Goal: Transaction & Acquisition: Purchase product/service

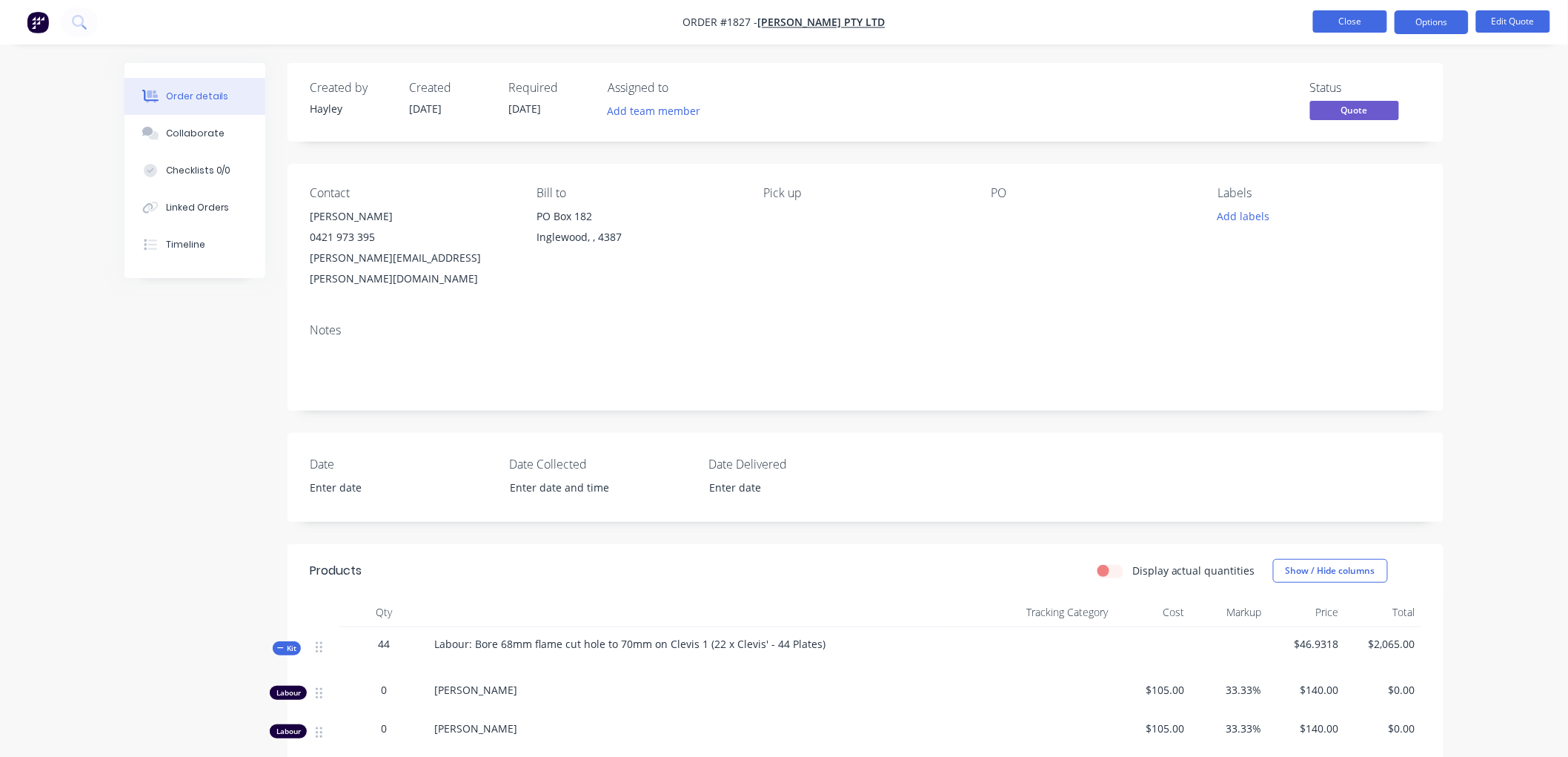
click at [1332, 29] on button "Close" at bounding box center [1350, 21] width 74 height 22
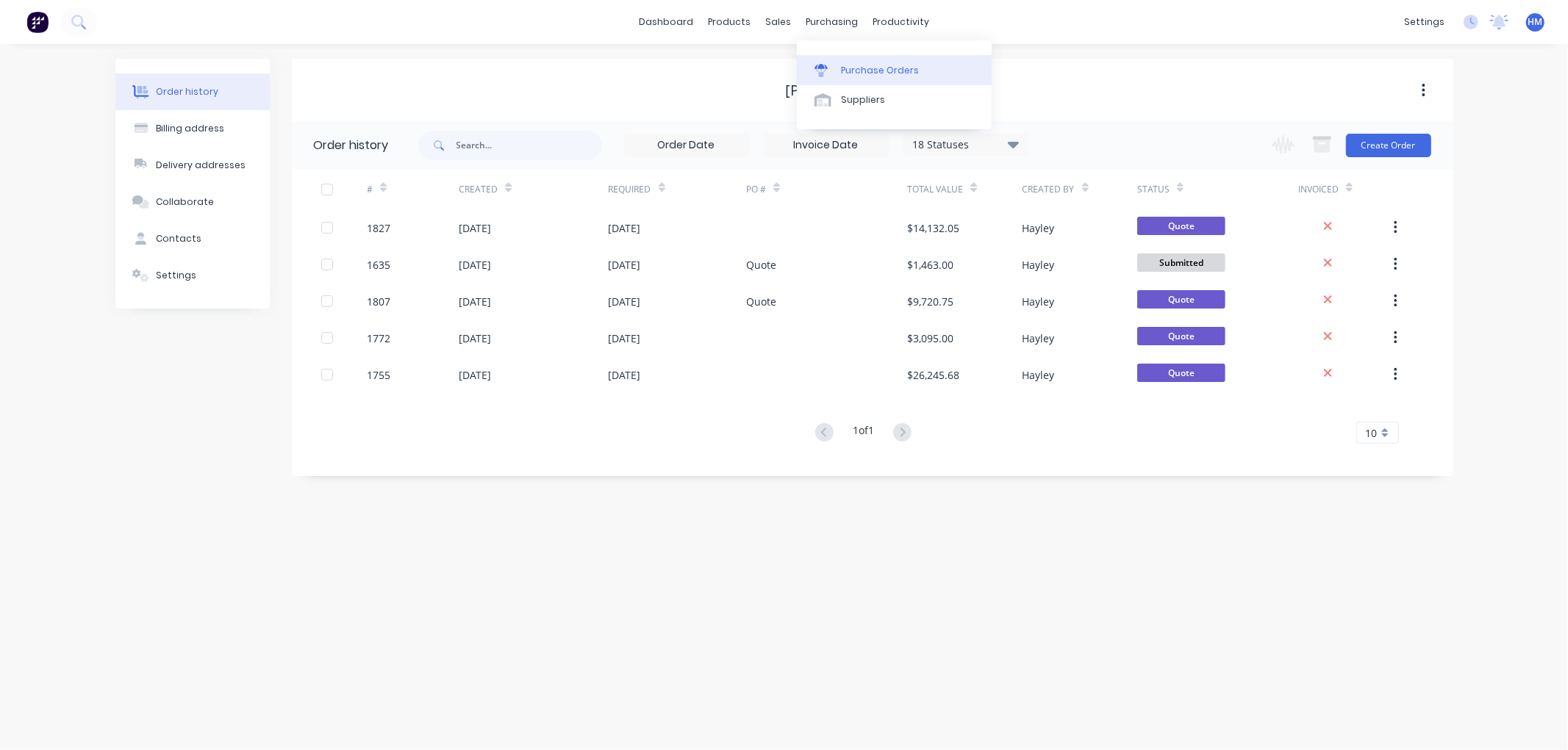
click at [884, 60] on link "Purchase Orders" at bounding box center [894, 70] width 194 height 29
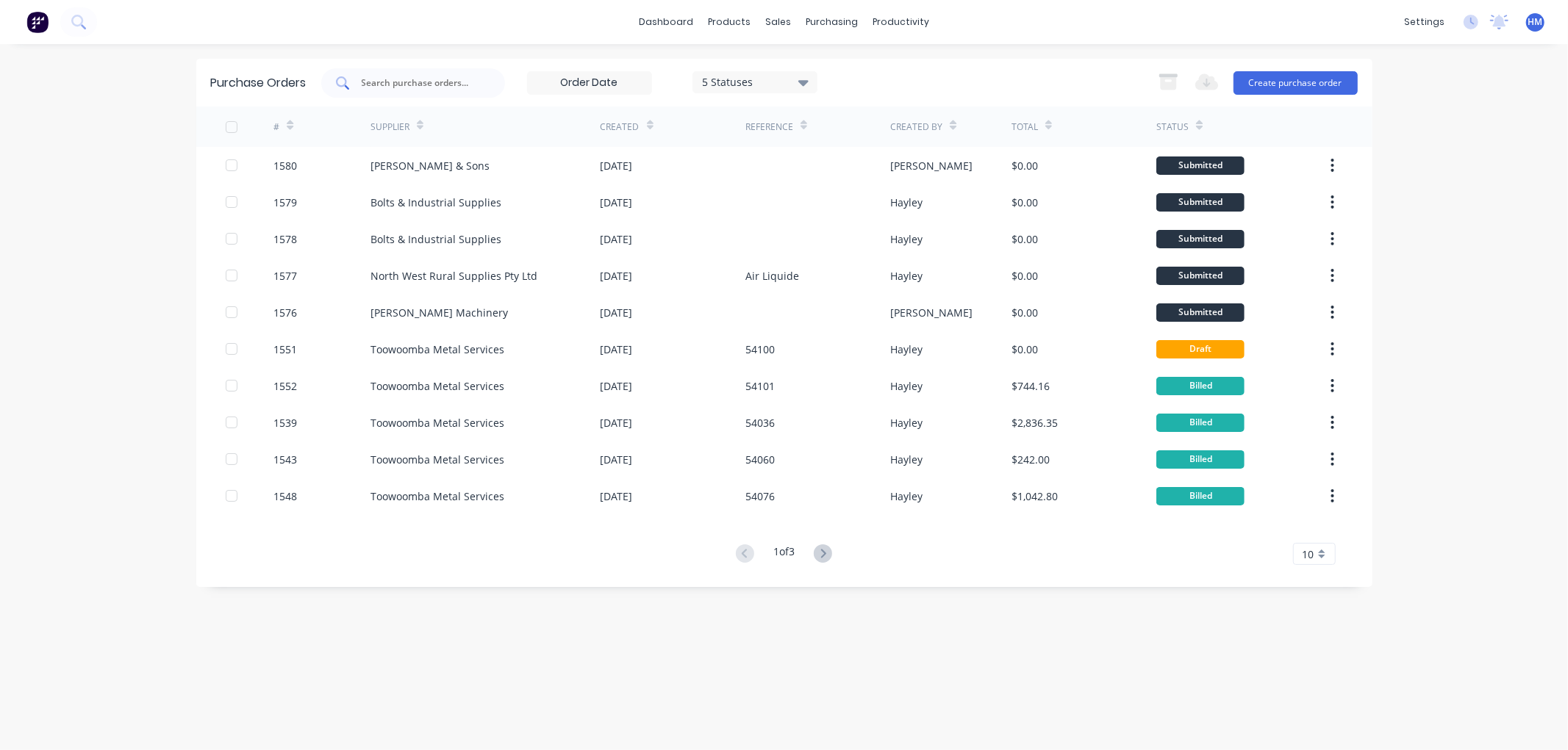
click at [460, 86] on input "text" at bounding box center [420, 83] width 122 height 15
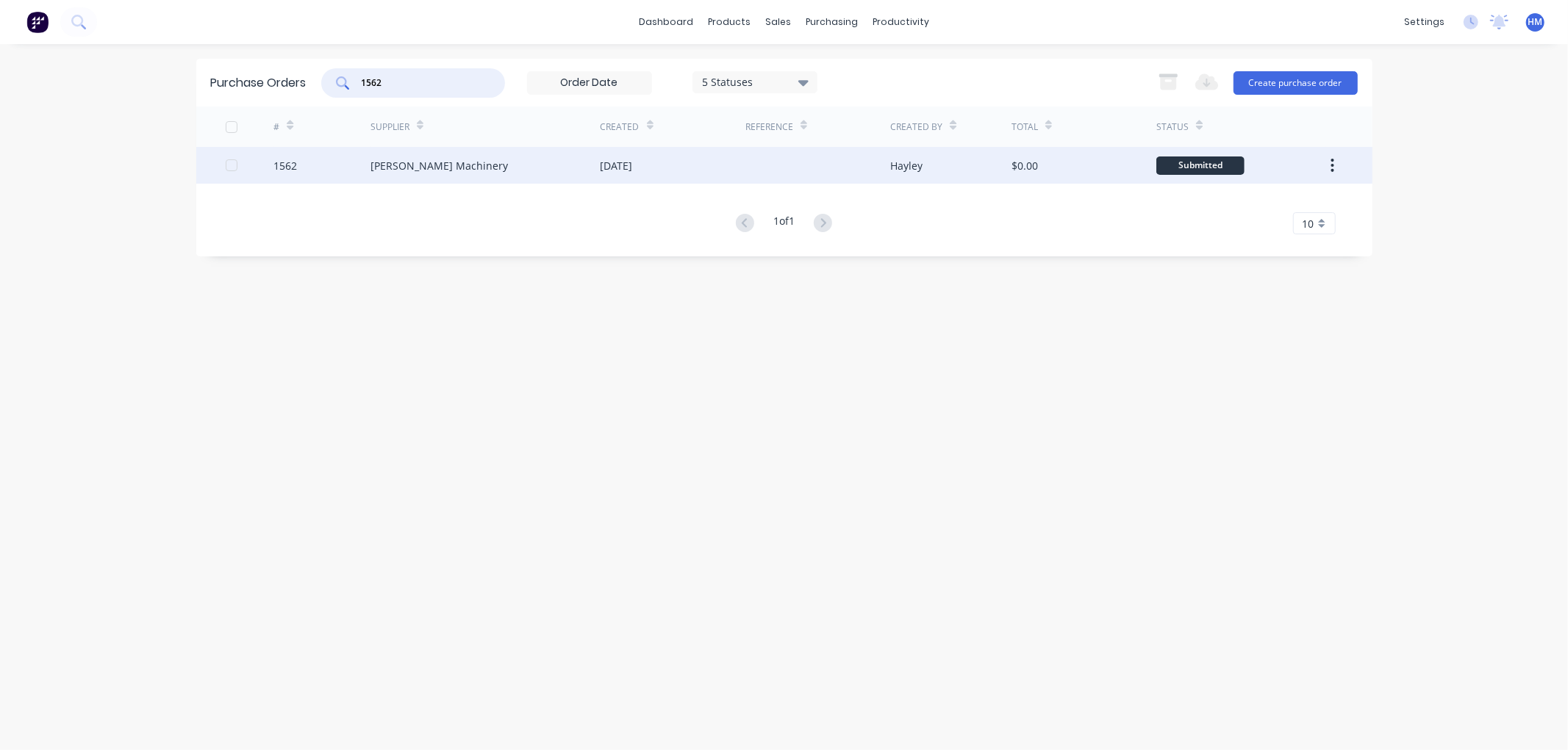
type input "1562"
click at [412, 170] on div "[PERSON_NAME] Machinery" at bounding box center [439, 165] width 138 height 15
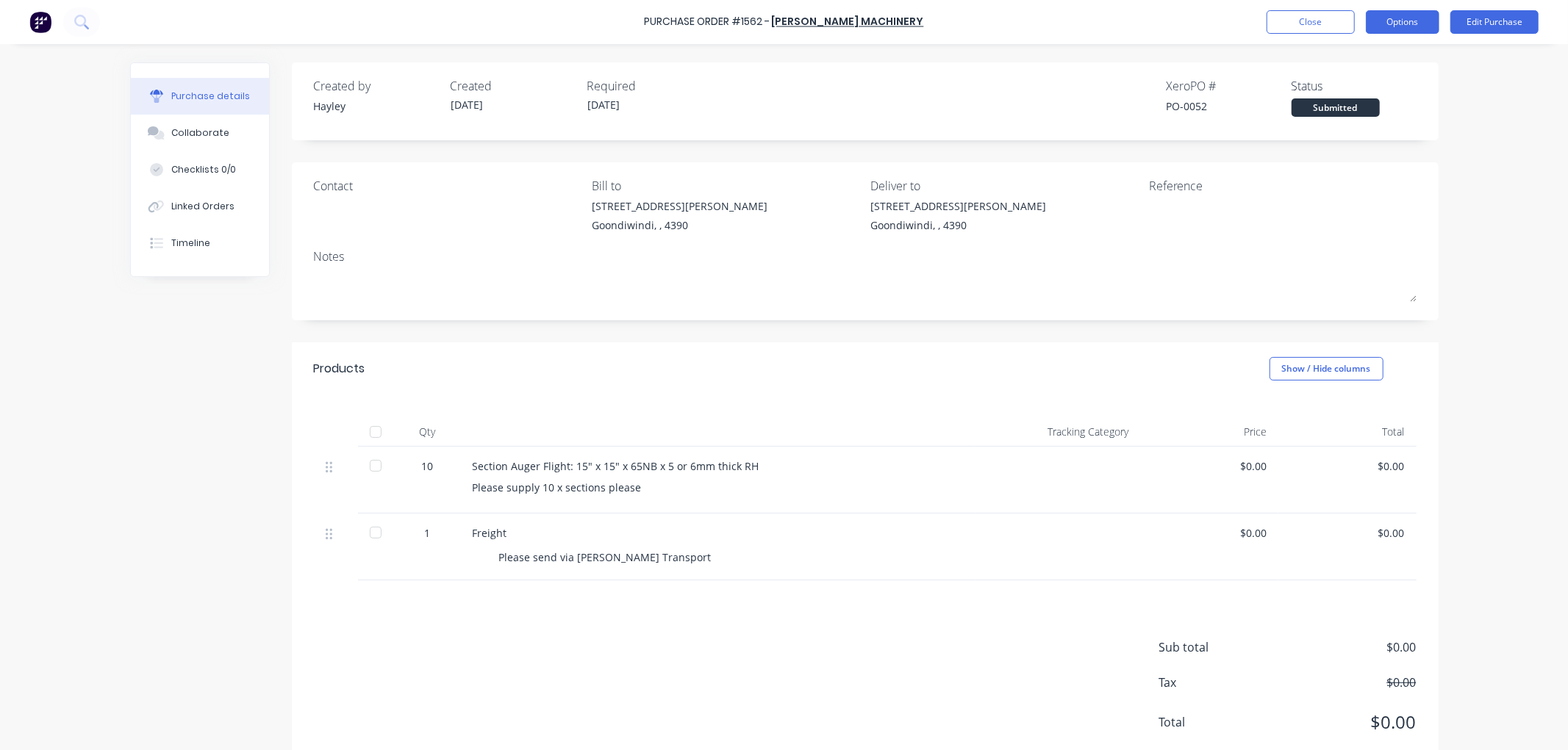
click at [1435, 21] on button "Options" at bounding box center [1403, 21] width 74 height 24
click at [1401, 80] on div "Convert to Bill" at bounding box center [1370, 90] width 113 height 21
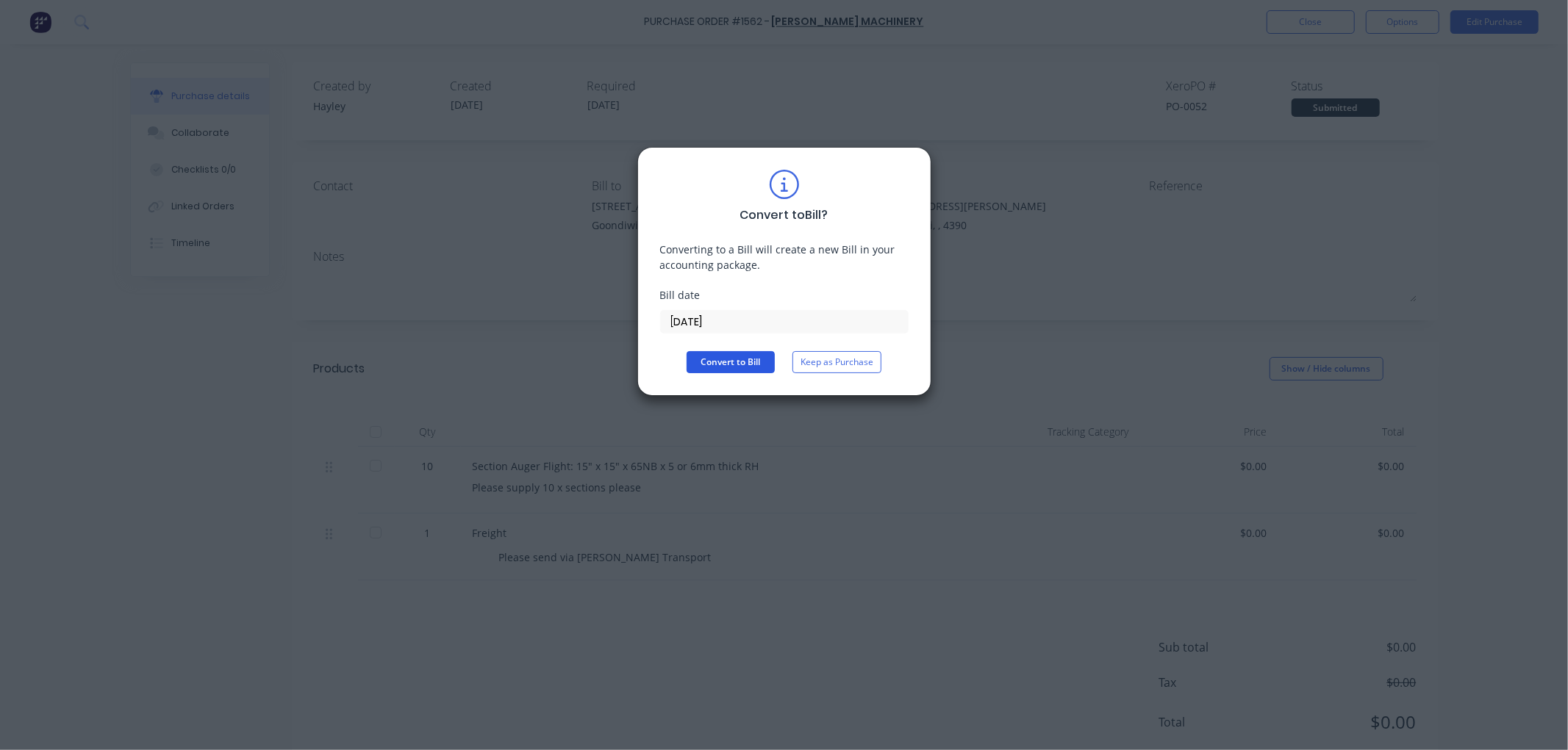
click at [719, 356] on button "Convert to Bill" at bounding box center [730, 362] width 88 height 22
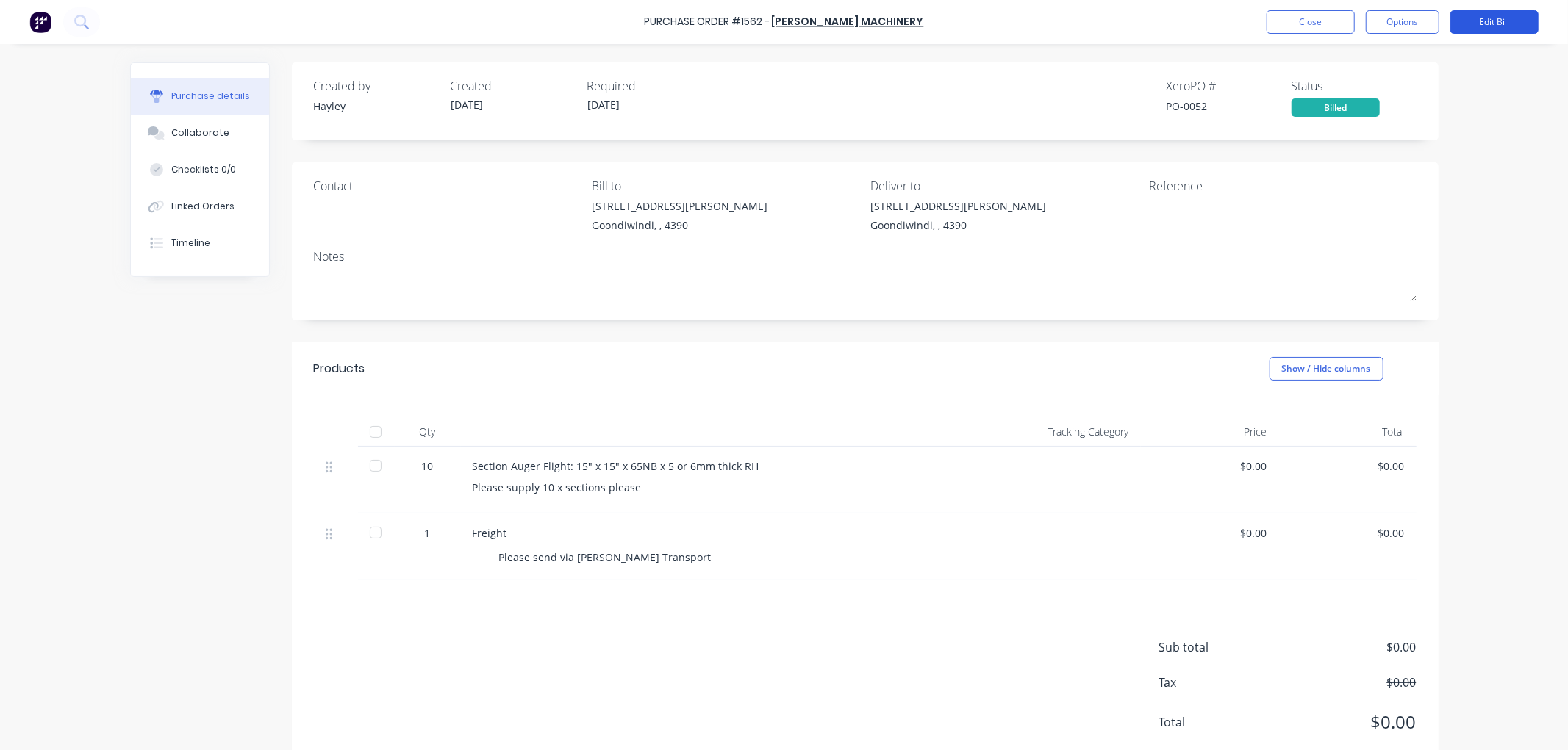
click at [1482, 26] on button "Edit Bill" at bounding box center [1494, 21] width 88 height 24
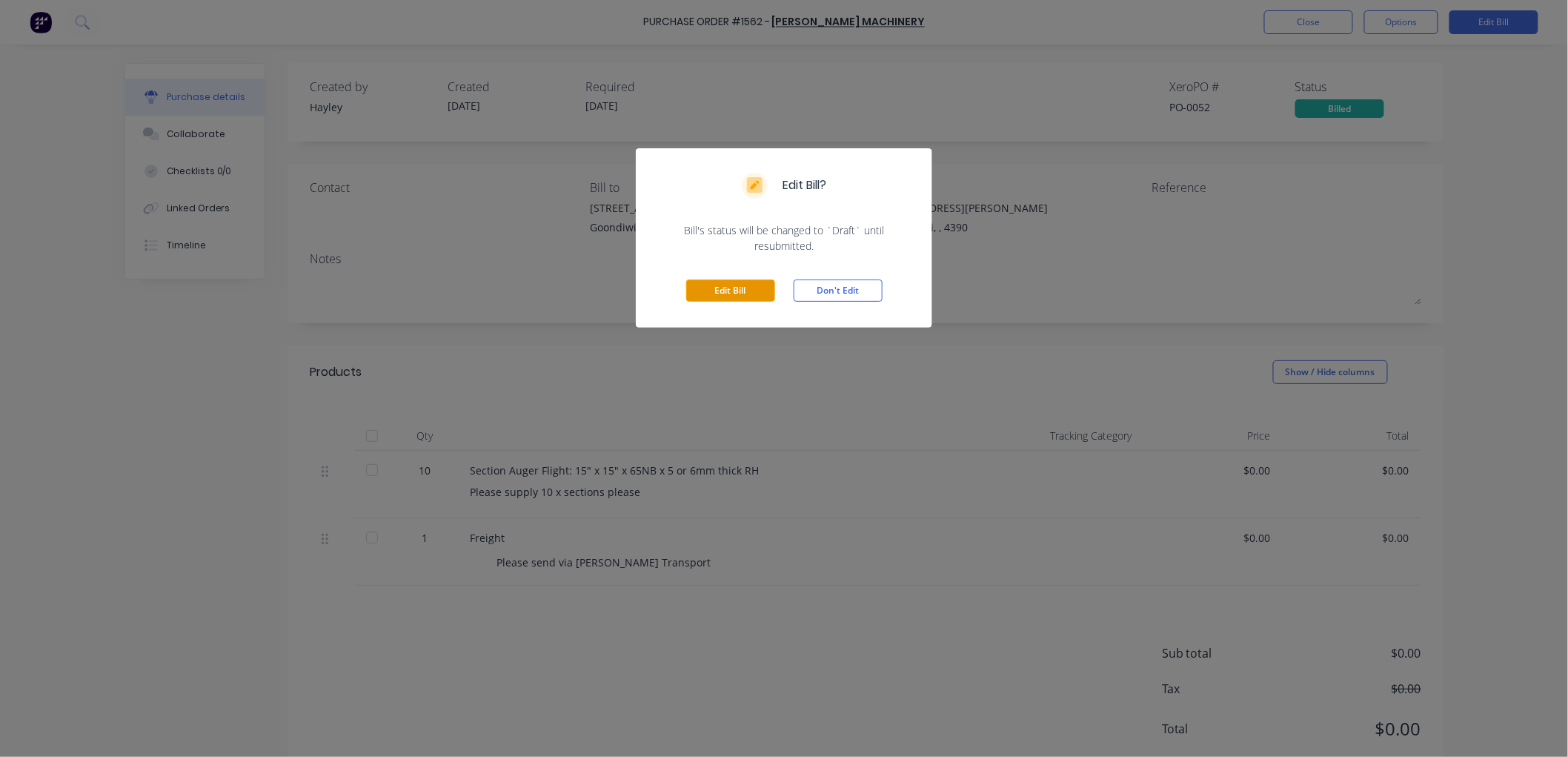
click at [751, 280] on button "Edit Bill" at bounding box center [730, 290] width 89 height 22
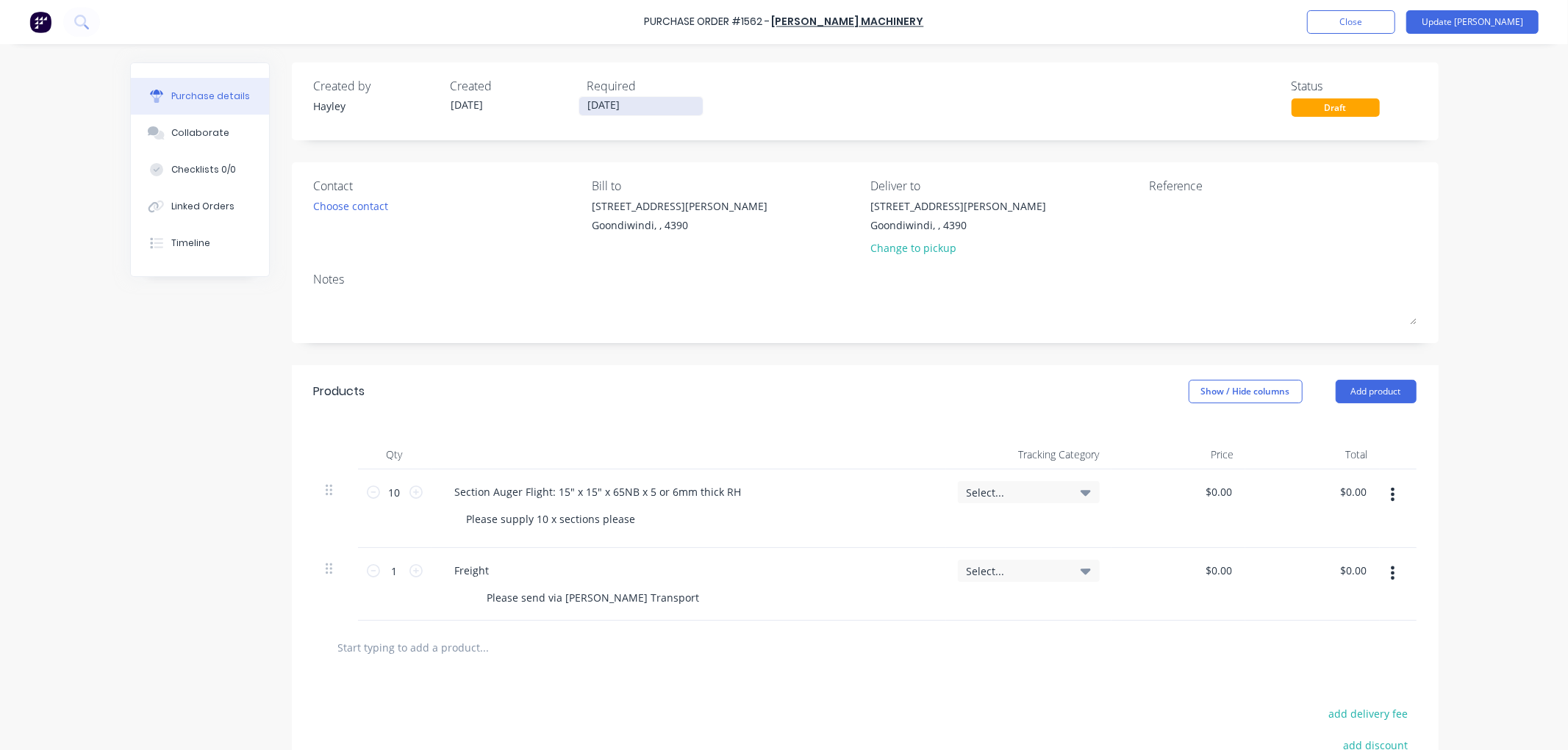
click at [589, 112] on input "[DATE]" at bounding box center [640, 106] width 123 height 18
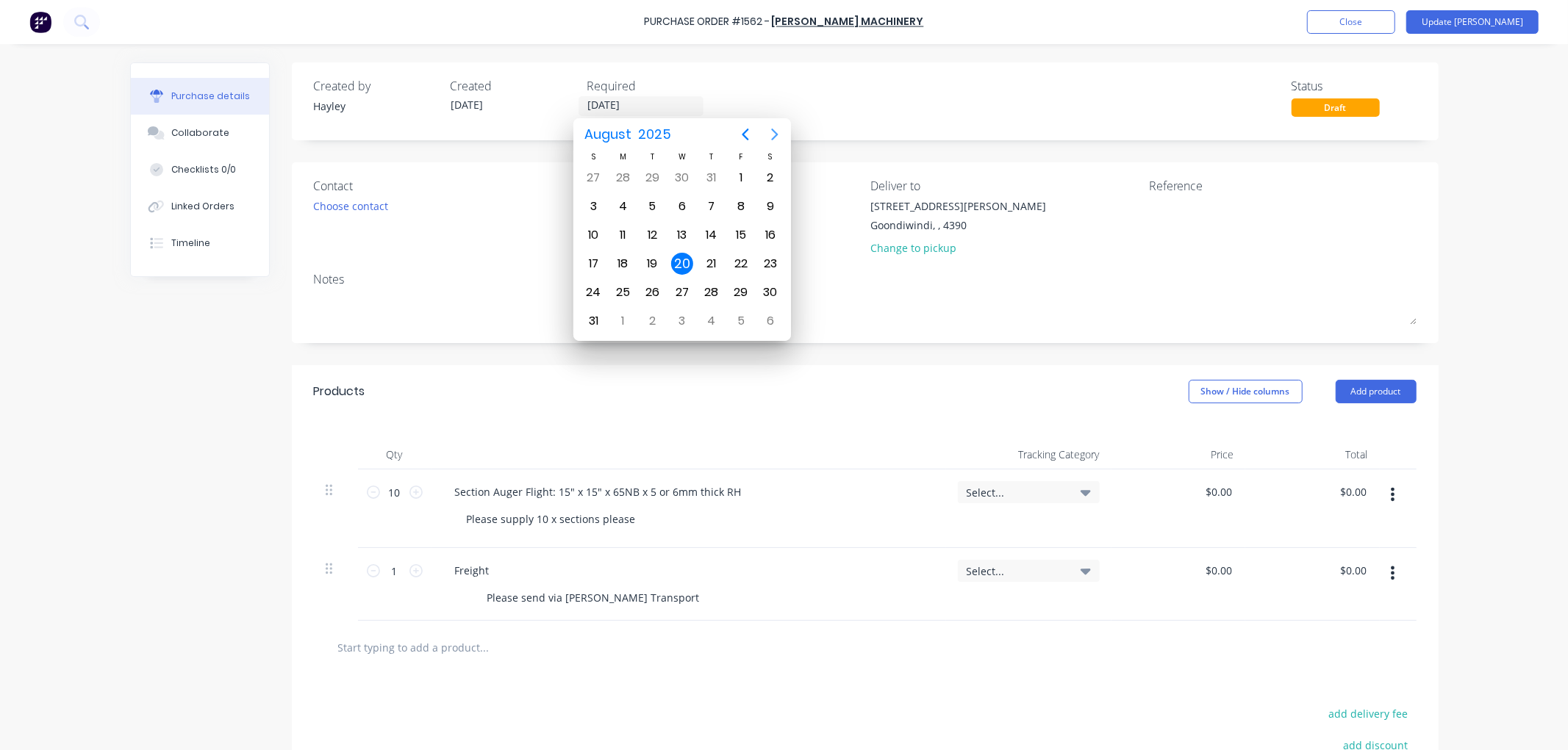
click at [770, 132] on icon "Next page" at bounding box center [774, 134] width 18 height 18
click at [656, 283] on div "30" at bounding box center [652, 292] width 22 height 22
type input "[DATE]"
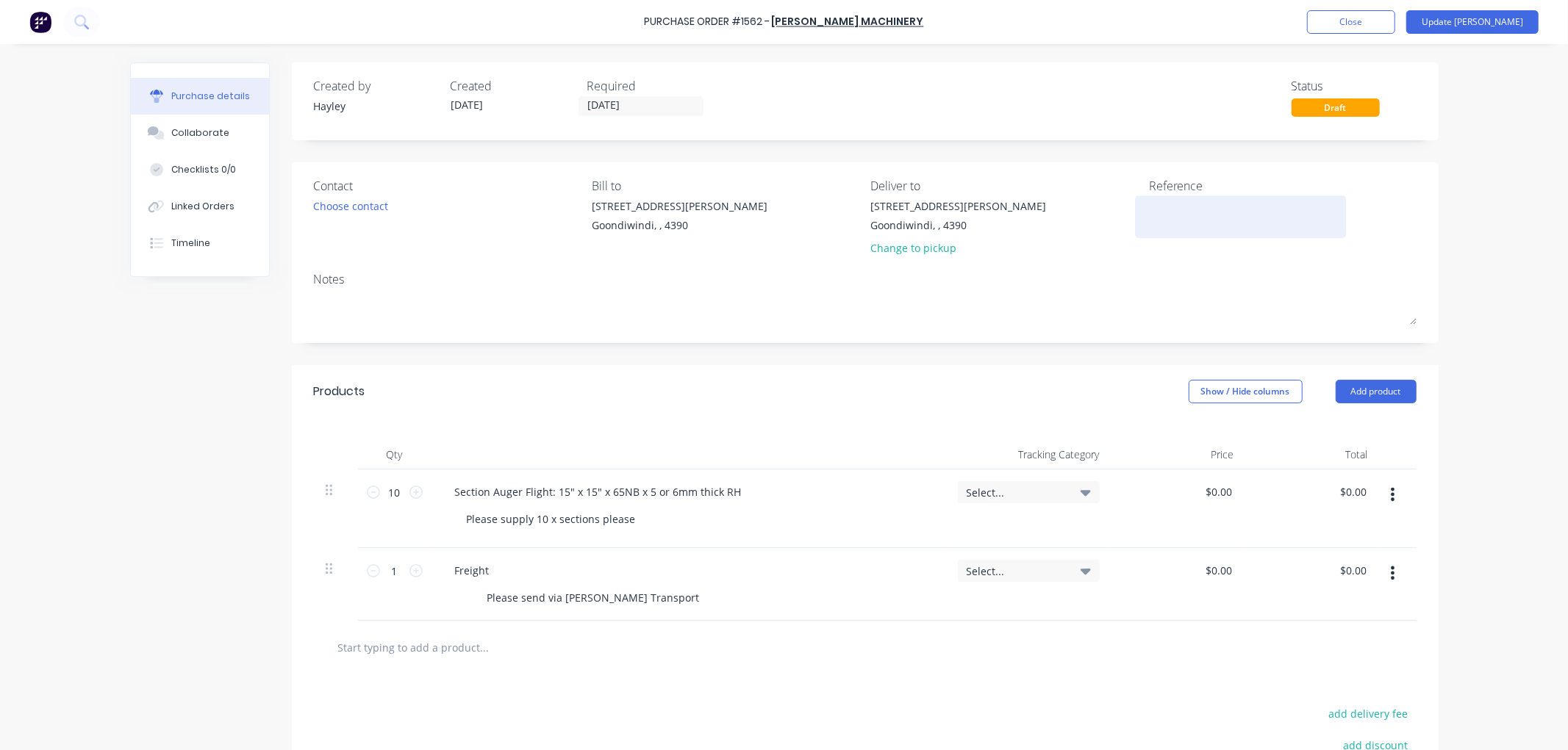
click at [1186, 221] on textarea at bounding box center [1241, 214] width 184 height 33
type textarea "HAM-260791"
type textarea "x"
type textarea "HAM-260791"
type input "0.00"
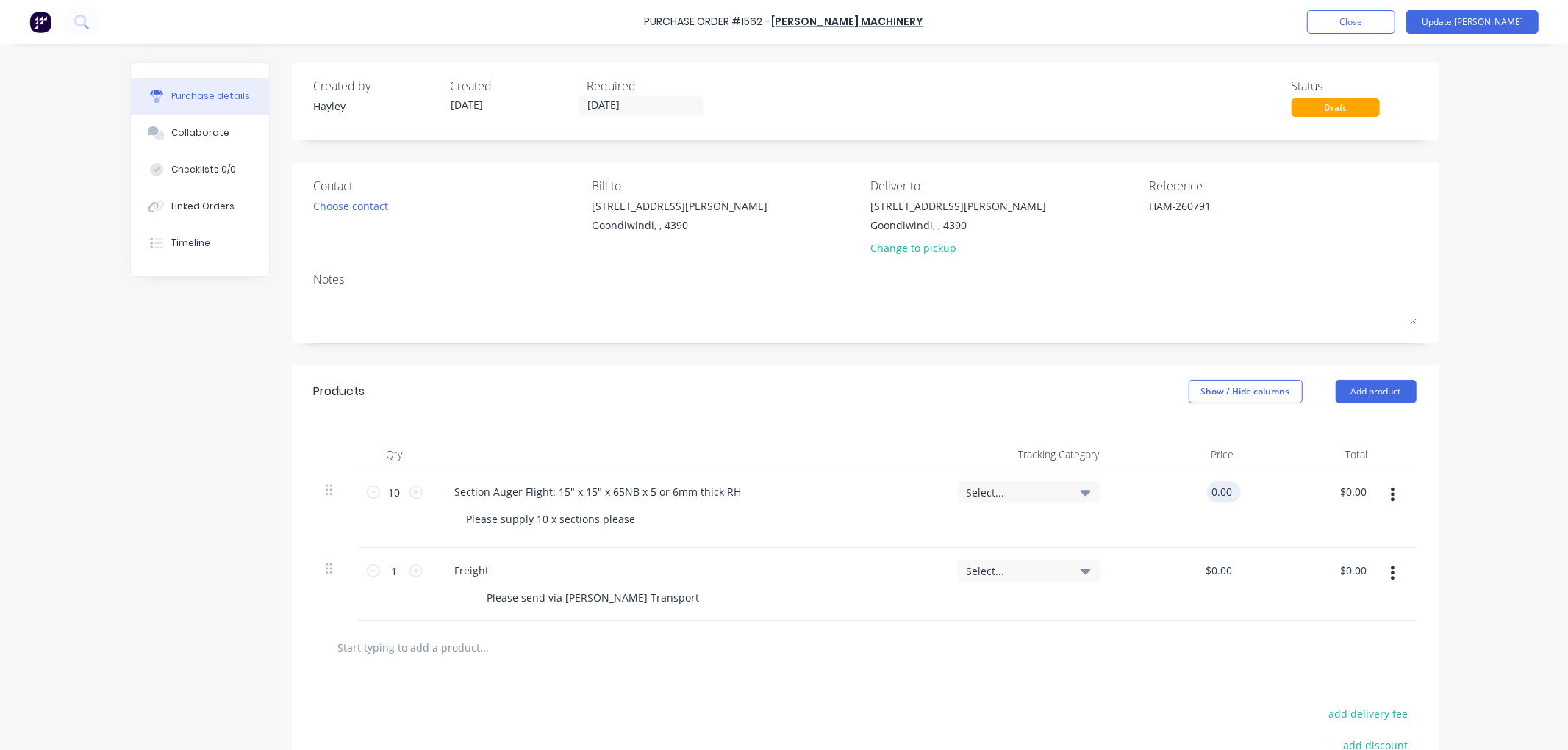
click at [1207, 483] on input "0.00" at bounding box center [1220, 492] width 28 height 21
type textarea "x"
click at [1207, 483] on input "0.00" at bounding box center [1220, 492] width 28 height 21
type input "115.2"
type textarea "x"
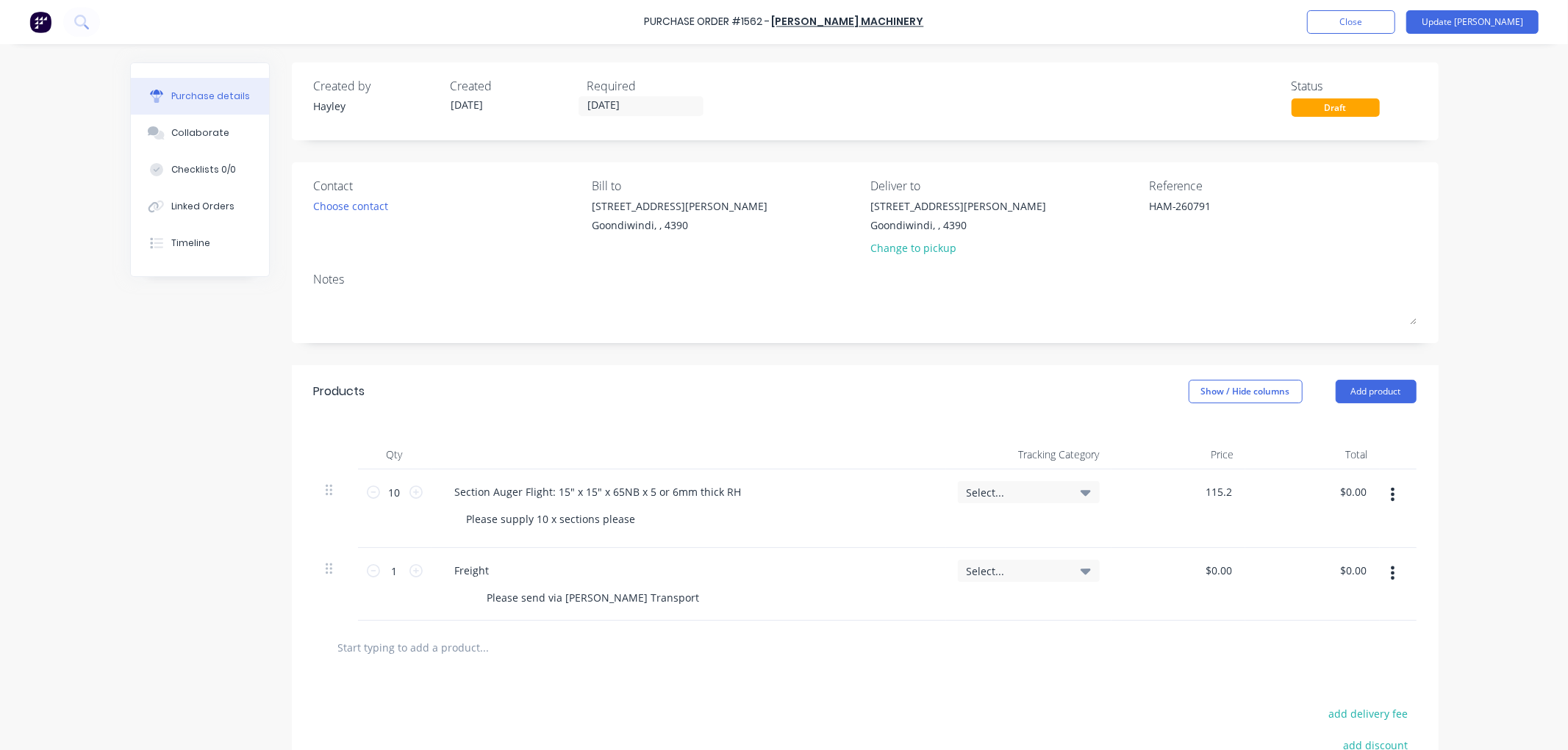
type input "$115.20"
type input "$1,152.00"
click at [1083, 490] on icon at bounding box center [1085, 492] width 10 height 16
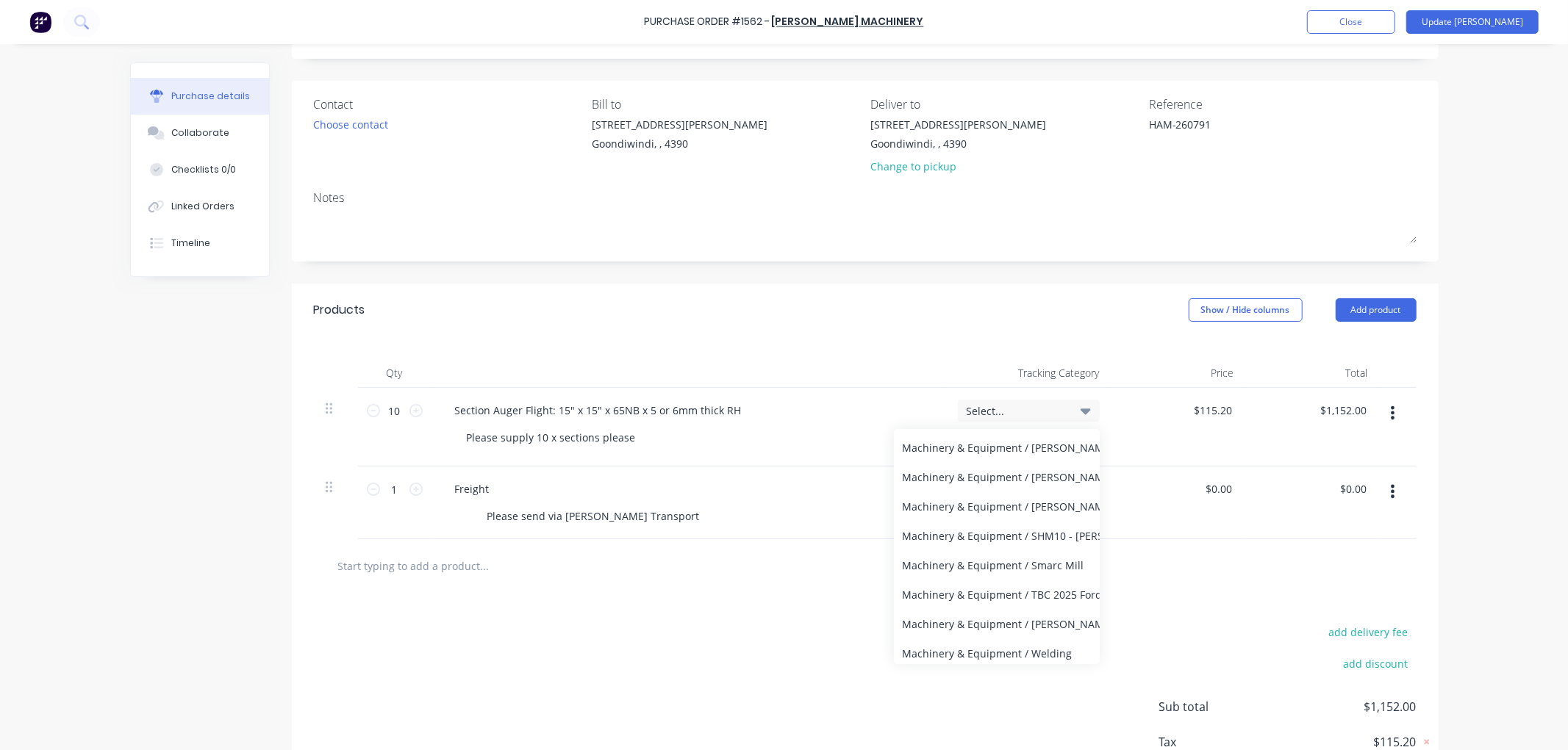
scroll to position [576, 0]
click at [1155, 585] on div at bounding box center [865, 566] width 1102 height 54
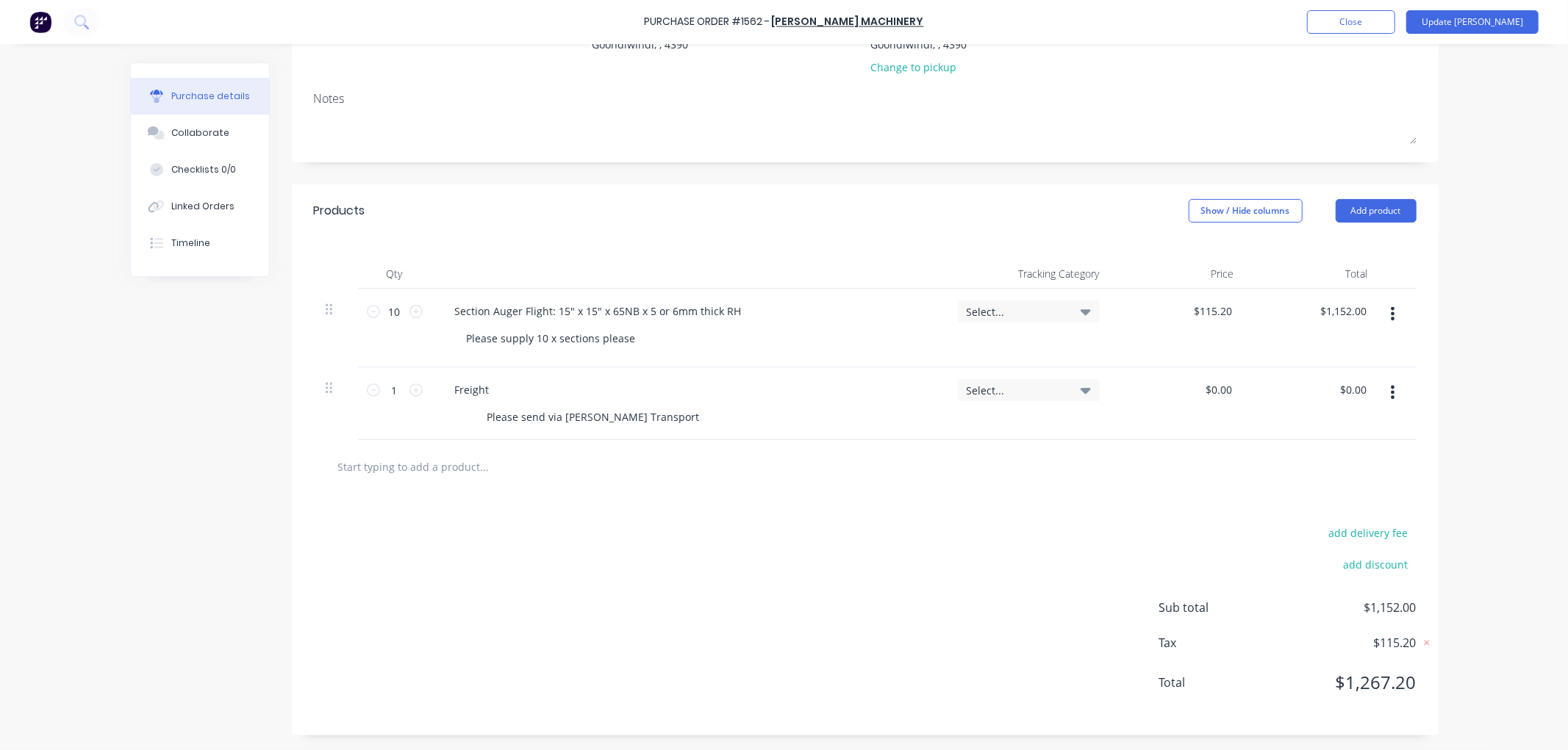
scroll to position [0, 0]
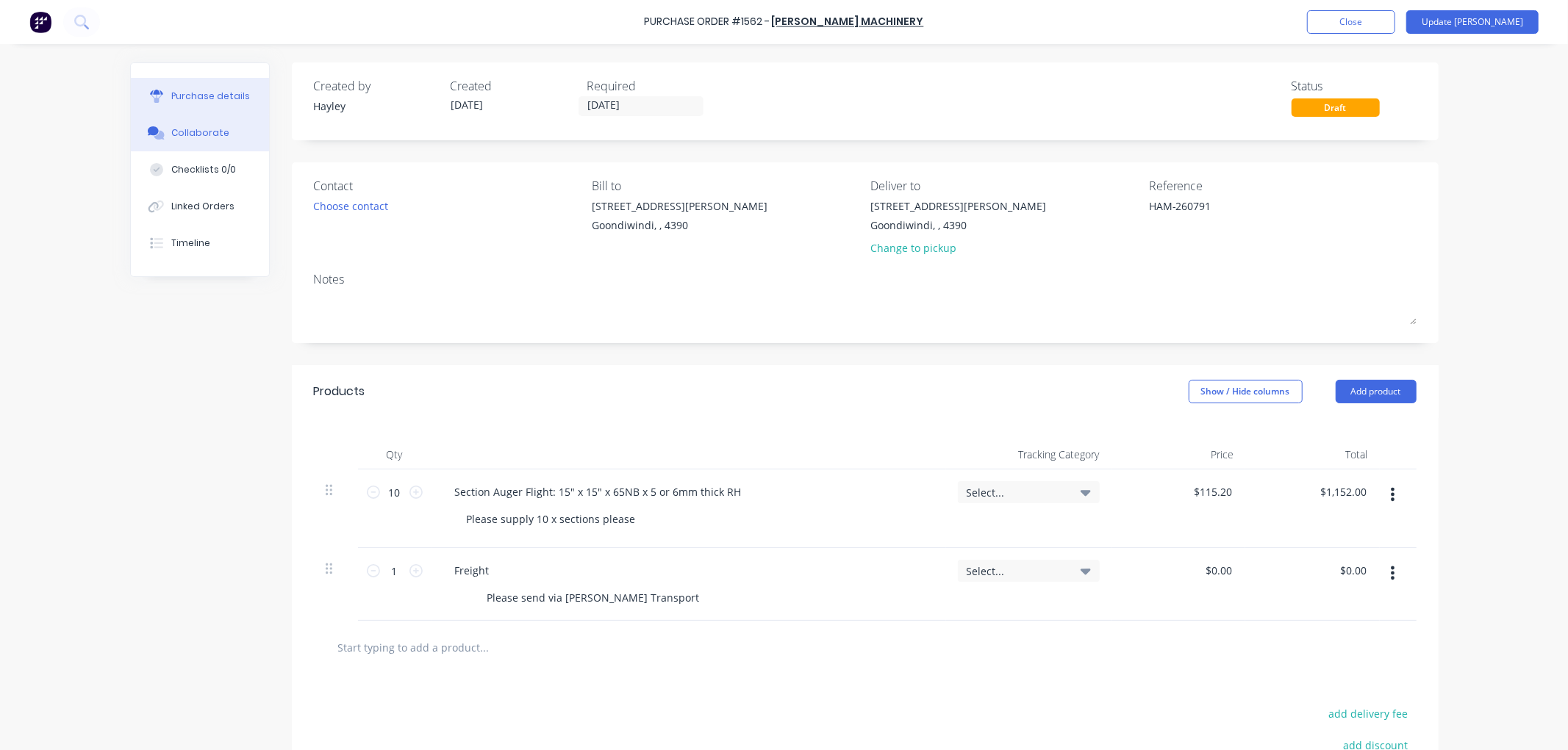
click at [214, 138] on div "Collaborate" at bounding box center [201, 132] width 58 height 13
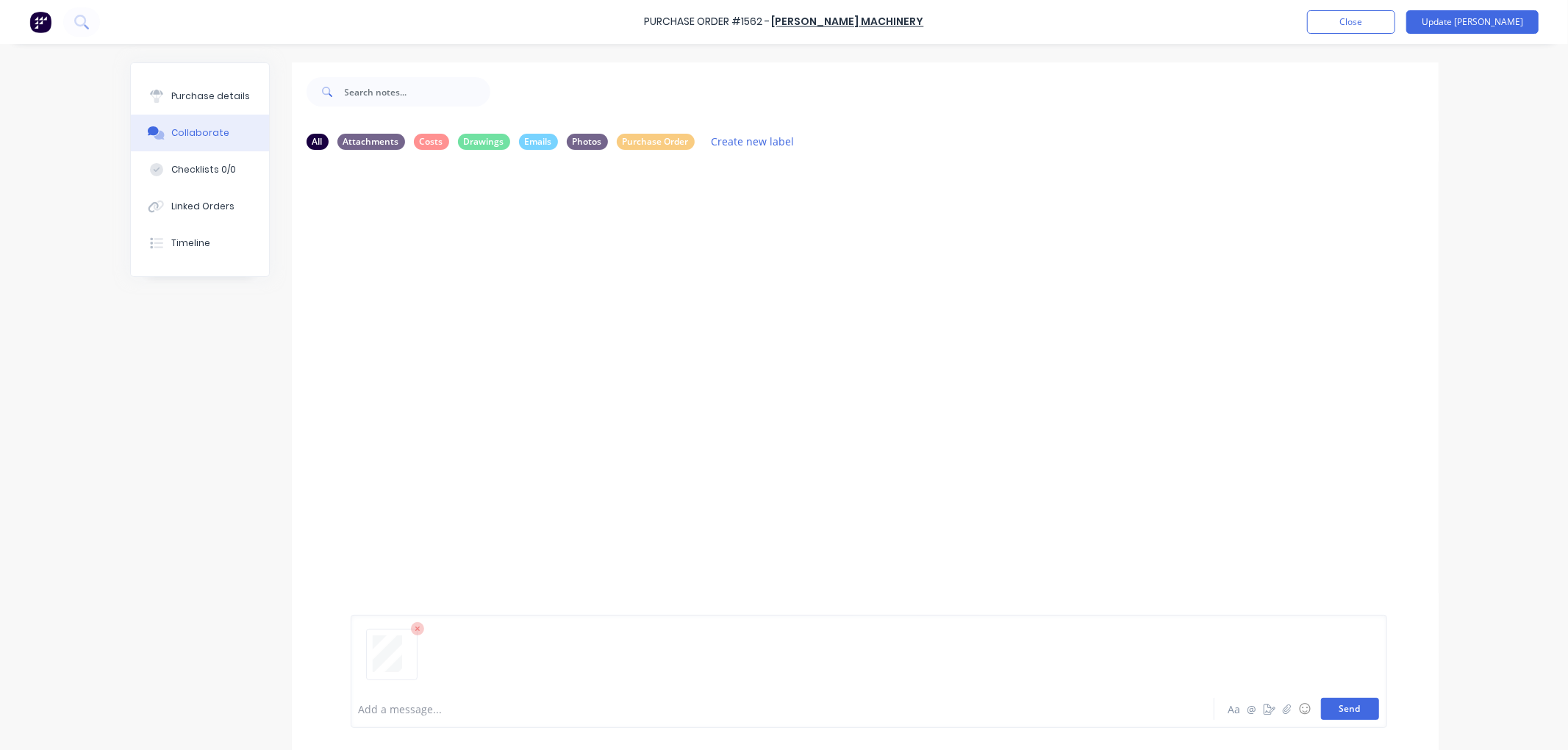
click at [1347, 707] on button "Send" at bounding box center [1350, 709] width 58 height 22
click at [207, 93] on div "Purchase details" at bounding box center [211, 96] width 79 height 13
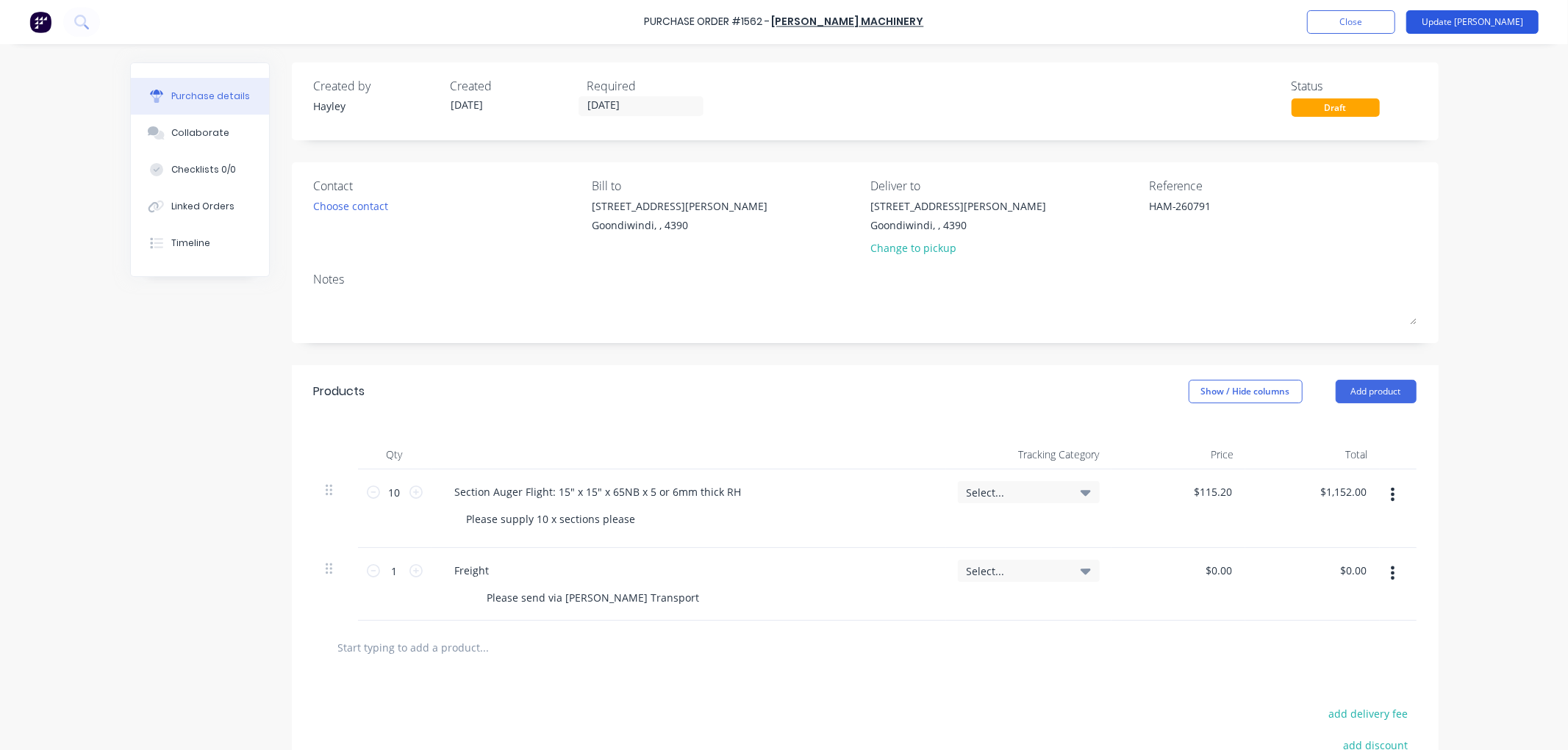
click at [1464, 19] on button "Update [PERSON_NAME]" at bounding box center [1472, 21] width 132 height 24
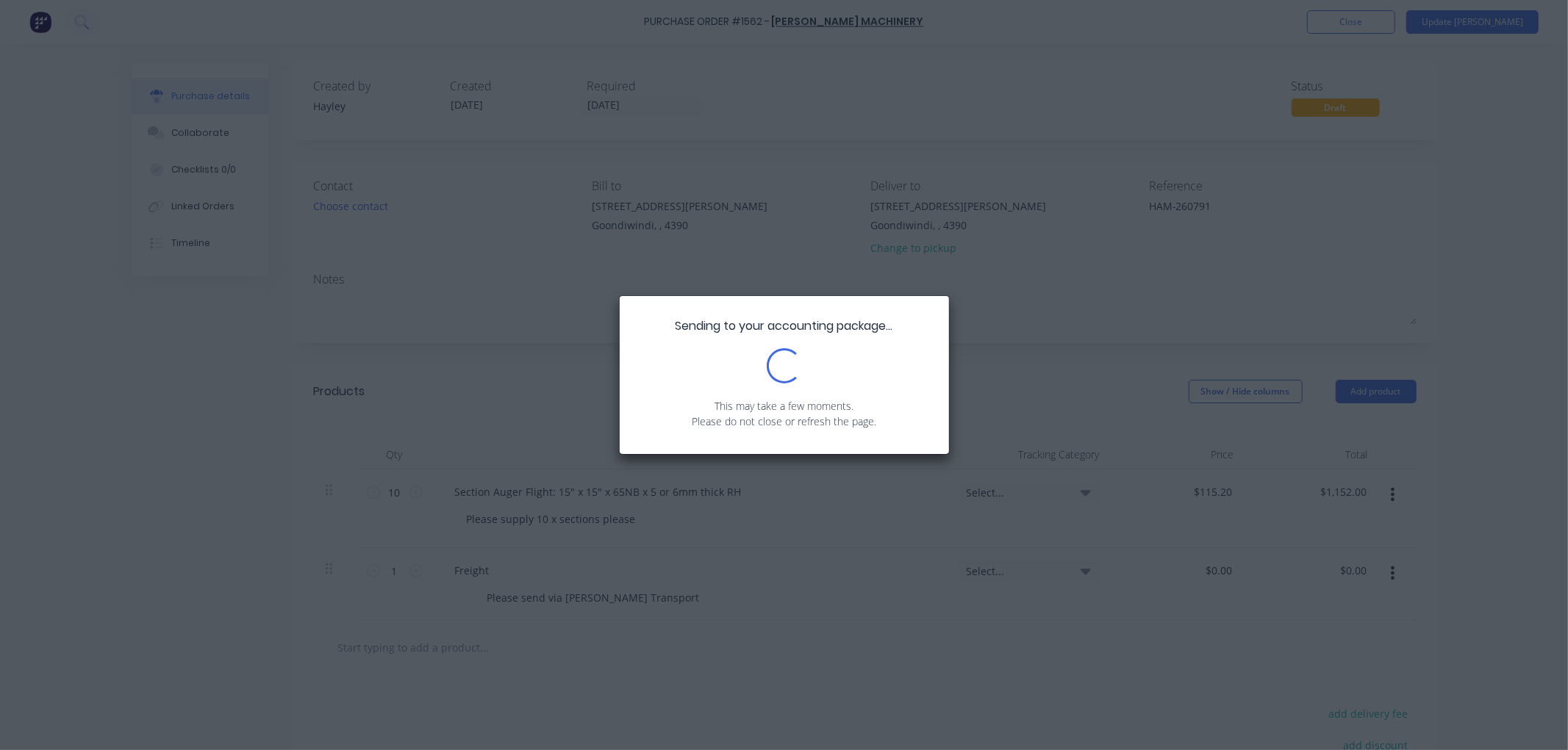
type textarea "x"
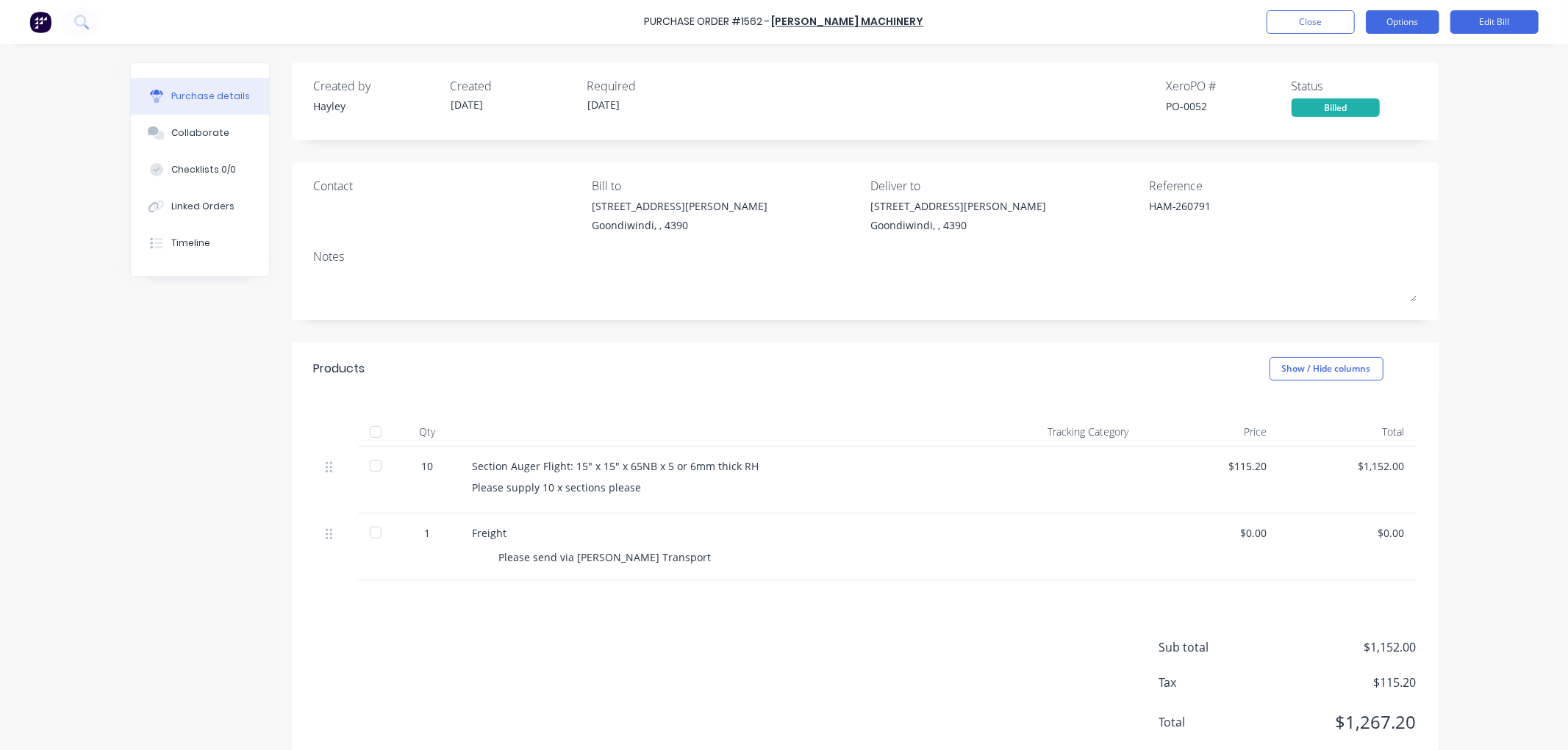
click at [1400, 24] on button "Options" at bounding box center [1403, 21] width 74 height 24
click at [1462, 66] on div "Purchase Order #1562 - [PERSON_NAME] Machinery Close Options Print / Email Conv…" at bounding box center [784, 375] width 1568 height 750
click at [1328, 15] on button "Close" at bounding box center [1310, 21] width 88 height 24
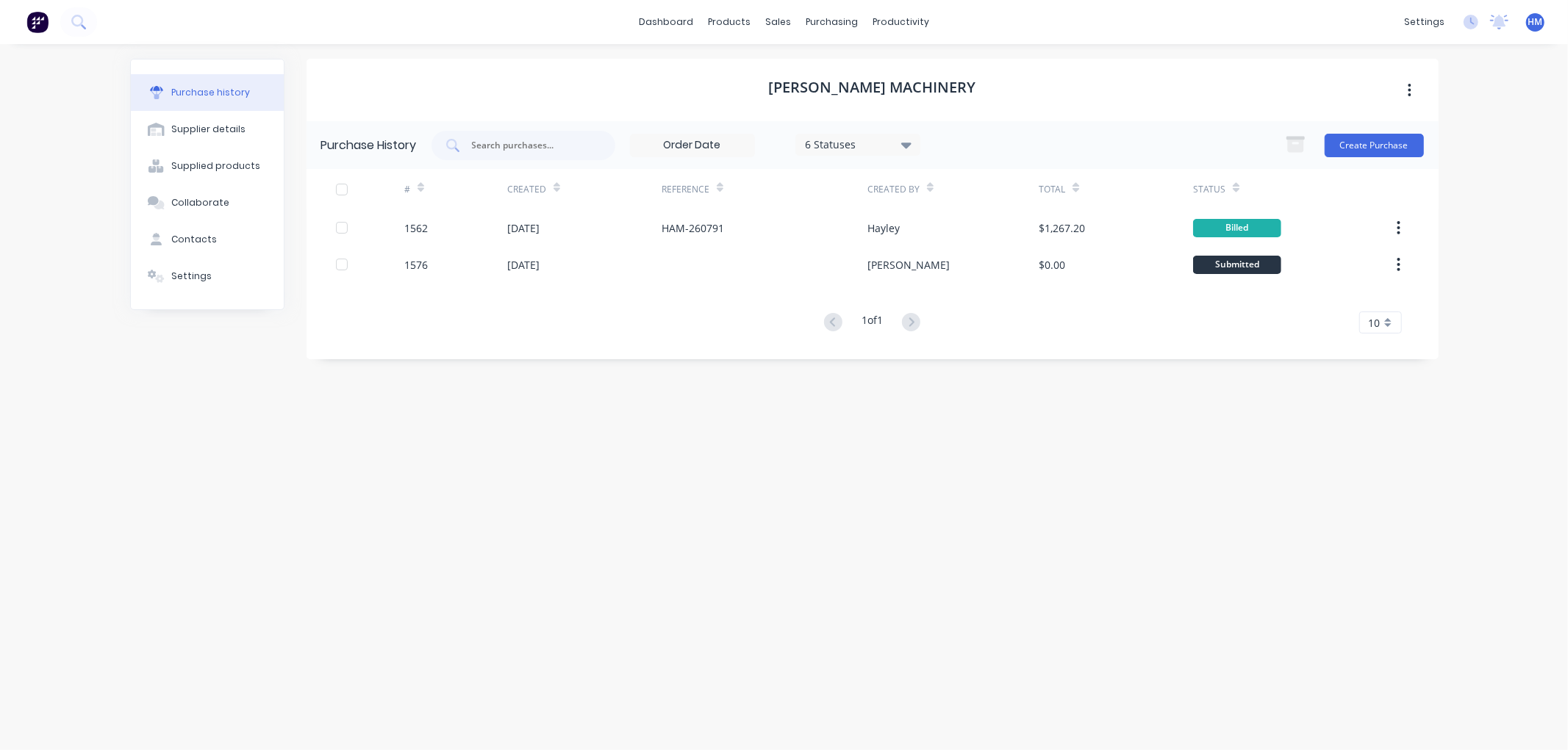
click at [607, 509] on div "[PERSON_NAME] Machinery Purchase History 6 Statuses 6 Statuses Create Purchase …" at bounding box center [872, 390] width 1132 height 662
click at [1383, 150] on button "Create Purchase" at bounding box center [1374, 145] width 100 height 24
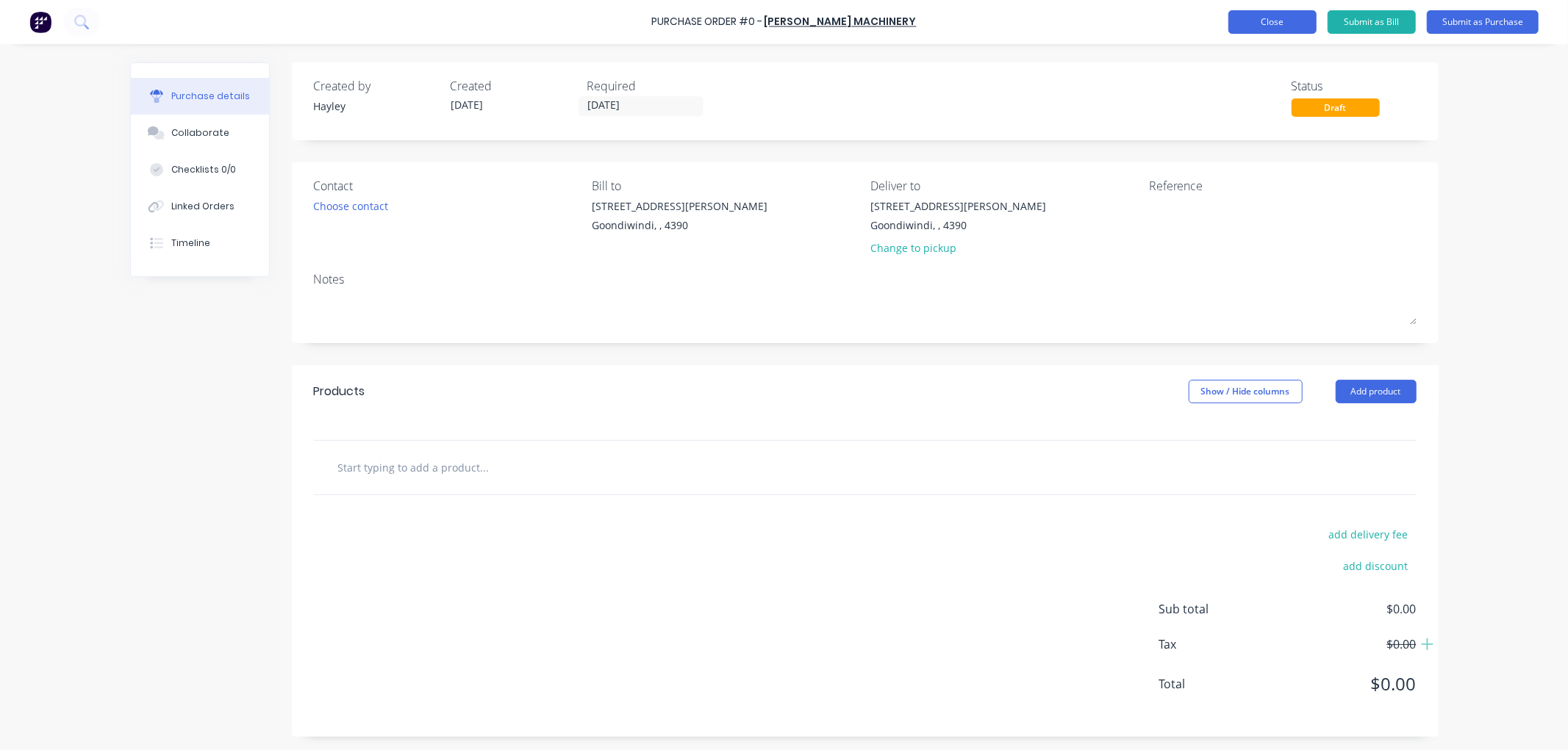
click at [1242, 29] on button "Close" at bounding box center [1272, 21] width 88 height 24
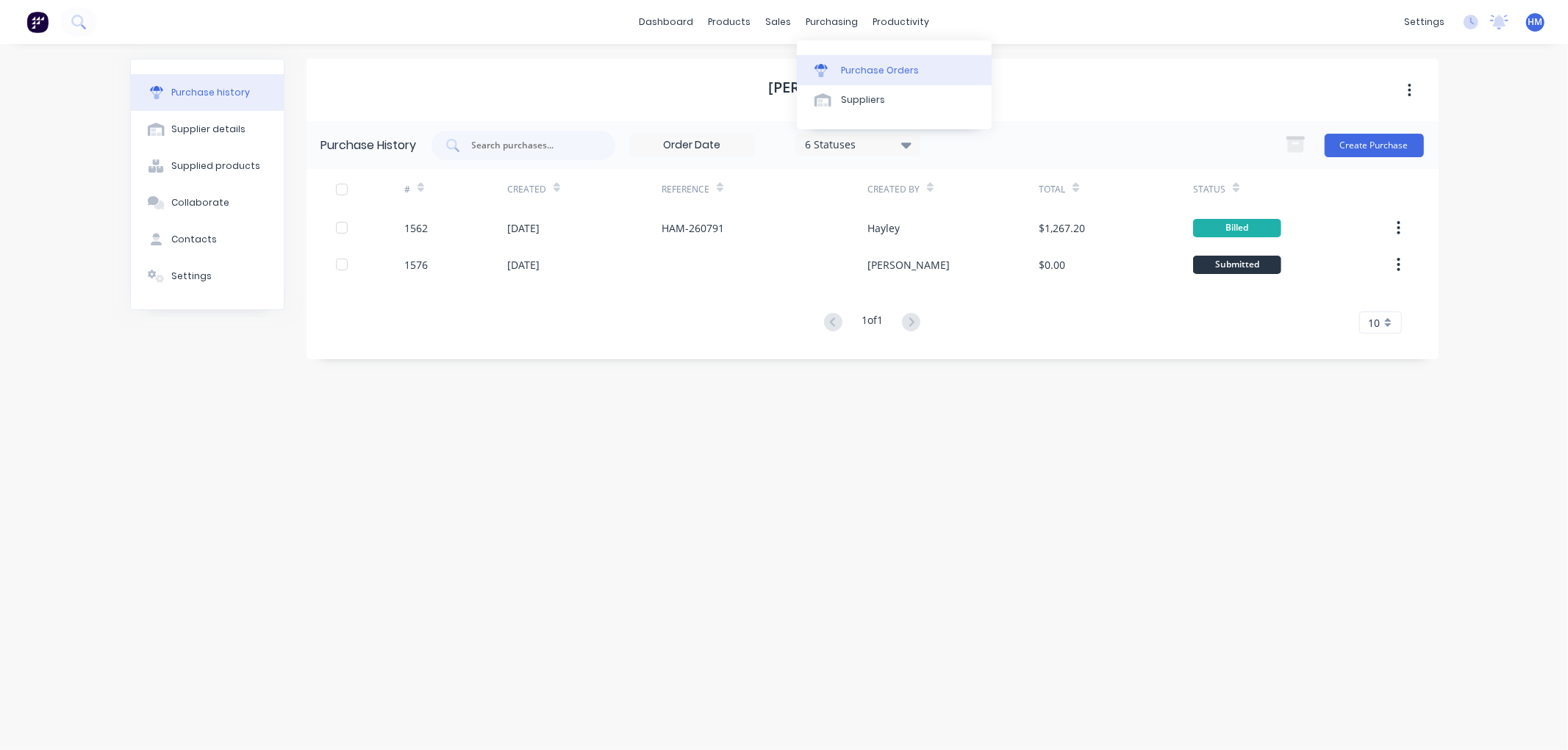
click at [869, 67] on div "Purchase Orders" at bounding box center [880, 70] width 78 height 13
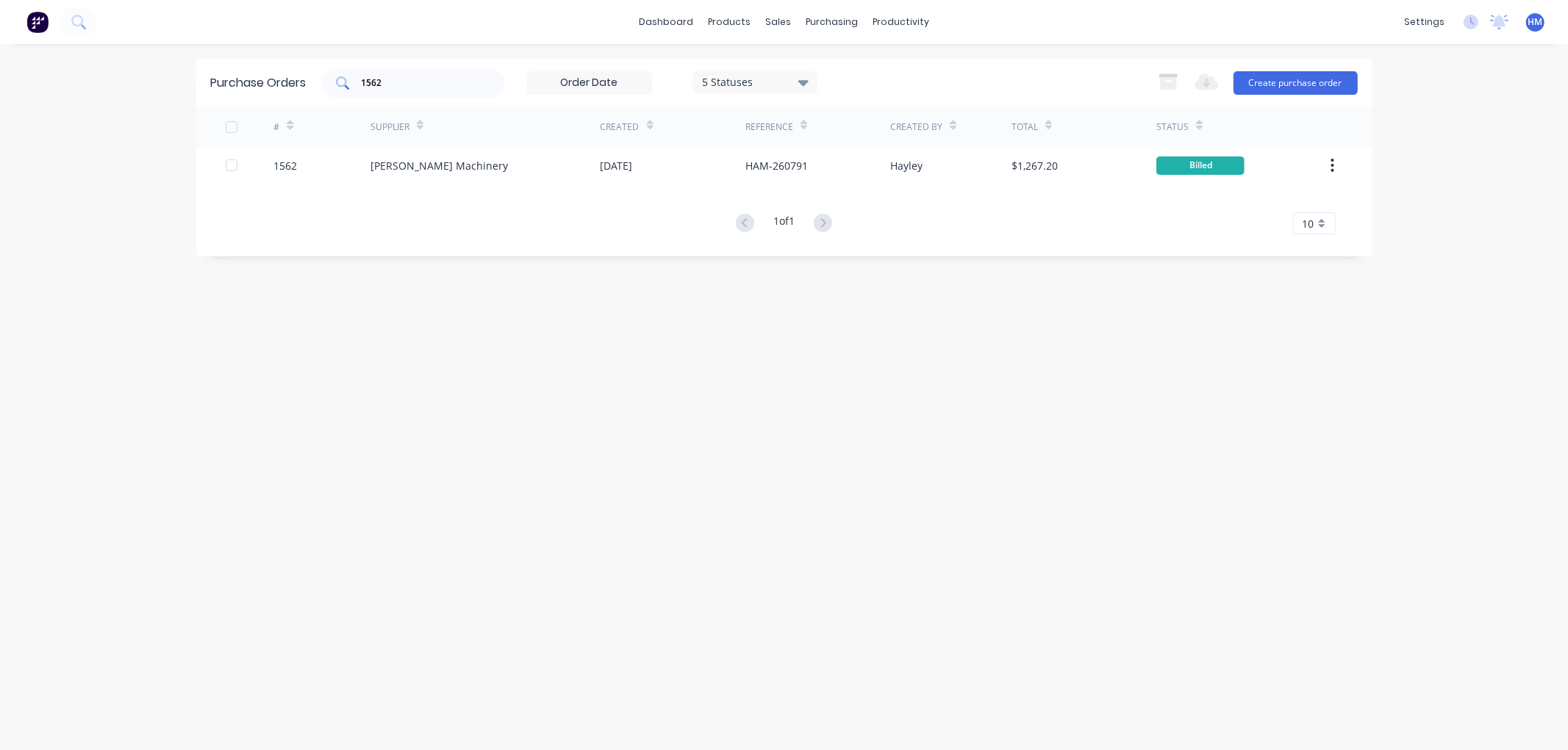
click at [489, 82] on div "1562" at bounding box center [413, 83] width 184 height 29
click at [1276, 86] on button "Create purchase order" at bounding box center [1295, 83] width 124 height 24
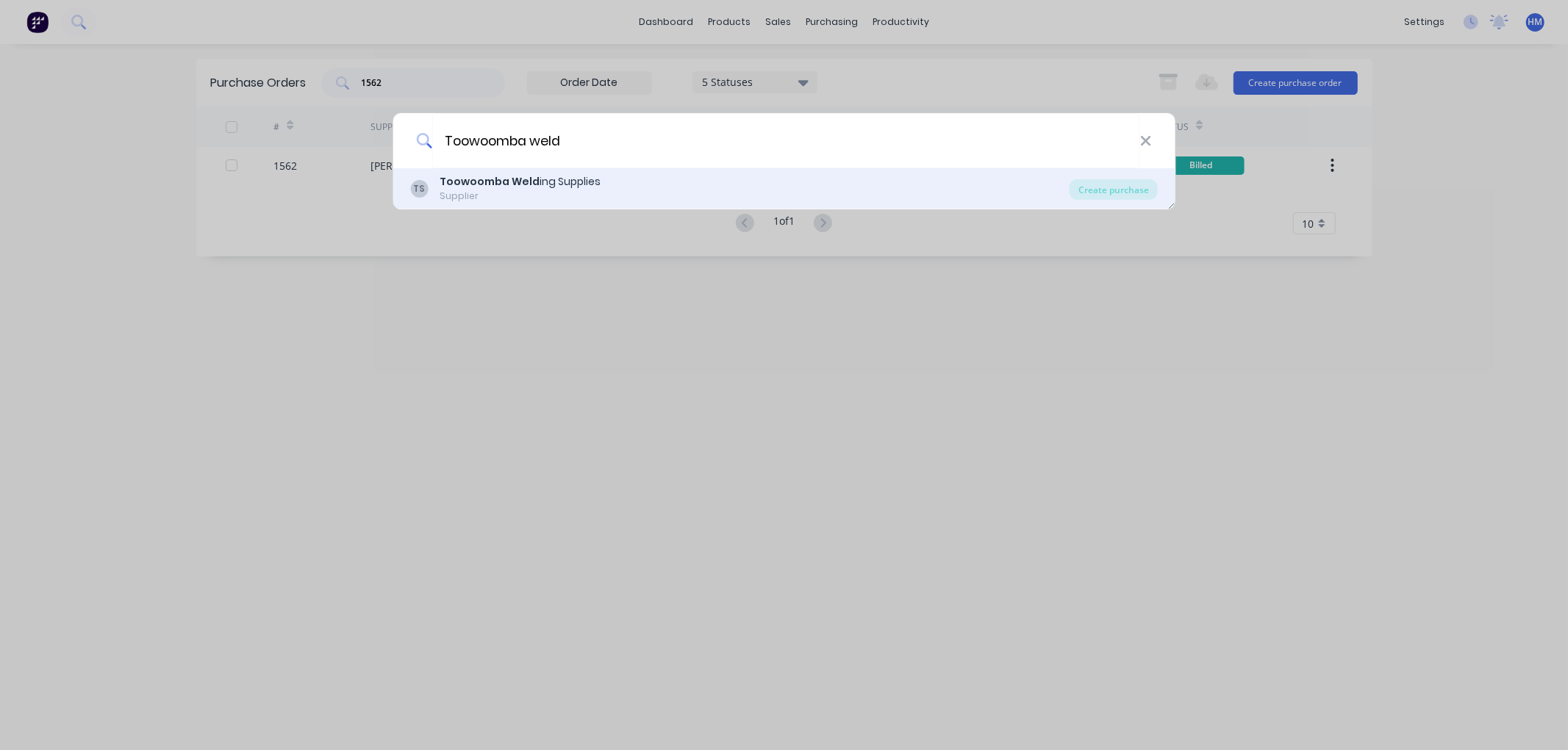
type input "Toowoomba weld"
click at [531, 194] on div "Supplier" at bounding box center [520, 196] width 161 height 13
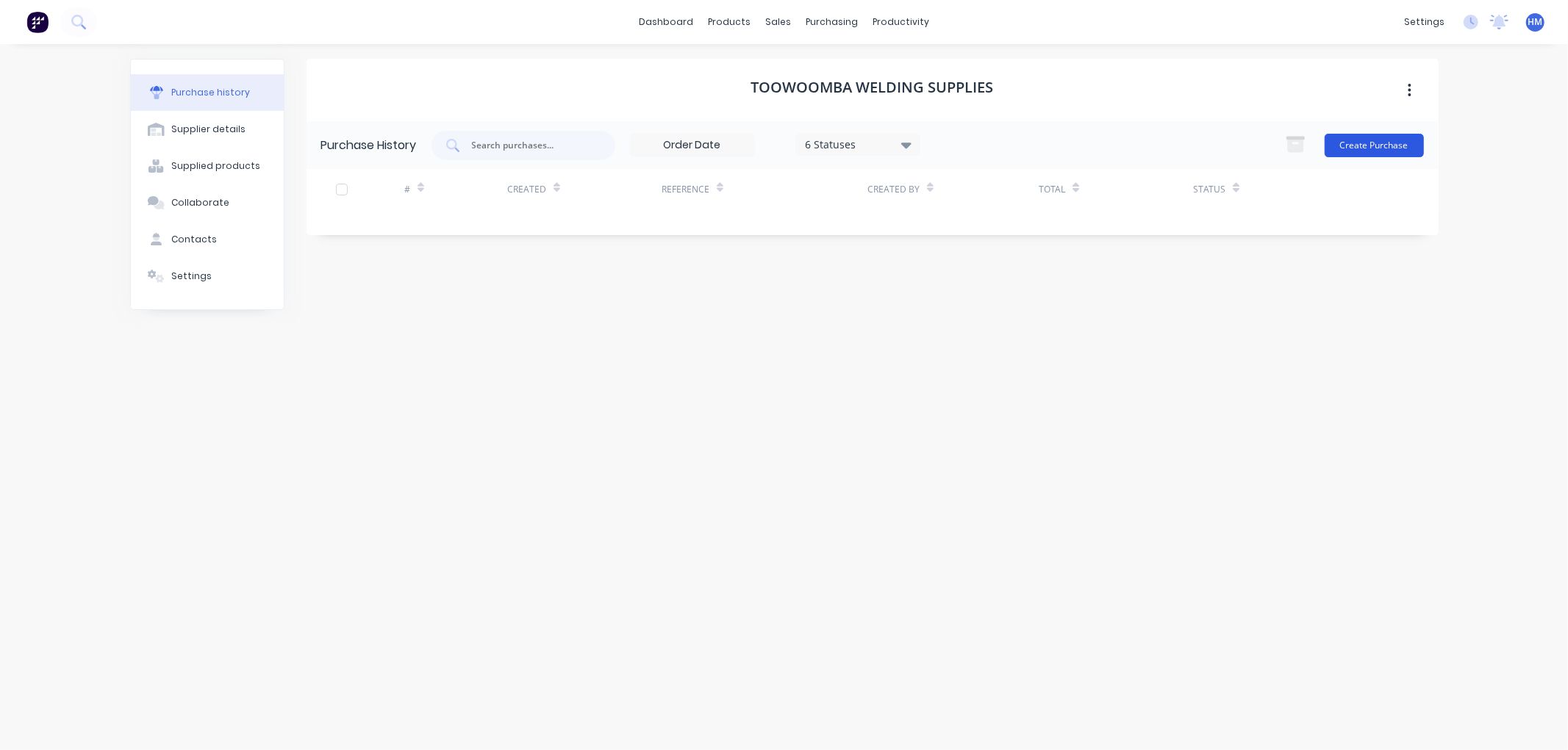
click at [1392, 145] on button "Create Purchase" at bounding box center [1374, 145] width 100 height 24
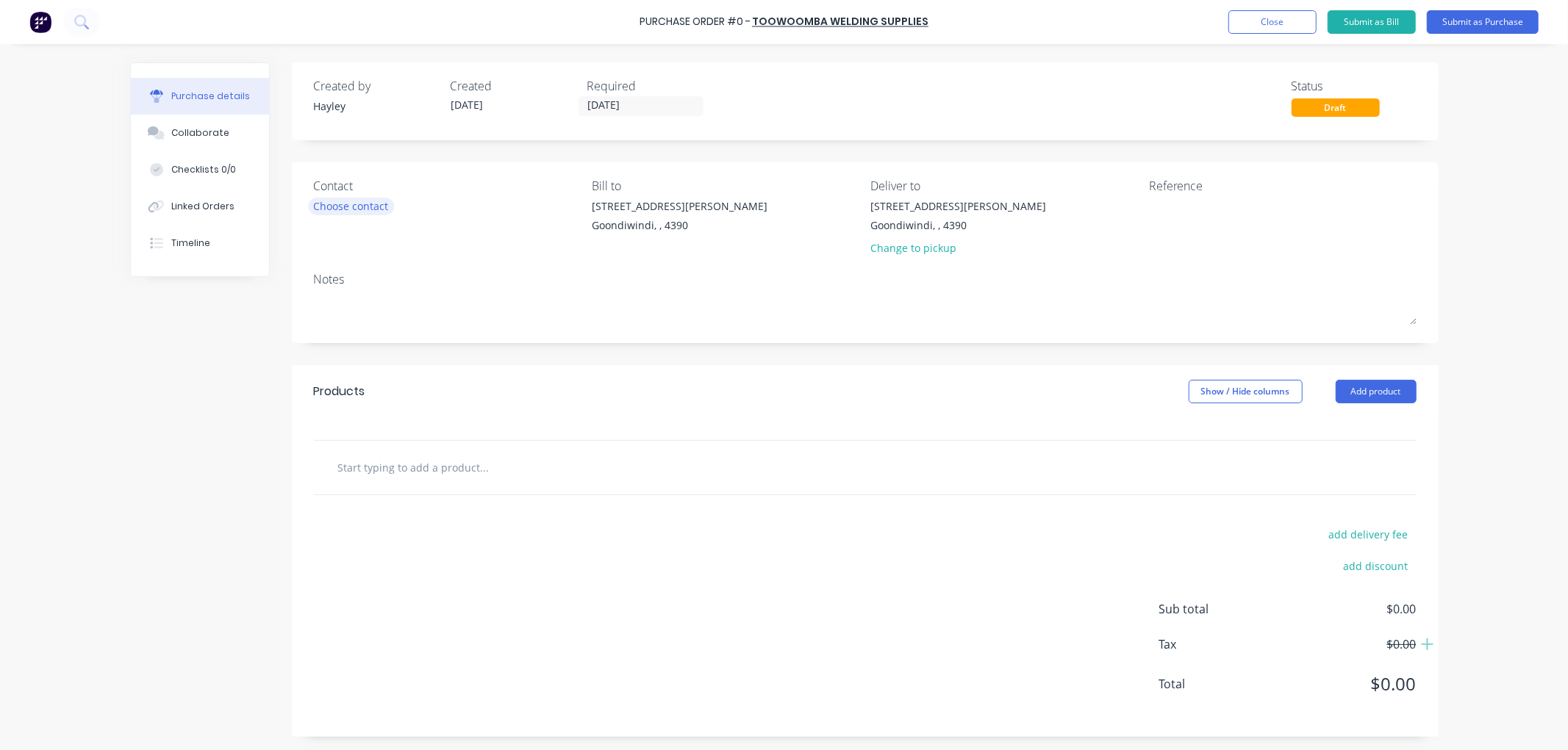
click at [337, 200] on div "Choose contact" at bounding box center [351, 206] width 75 height 15
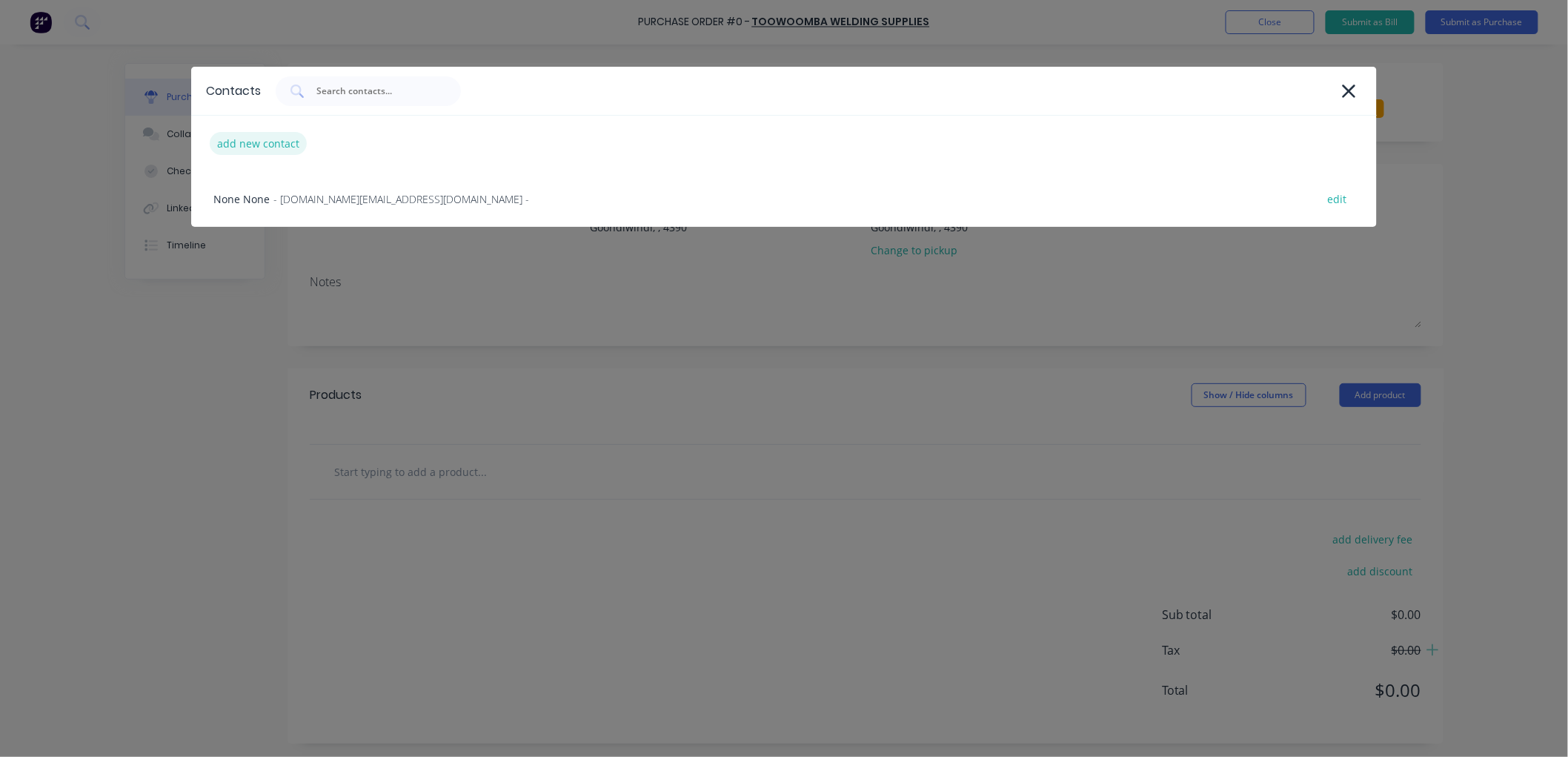
click at [233, 142] on div "add new contact" at bounding box center [259, 144] width 97 height 23
select select "AU"
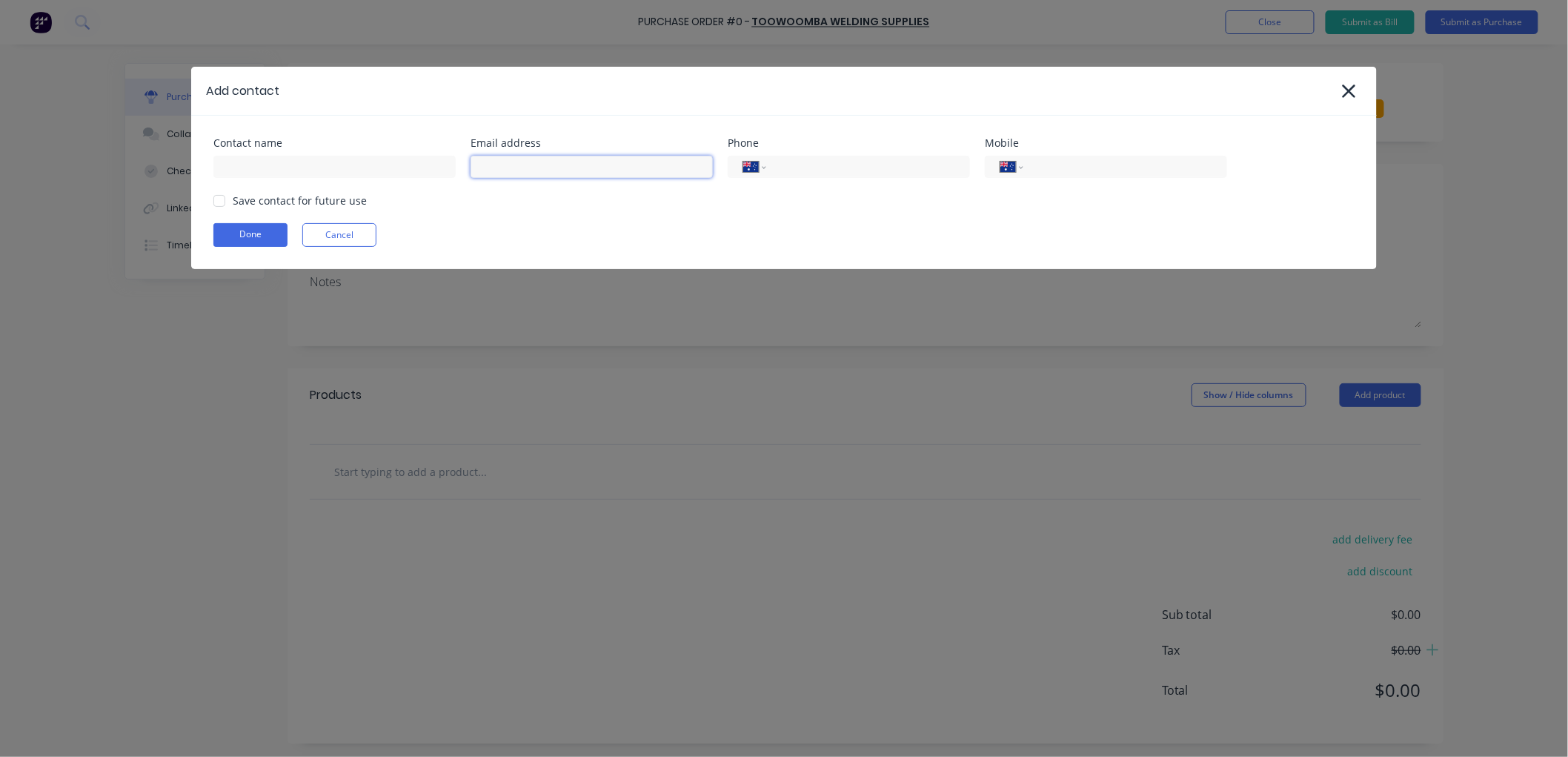
click at [579, 161] on input at bounding box center [592, 167] width 242 height 22
click at [457, 168] on div "Contact name Email address Phone International [GEOGRAPHIC_DATA] [GEOGRAPHIC_DA…" at bounding box center [784, 158] width 1141 height 40
click at [528, 163] on input at bounding box center [592, 167] width 242 height 22
click at [411, 171] on input at bounding box center [334, 167] width 242 height 22
type input "Sales"
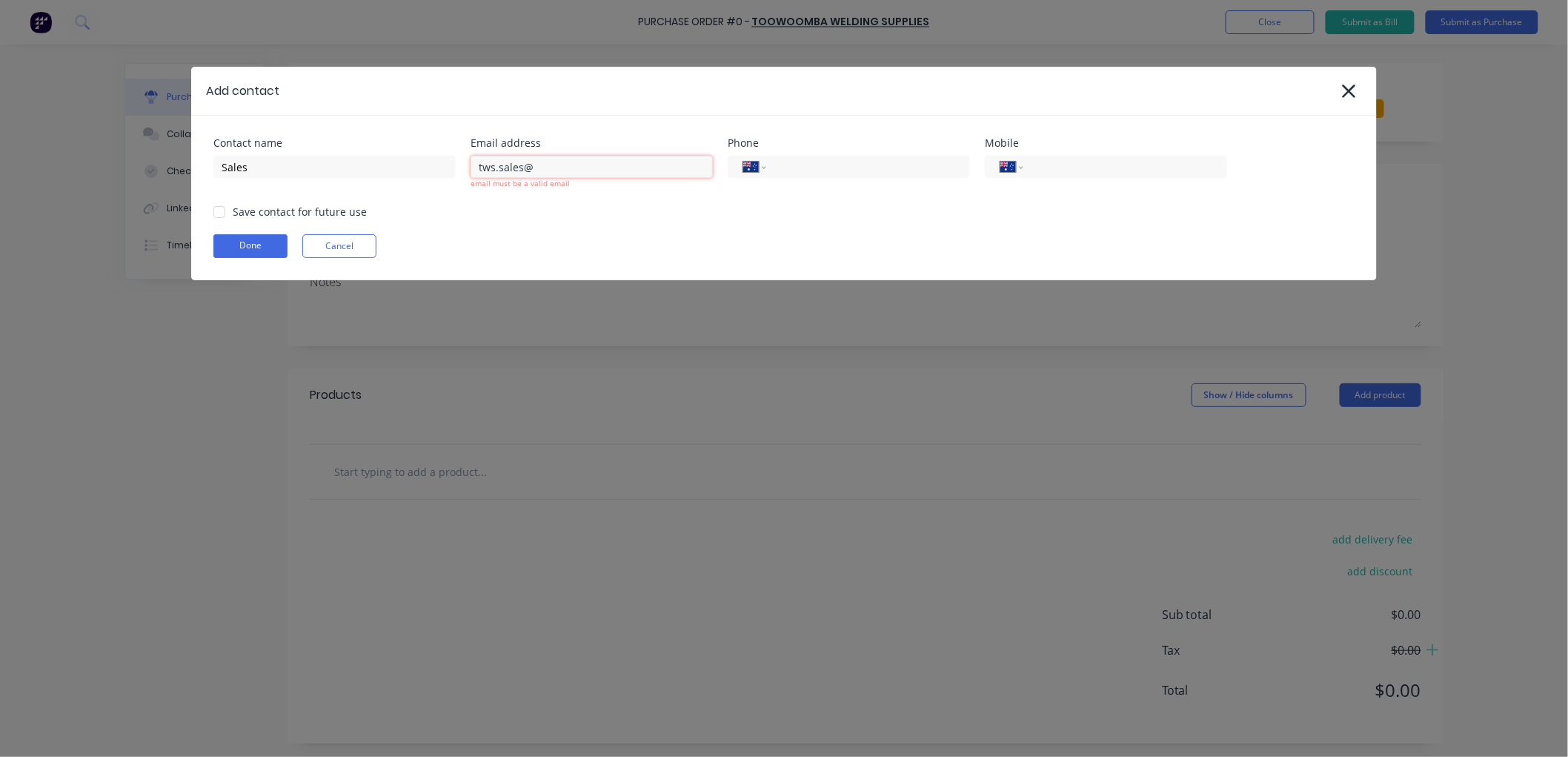
click at [580, 171] on input "tws.sales@" at bounding box center [592, 167] width 242 height 22
click at [224, 212] on div at bounding box center [219, 212] width 29 height 29
type input "[EMAIL_ADDRESS][DOMAIN_NAME]"
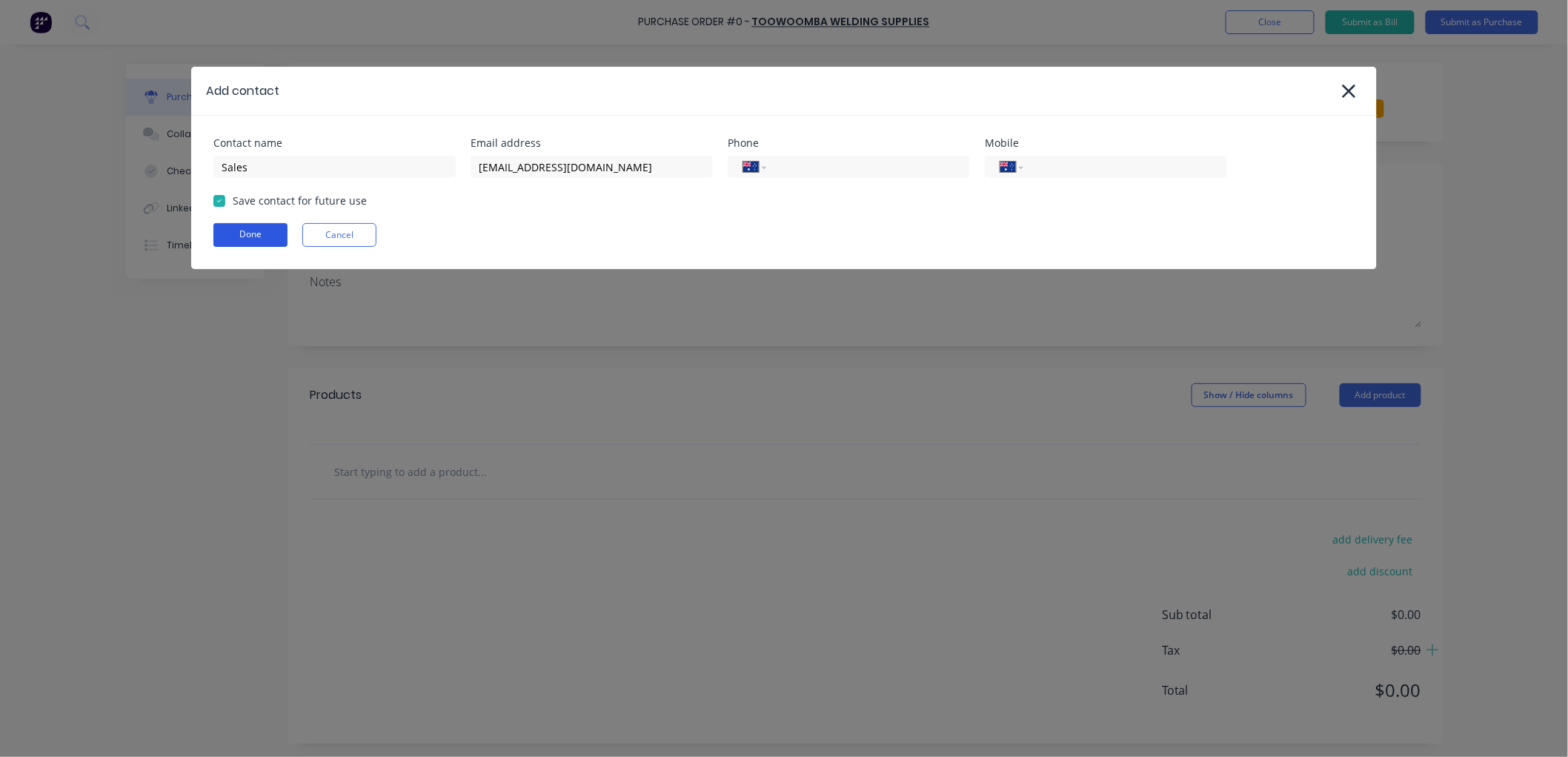
click at [232, 246] on button "Done" at bounding box center [250, 235] width 74 height 24
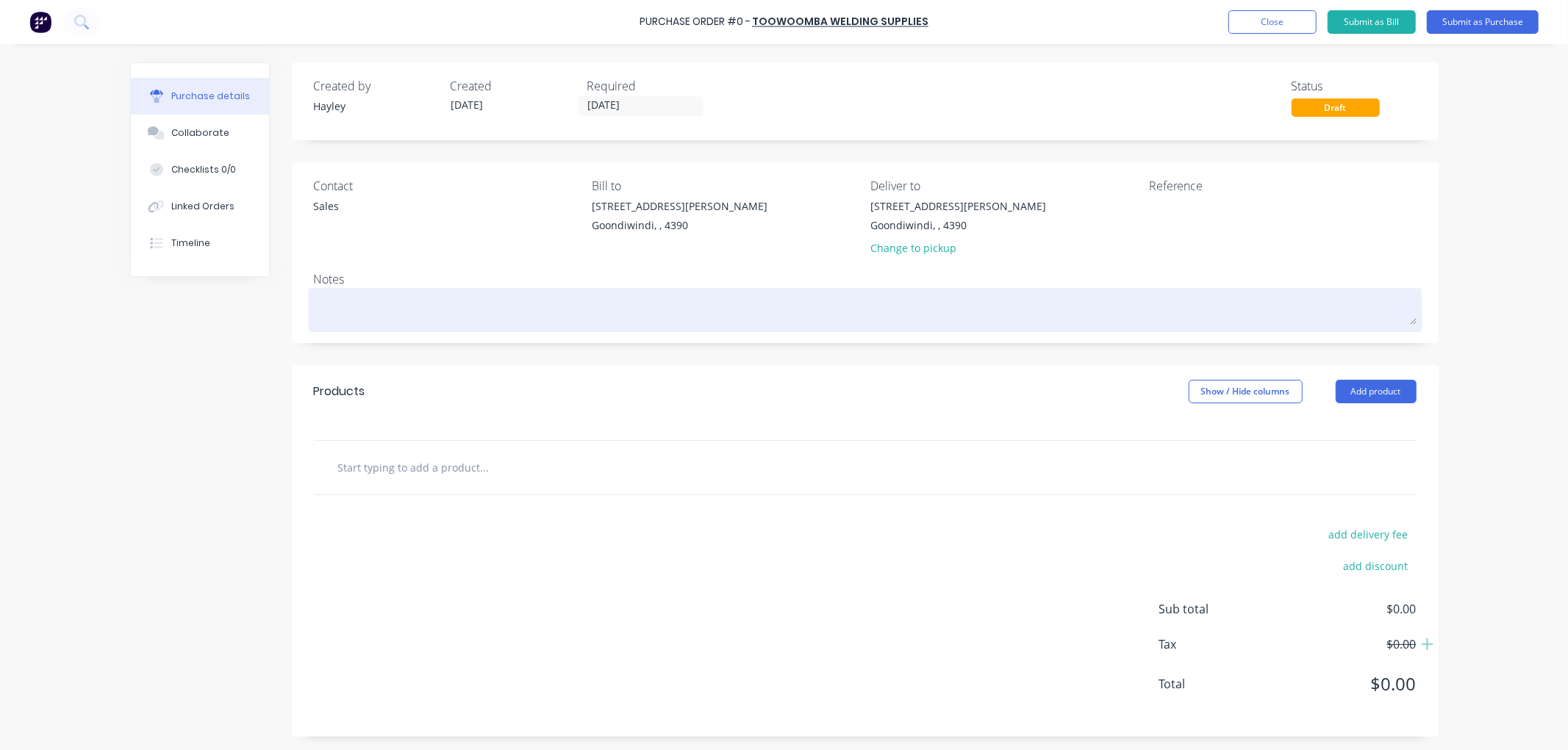
click at [369, 318] on textarea at bounding box center [865, 308] width 1102 height 33
type textarea "x"
type textarea "1"
type textarea "x"
type textarea "10"
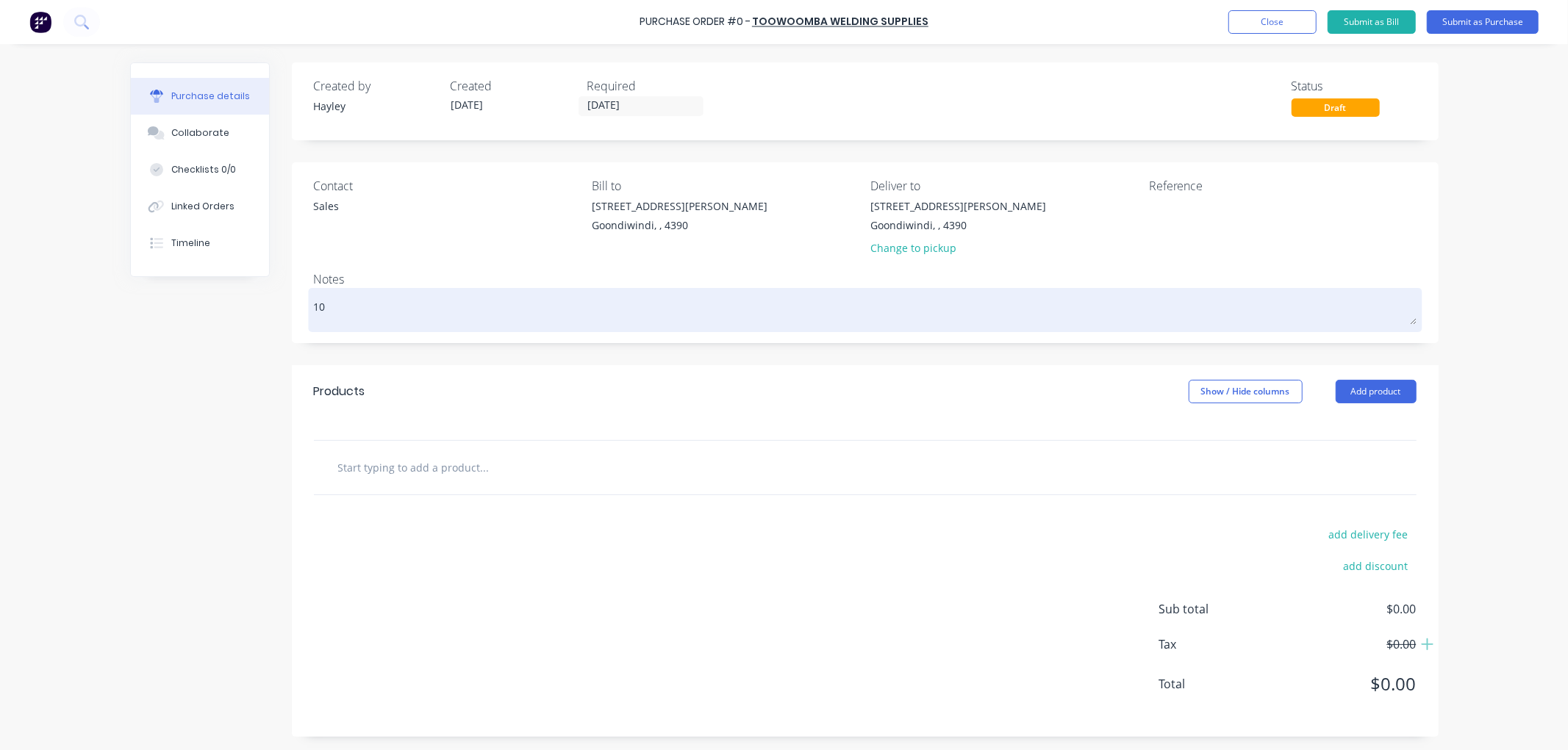
type textarea "x"
type textarea "10k"
type textarea "x"
type textarea "10kg"
type textarea "x"
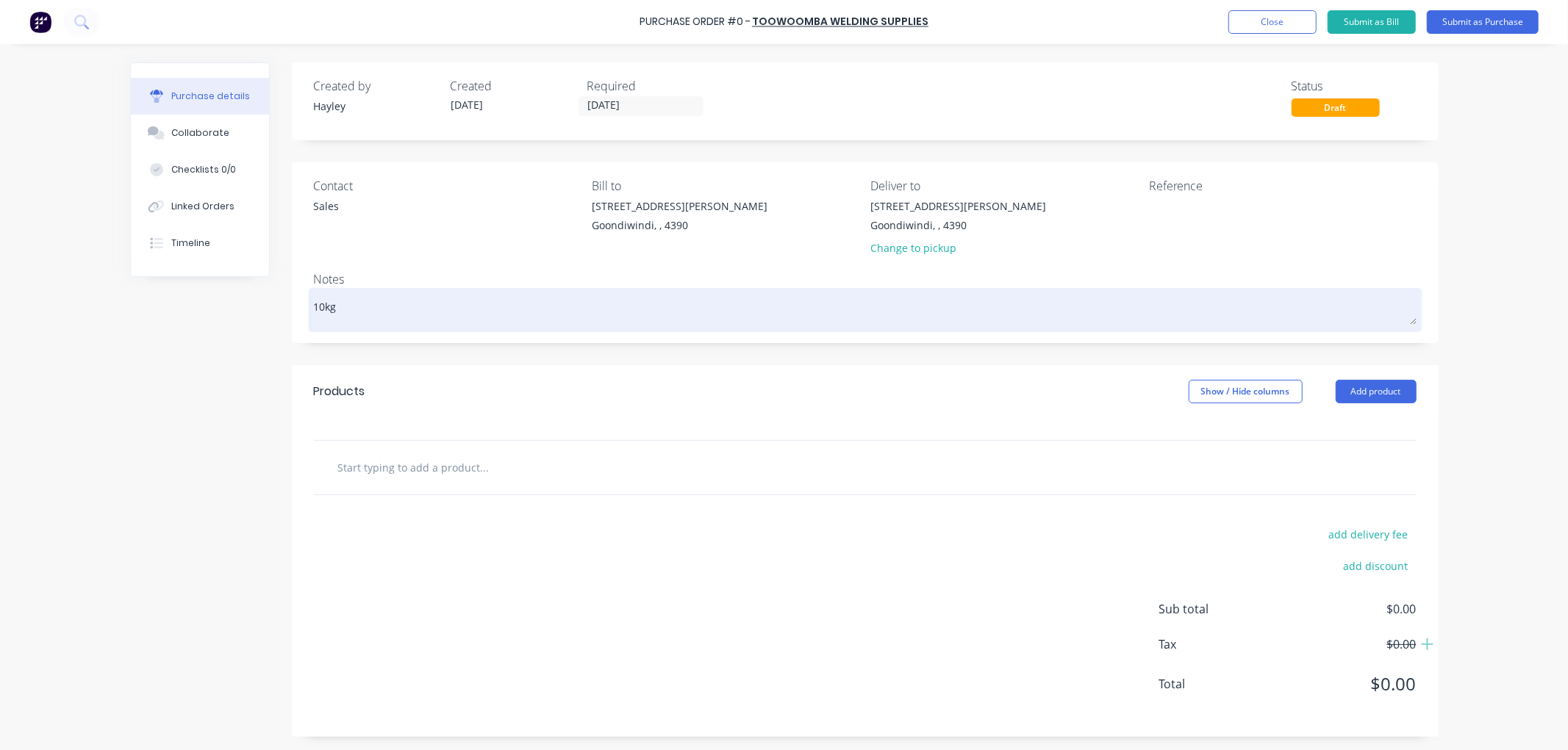
type textarea "10kg"
type textarea "x"
type textarea "10kg o"
type textarea "x"
type textarea "10kg of"
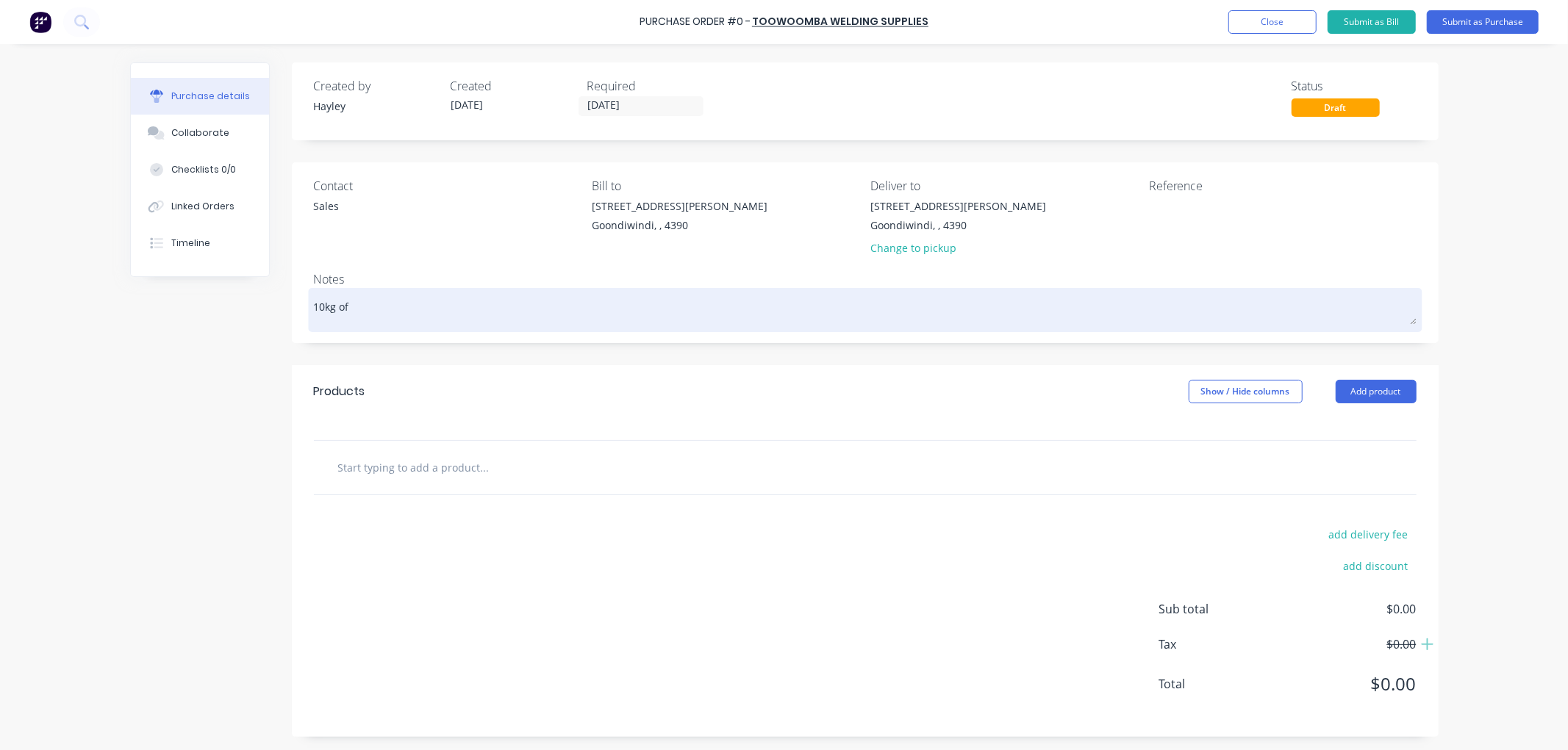
type textarea "x"
type textarea "10kg of"
paste textarea "300136"
type textarea "x"
type textarea "10kg of 300136"
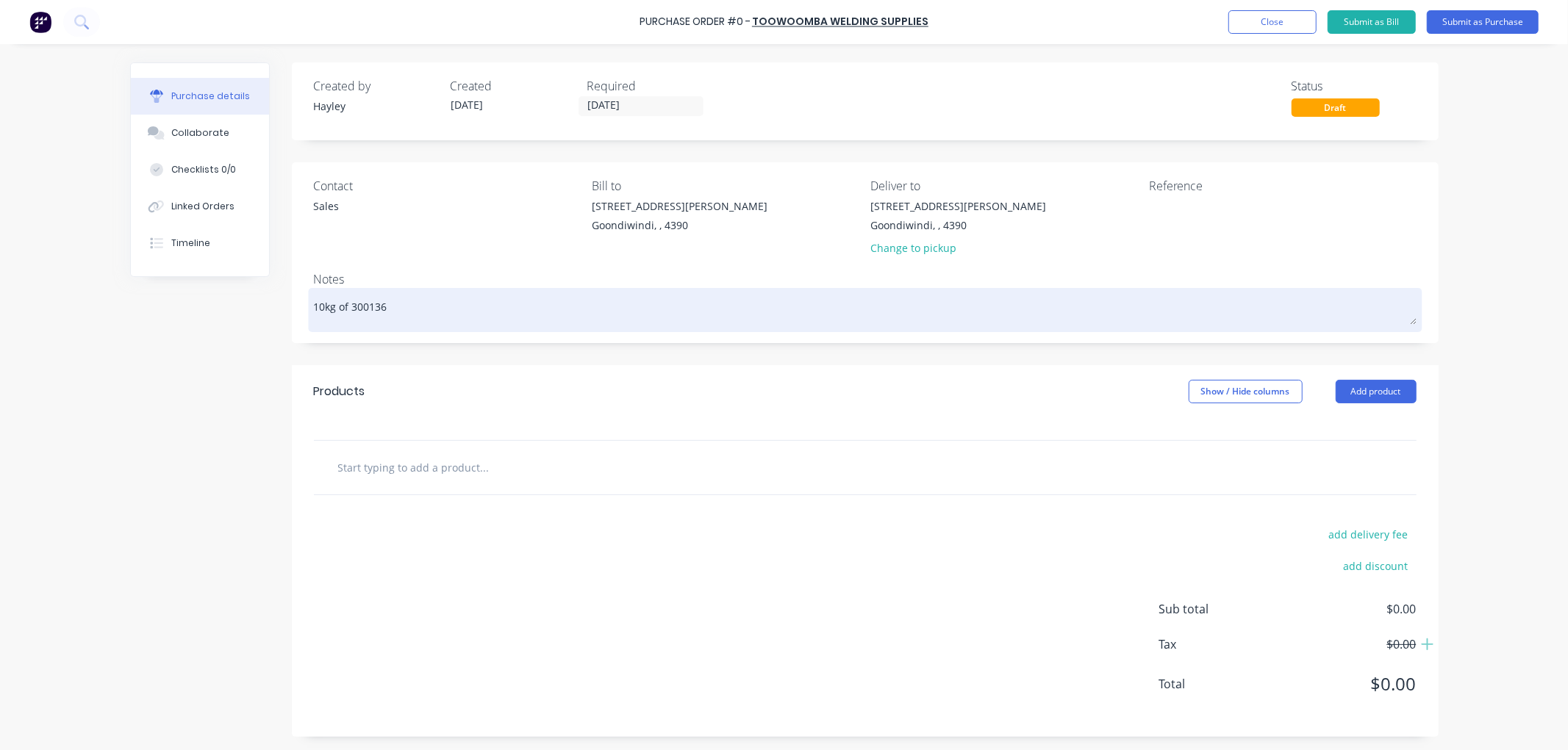
type textarea "x"
type textarea "10kg of 300136"
type textarea "x"
type textarea "10kg of 300136 T"
type textarea "x"
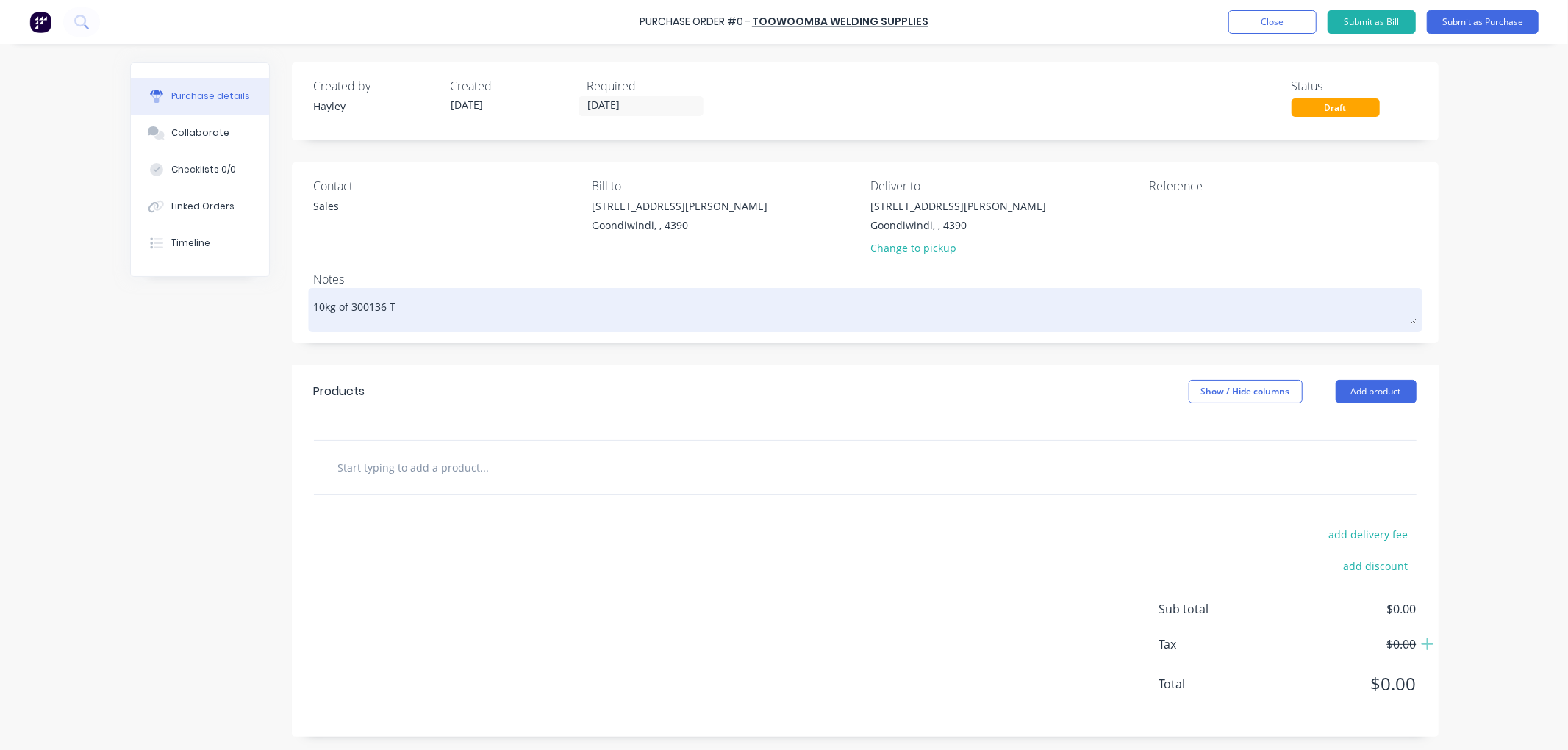
type textarea "10kg of 300136 Ti"
type textarea "x"
type textarea "10kg of 300136 Tig"
type textarea "x"
type textarea "10kg of 300136 Tig"
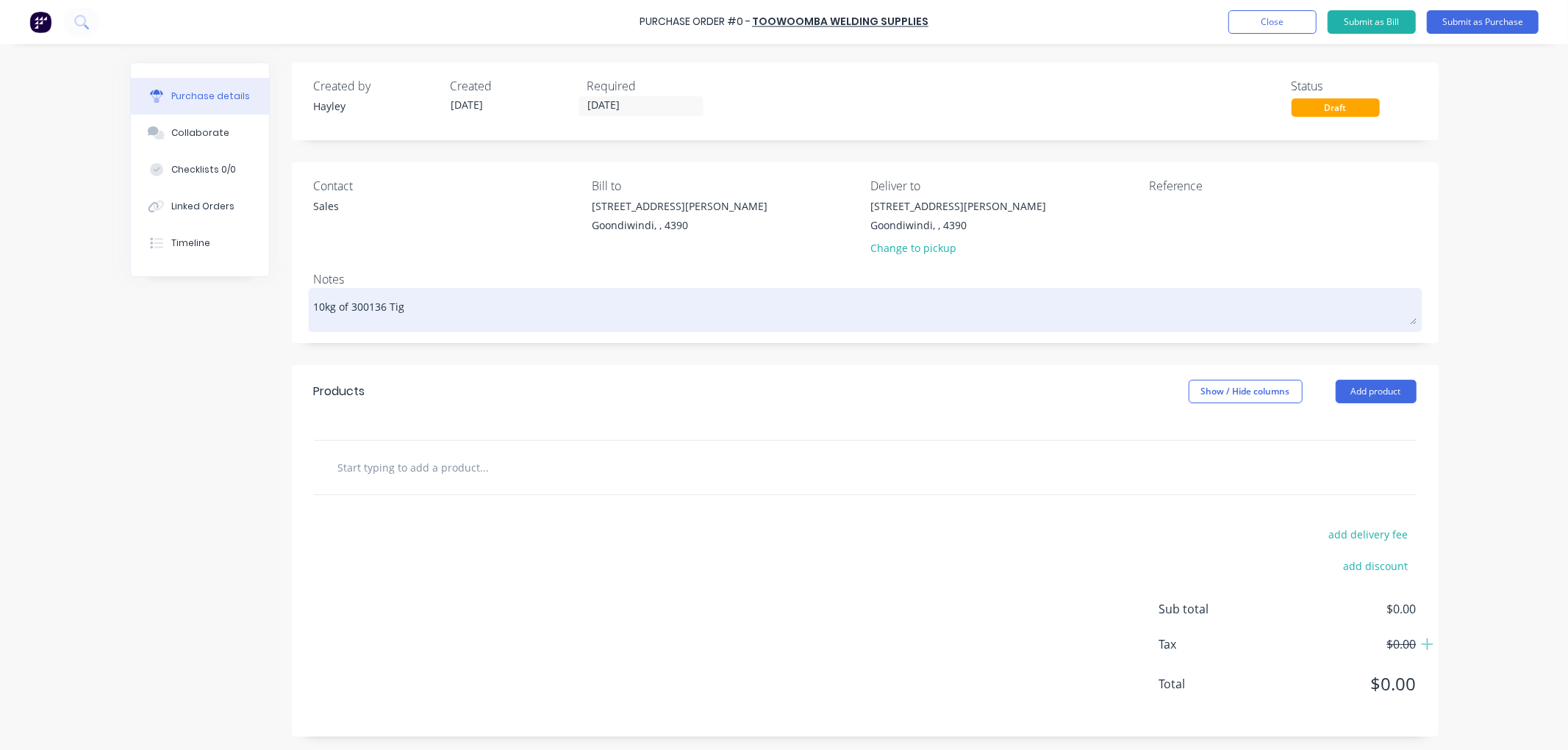
type textarea "x"
type textarea "10kg of 300136 Tig W"
type textarea "x"
type textarea "10kg of 300136 Tig Wi"
type textarea "x"
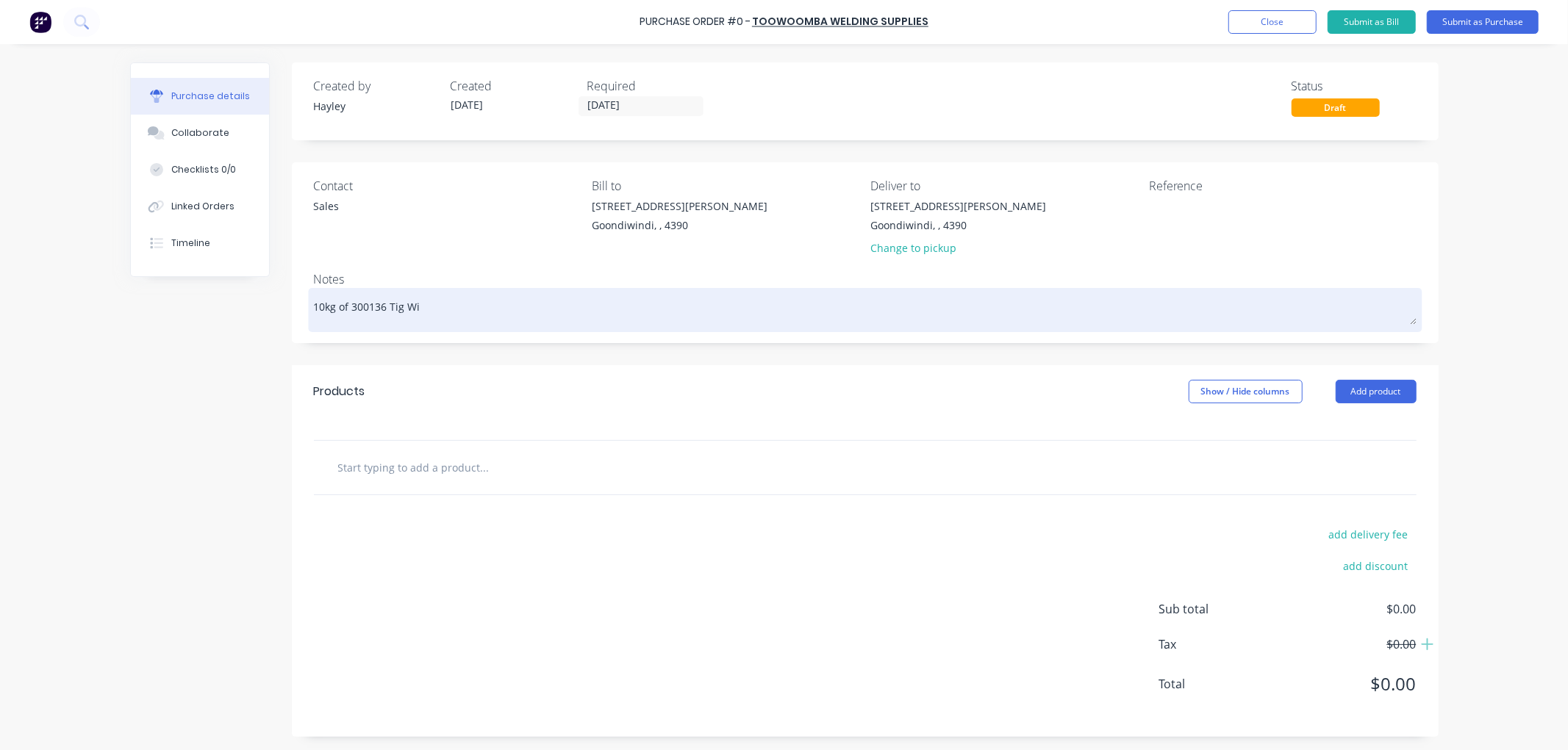
type textarea "10kg of 300136 Tig Wir"
type textarea "x"
type textarea "10kg of 300136 Tig Wire"
type textarea "x"
type textarea "10kg of 300136 Tig Wire"
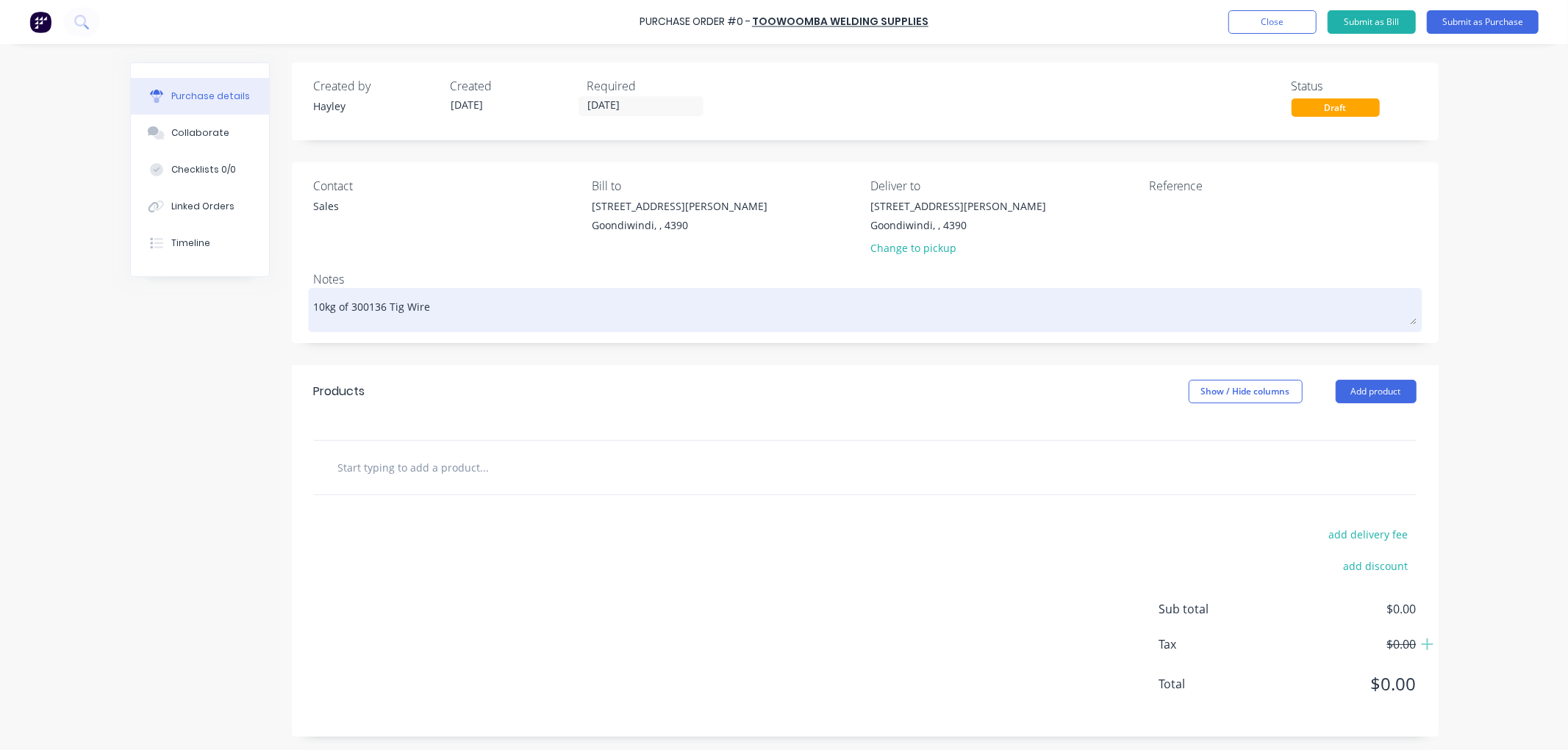
type textarea "x"
type textarea "10kg of 300136 Tig Wire 2"
type textarea "x"
type textarea "10kg of 300136 Tig Wire 2."
type textarea "x"
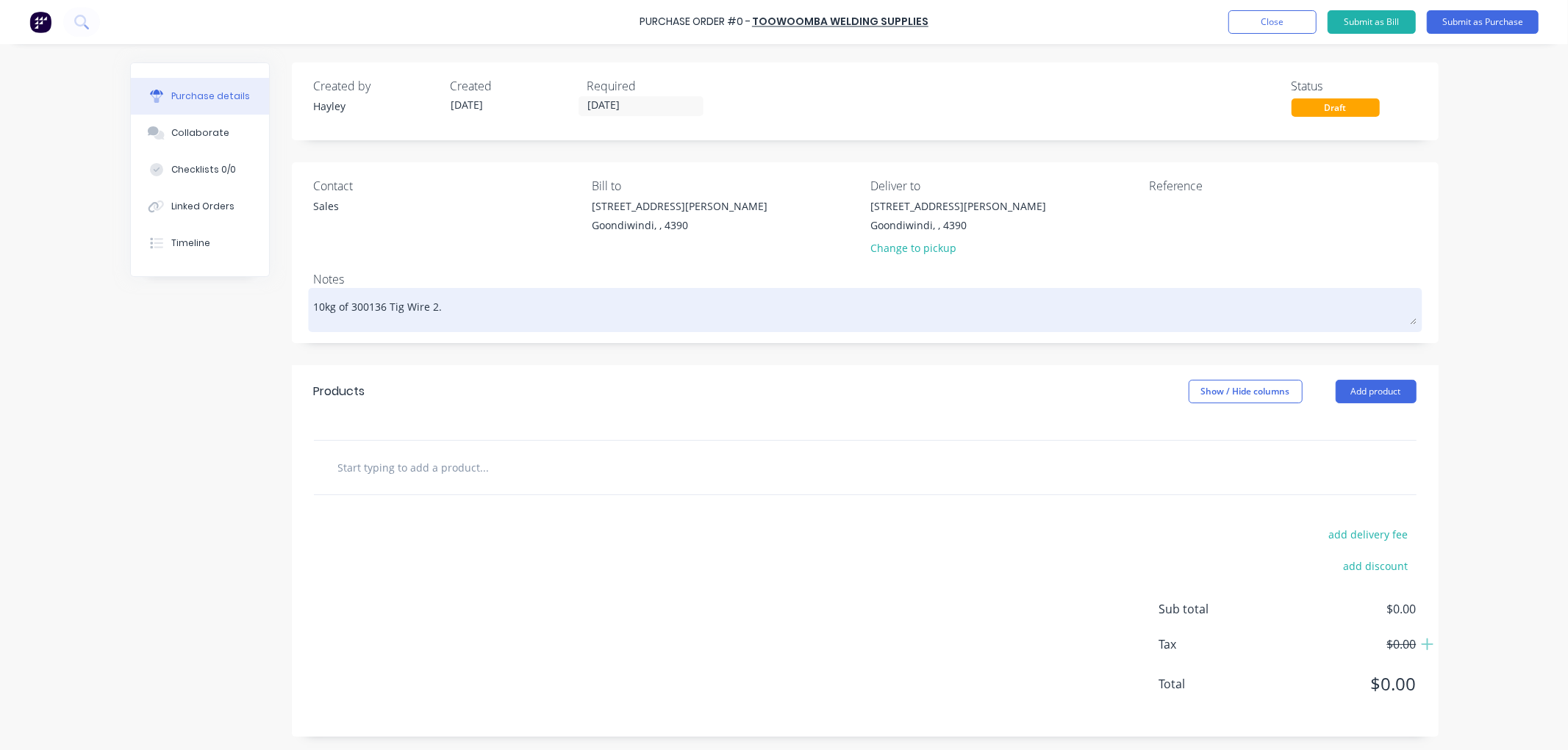
type textarea "10kg of 300136 Tig Wire 2.4"
type textarea "x"
type textarea "10kg of 300136 Tig Wire 2.4m"
type textarea "x"
type textarea "10kg of 300136 Tig Wire 2.4mm"
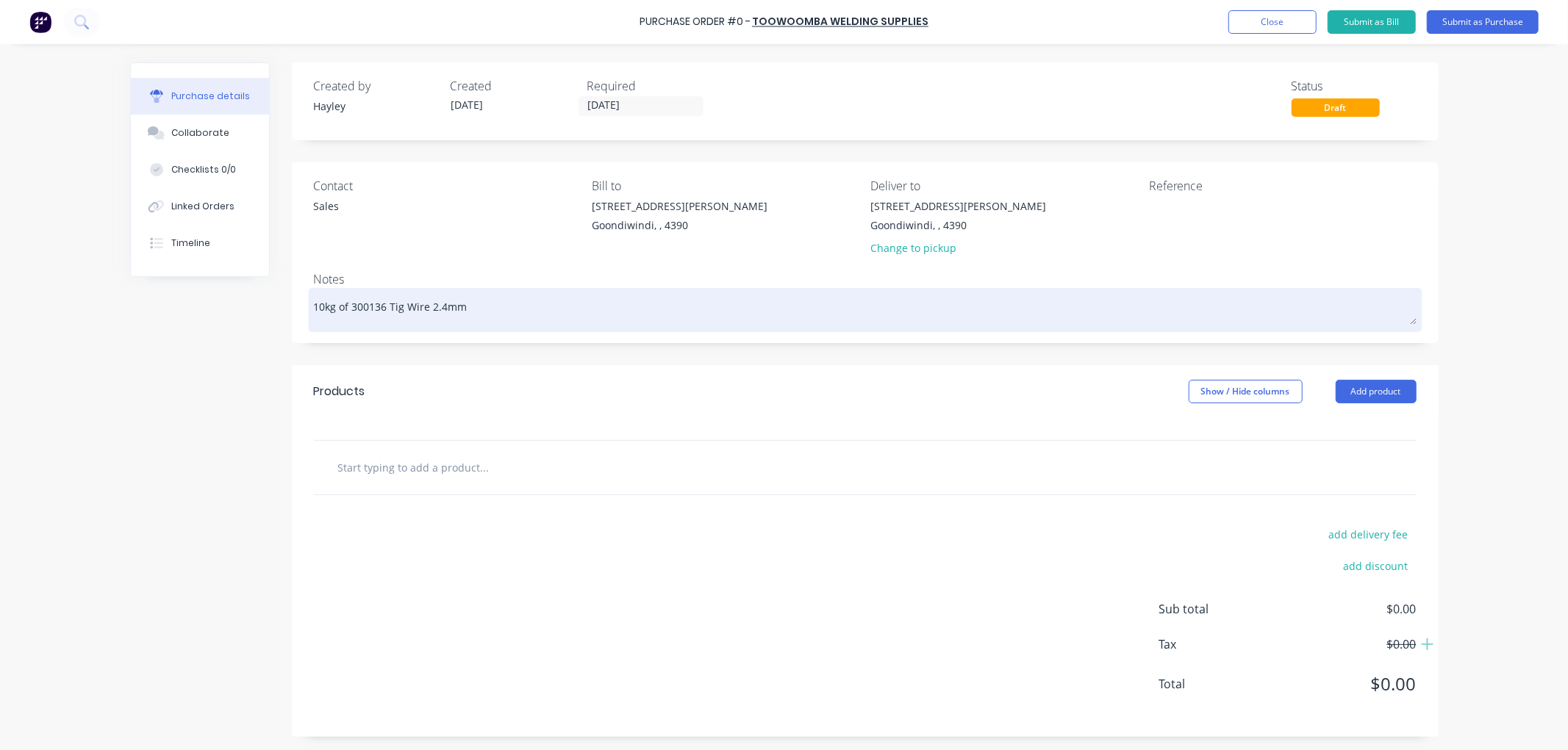
type textarea "x"
type textarea "10kg of 300136 Tig Wire 2.4mm"
type textarea "x"
type textarea "10kg of 300136 Tig Wire 2.4mm S"
type textarea "x"
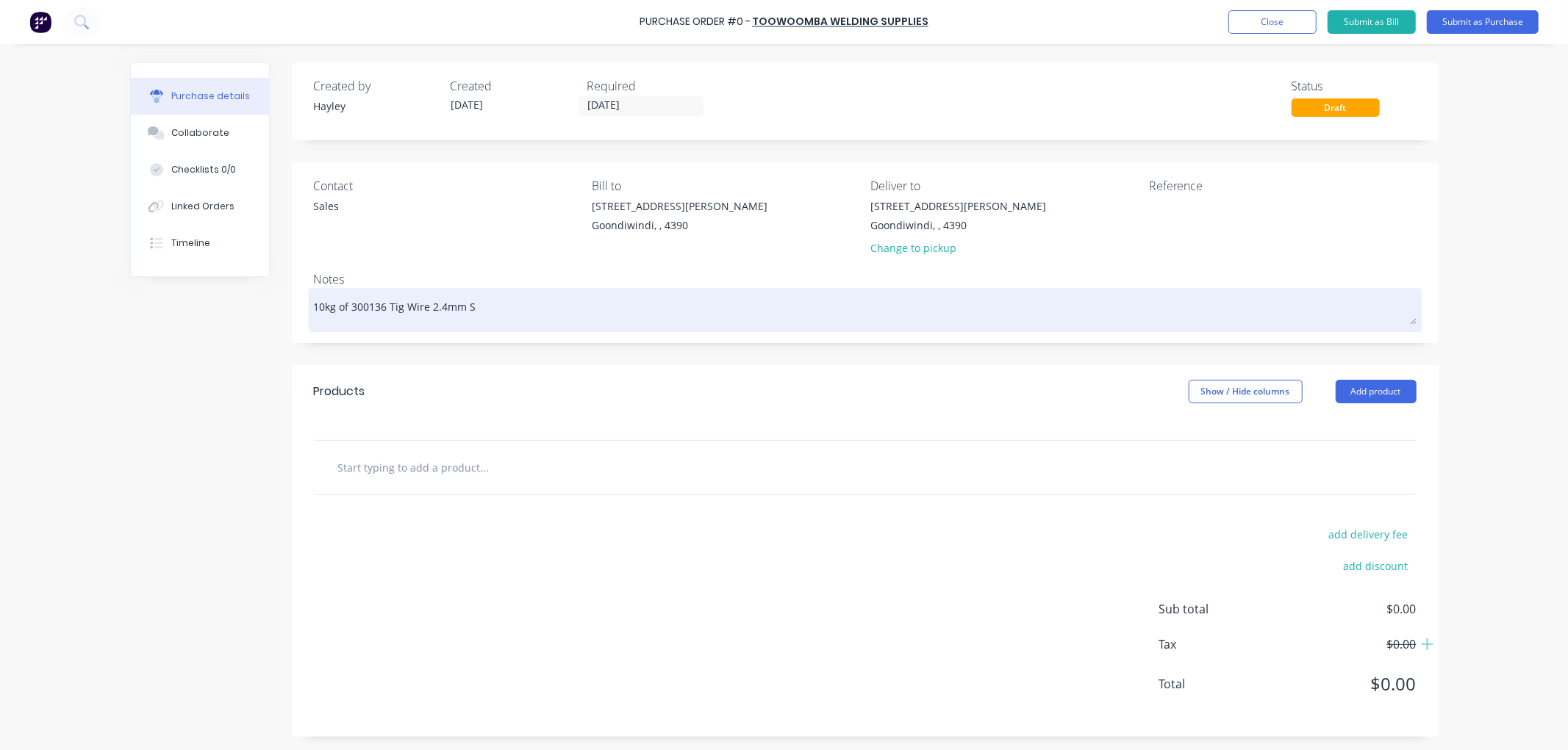
type textarea "10kg of 300136 Tig Wire 2.4mm Si"
type textarea "x"
type textarea "10kg of 300136 Tig Wire 2.4mm Sil"
type textarea "x"
type textarea "10kg of 300136 Tig Wire 2.4mm Sili"
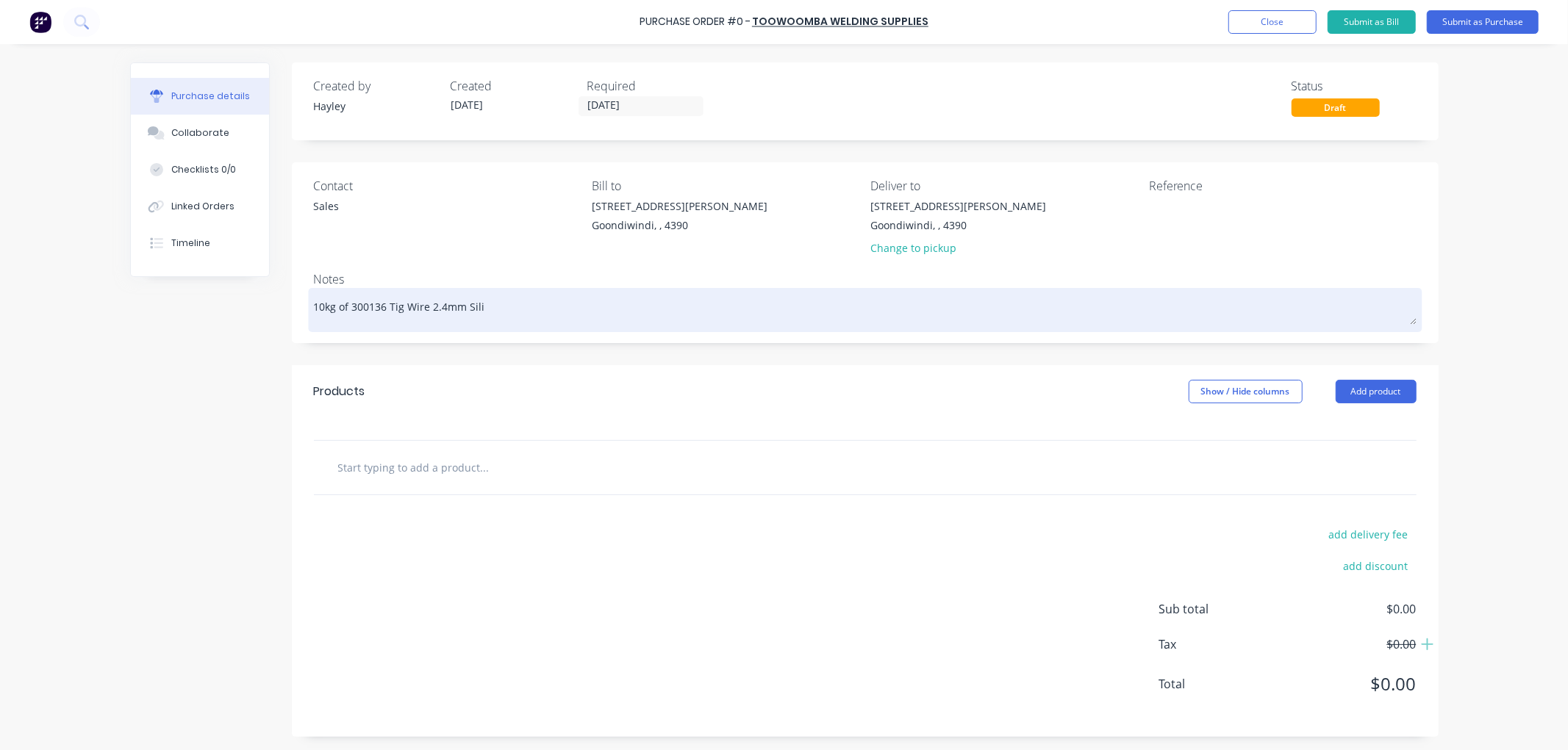
type textarea "x"
type textarea "10kg of 300136 Tig Wire 2.4[PERSON_NAME]"
type textarea "x"
type textarea "10kg of 300136 Tig Wire 2.4mm Silico"
type textarea "x"
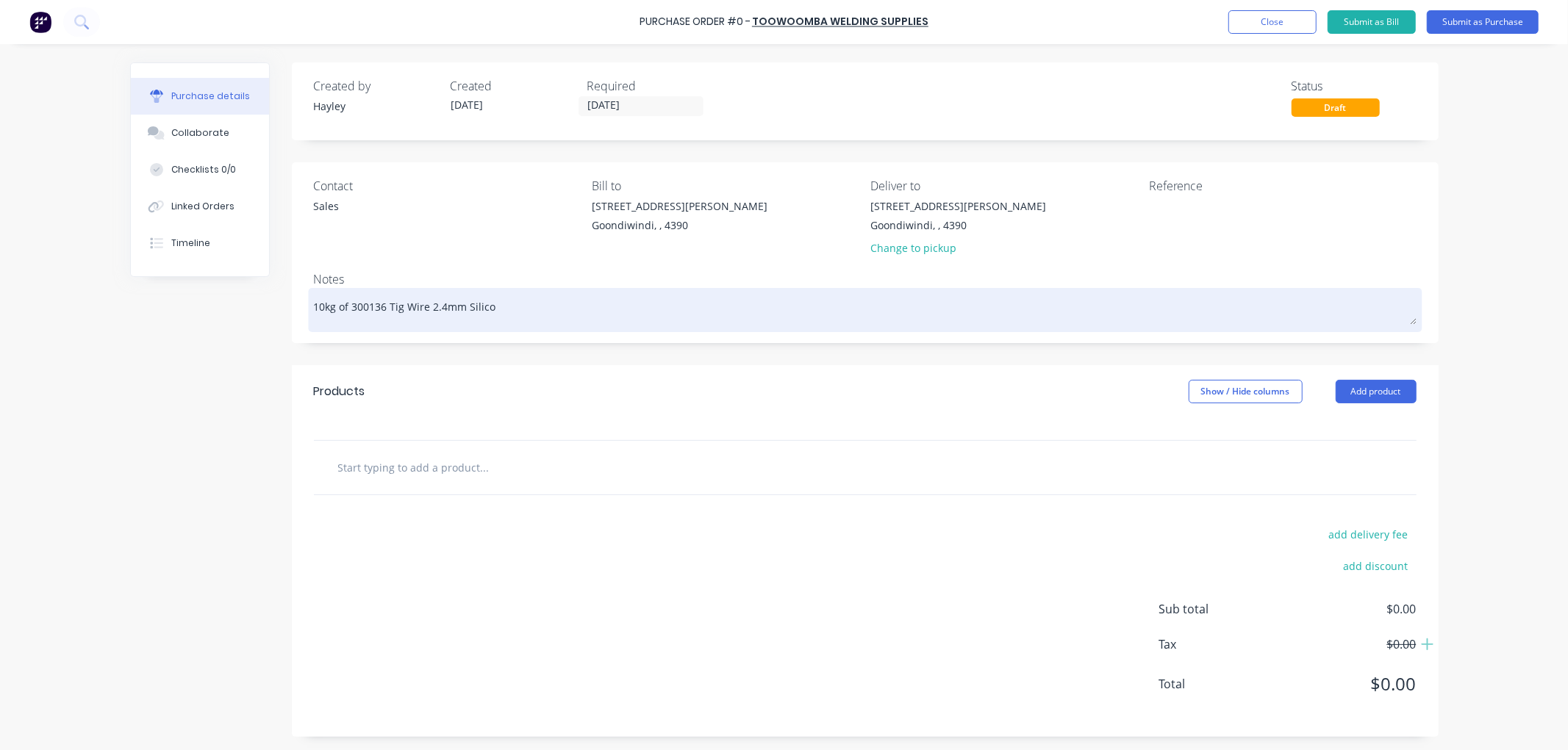
type textarea "10kg of 300136 Tig Wire 2.4mm Silicon"
type textarea "x"
type textarea "10kg of 300136 Tig Wire 2.4mm Silicon"
type textarea "x"
type textarea "10kg of 300136 Tig Wire 2.4mm Silicon B"
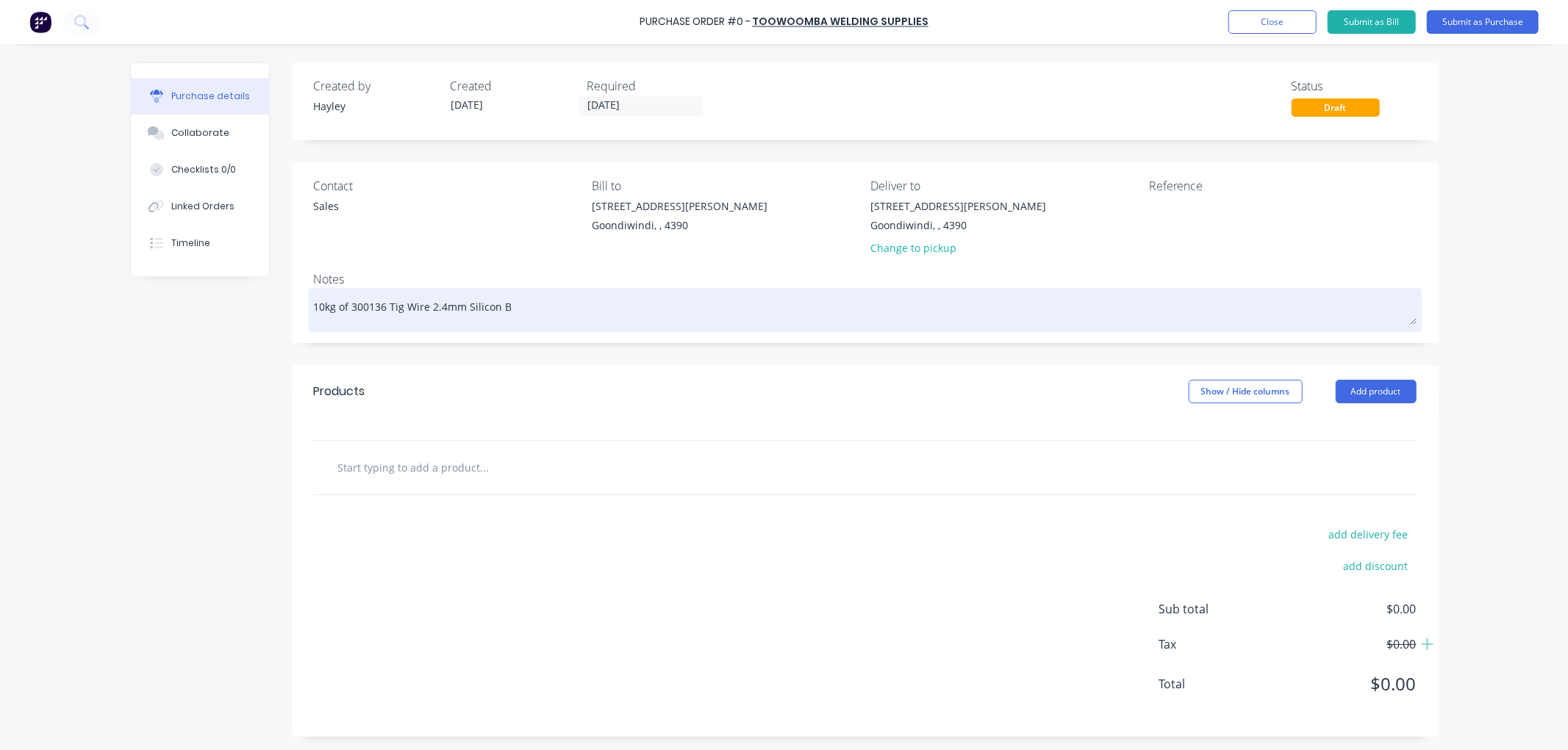
type textarea "x"
type textarea "10kg of 300136 Tig Wire 2.4mm Silicon Br"
type textarea "x"
type textarea "10kg of 300136 Tig Wire 2.4mm Silicon Bro"
type textarea "x"
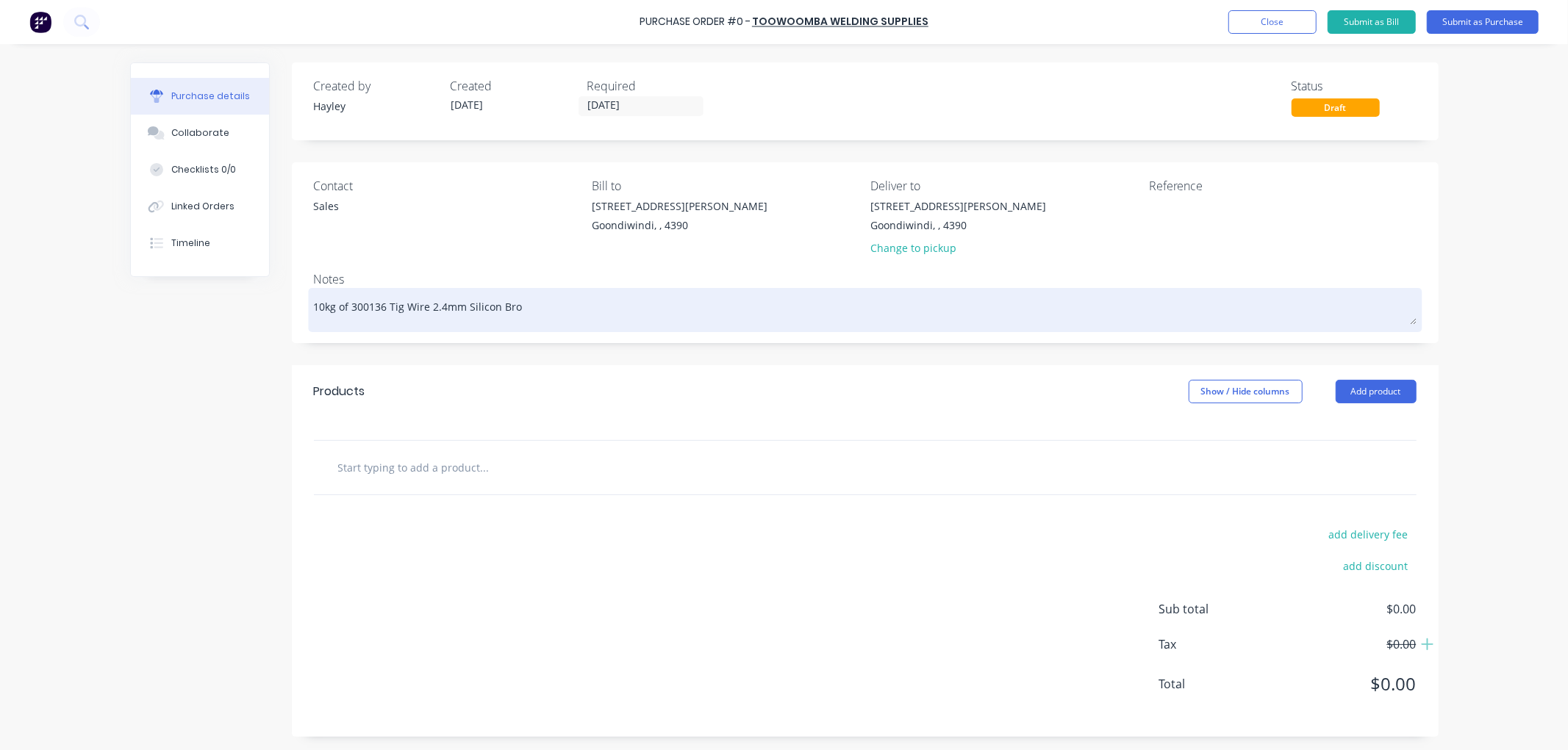
type textarea "10kg of 300136 Tig Wire 2.4mm Silicon [PERSON_NAME]"
type textarea "x"
type textarea "10kg of 300136 Tig Wire 2.4mm Silicon Bro"
type textarea "x"
type textarea "10kg of 300136 Tig Wire 2.4mm Silicon Bron"
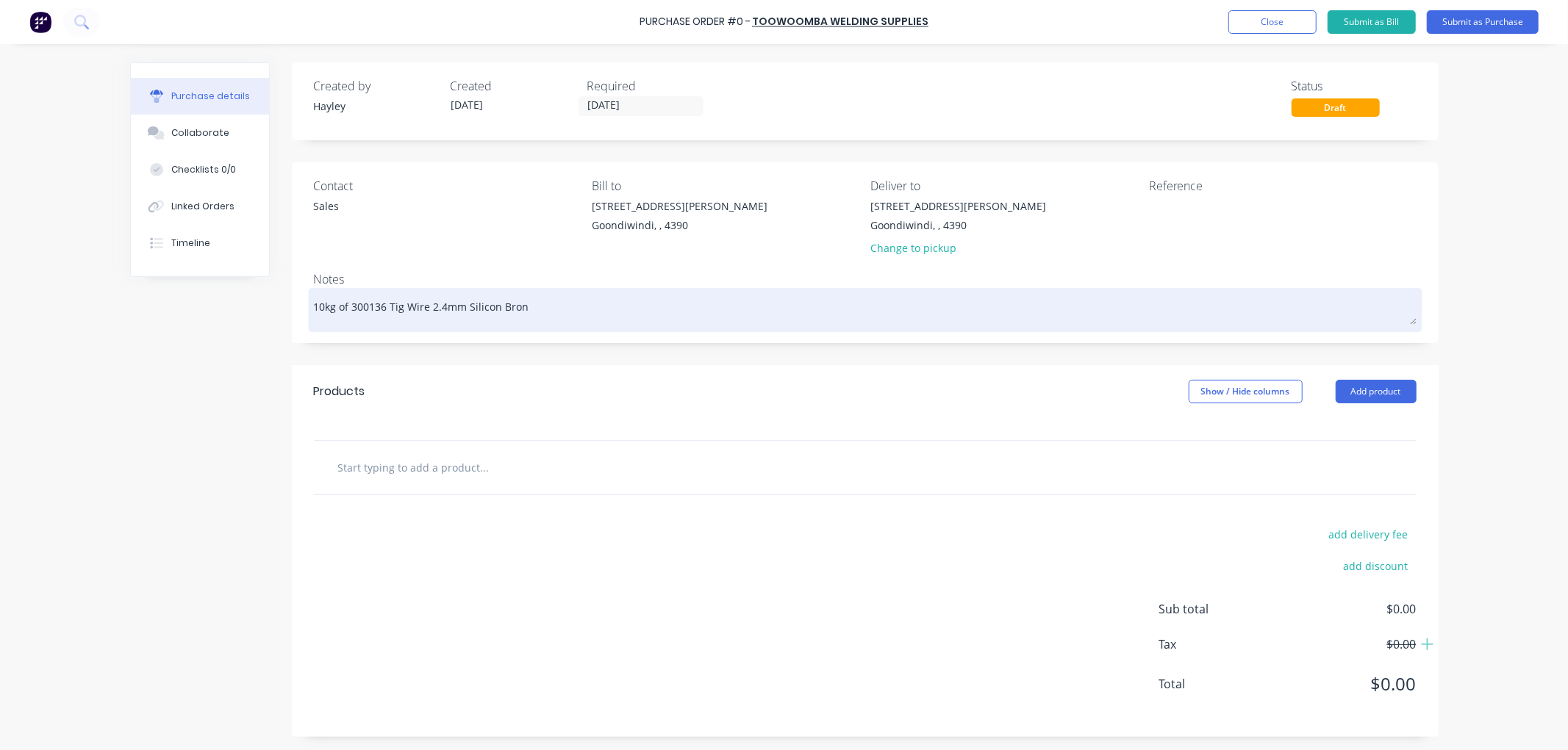
type textarea "x"
type textarea "10kg of 300136 Tig Wire 2.4mm Silicon Bronz"
type textarea "x"
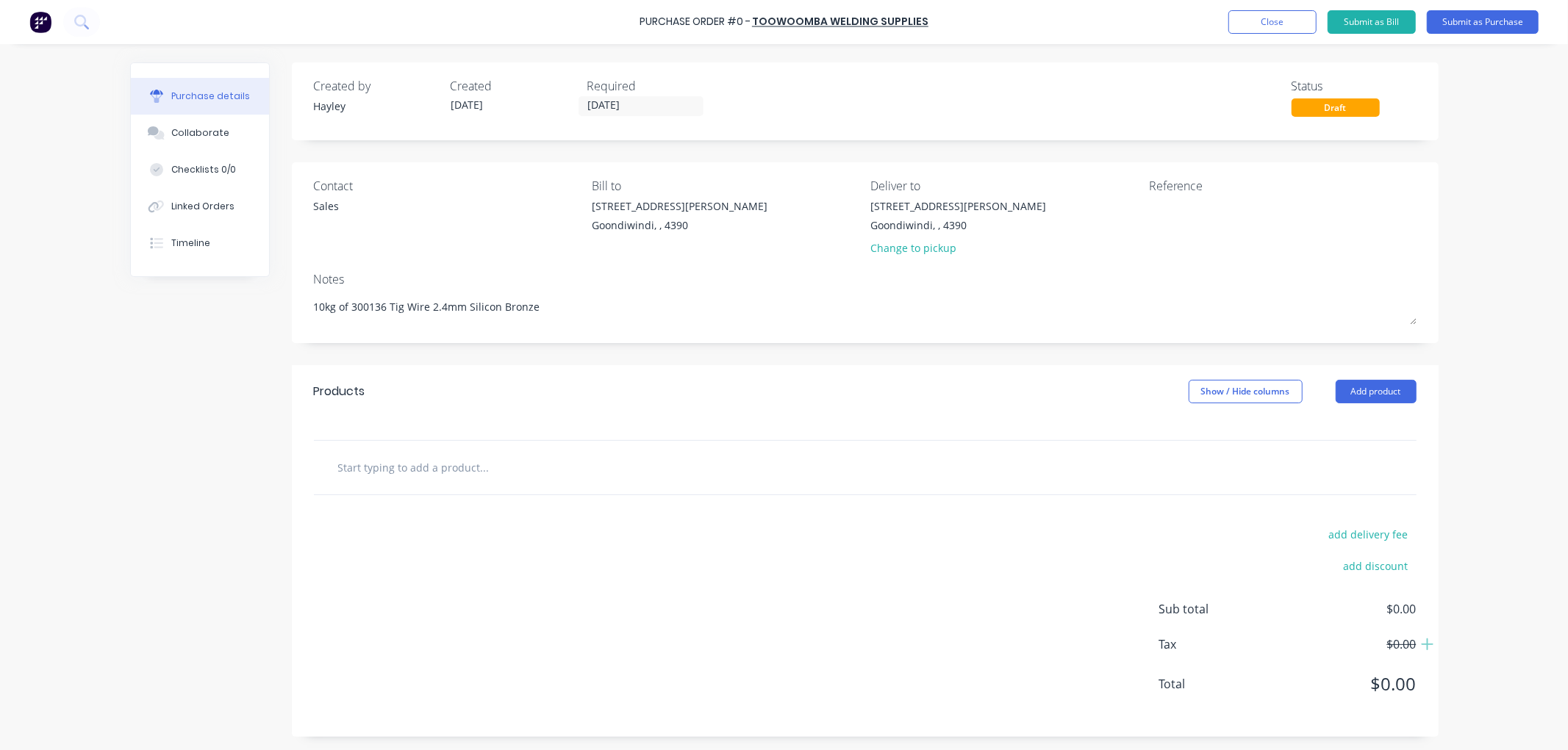
type textarea "10kg of 300136 Tig Wire 2.4mm Silicon Bronze"
type textarea "x"
type textarea "10kg of 300136 Tig Wire 2.4mm Silicon Bronze"
click at [430, 471] on input "text" at bounding box center [485, 467] width 294 height 29
type textarea "x"
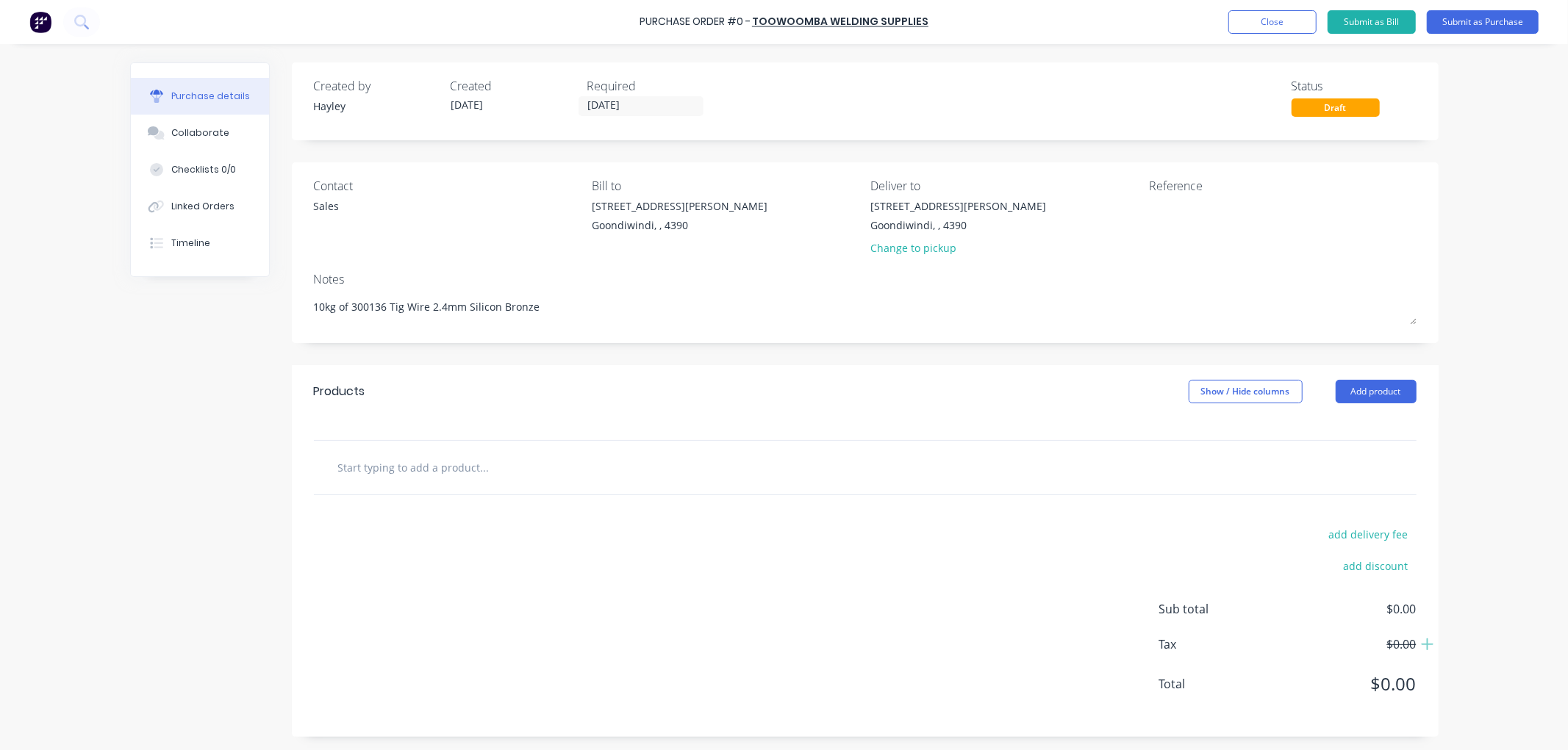
type input "t"
type textarea "x"
type input "ti"
type textarea "x"
type input "tig"
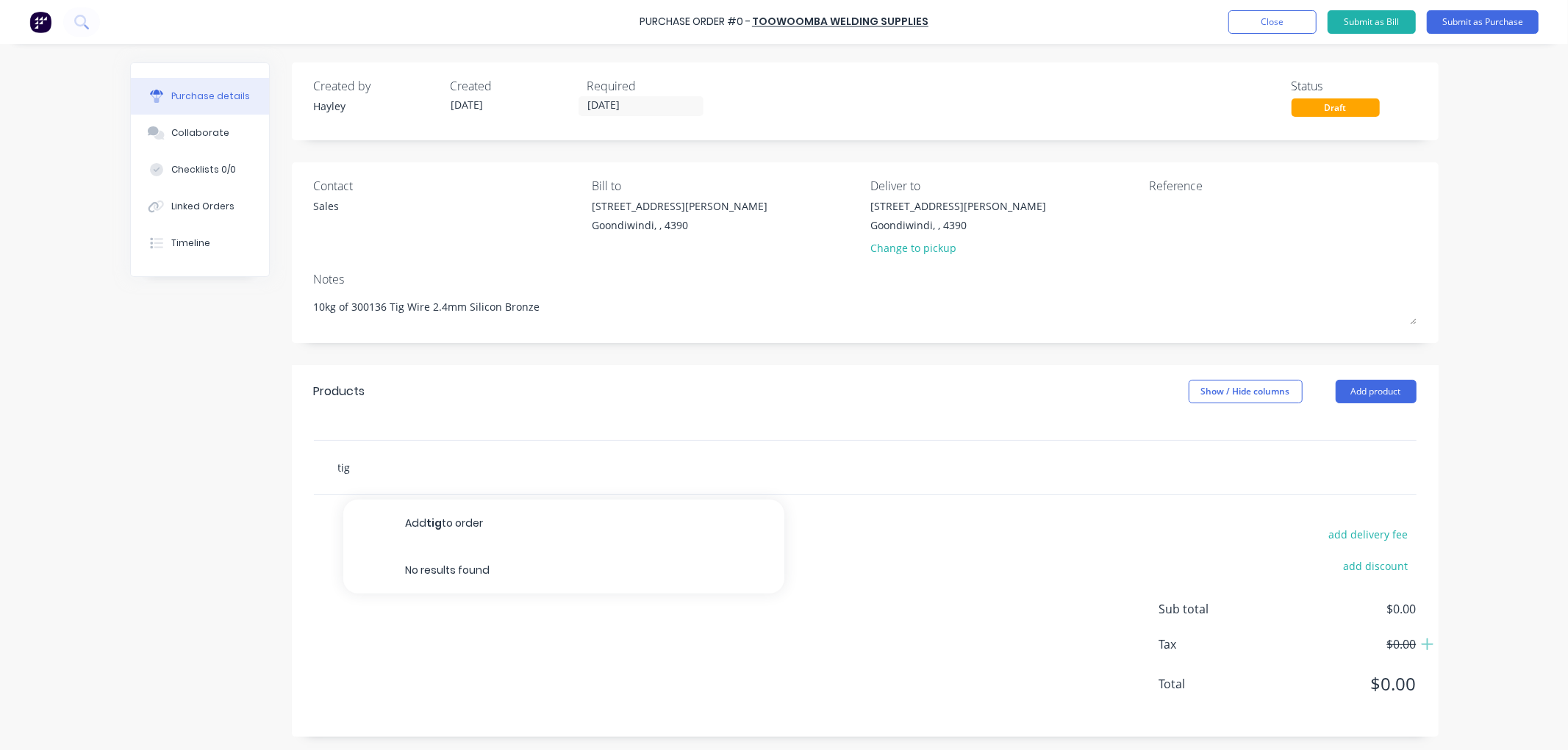
type textarea "x"
type input "ti"
type textarea "x"
type input "t"
type textarea "x"
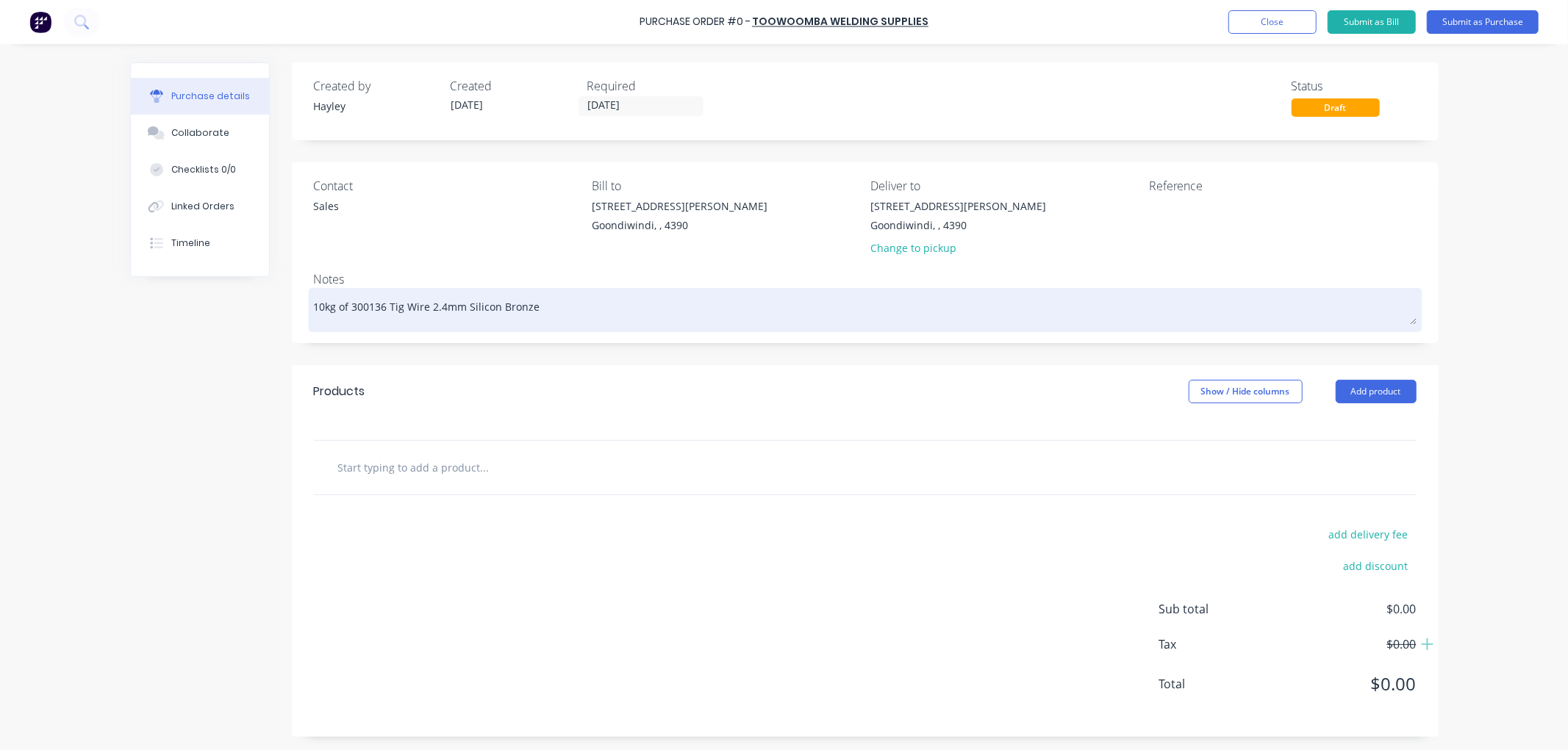
click at [542, 299] on textarea "10kg of 300136 Tig Wire 2.4mm Silicon Bronze" at bounding box center [865, 308] width 1102 height 33
type textarea "x"
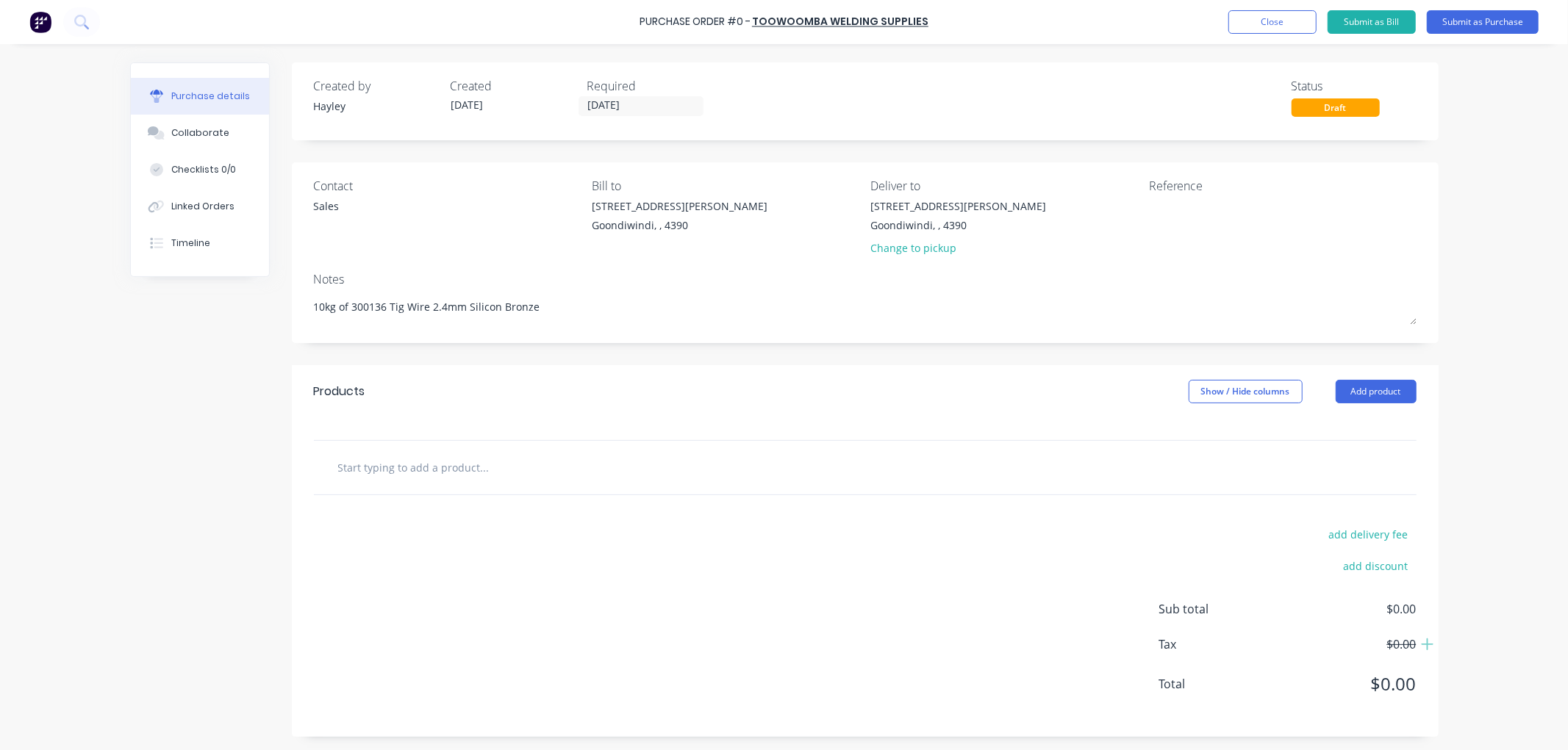
drag, startPoint x: 544, startPoint y: 308, endPoint x: 277, endPoint y: 329, distance: 267.8
click at [277, 329] on div "Created by [PERSON_NAME] Created [DATE] Required [DATE] Status Draft Contact Sa…" at bounding box center [784, 399] width 1308 height 674
type textarea "x"
click at [560, 461] on input "text" at bounding box center [485, 467] width 294 height 29
paste input "10kg of 300136 Tig Wire 2.4mm Silicon Bronze"
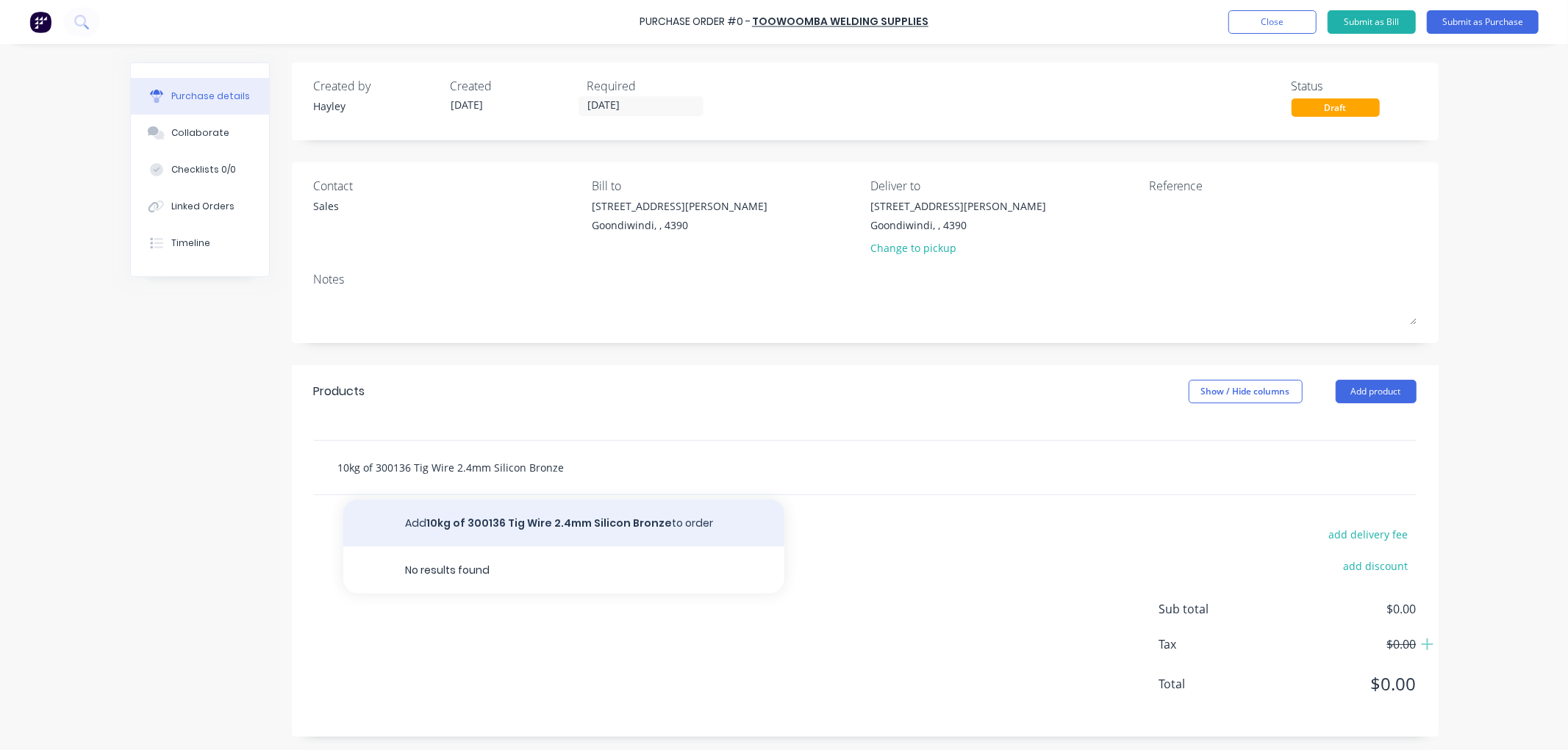
type input "10kg of 300136 Tig Wire 2.4mm Silicon Bronze"
click at [515, 517] on button "Add 10kg of 300136 Tig Wire 2.4mm Silicon Bronze to order" at bounding box center [564, 523] width 441 height 47
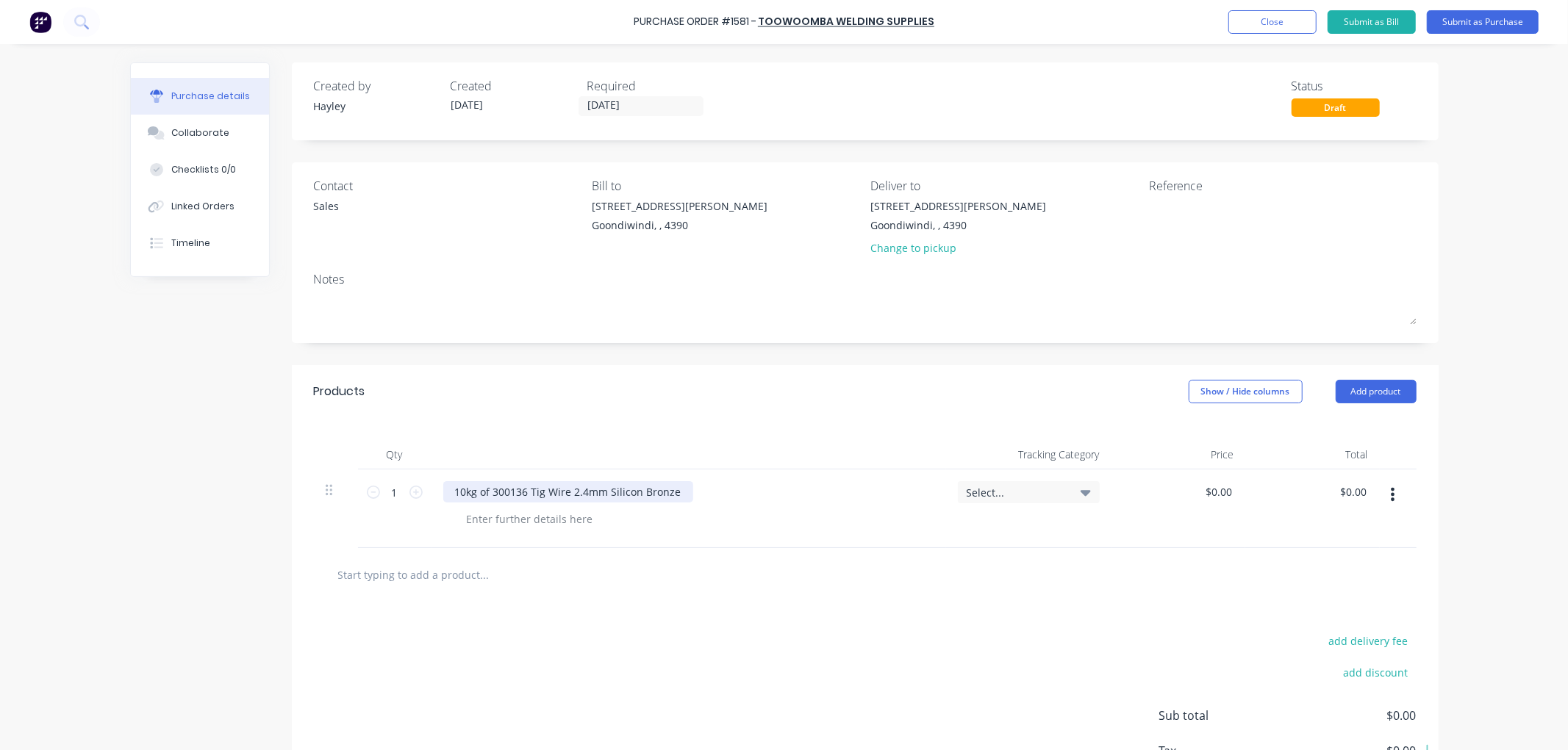
drag, startPoint x: 457, startPoint y: 490, endPoint x: 526, endPoint y: 487, distance: 69.1
click at [459, 490] on div "10kg of 300136 Tig Wire 2.4mm Silicon Bronze" at bounding box center [568, 492] width 250 height 21
click at [413, 491] on icon at bounding box center [416, 492] width 13 height 13
type input "2"
click at [956, 561] on div at bounding box center [864, 575] width 1079 height 29
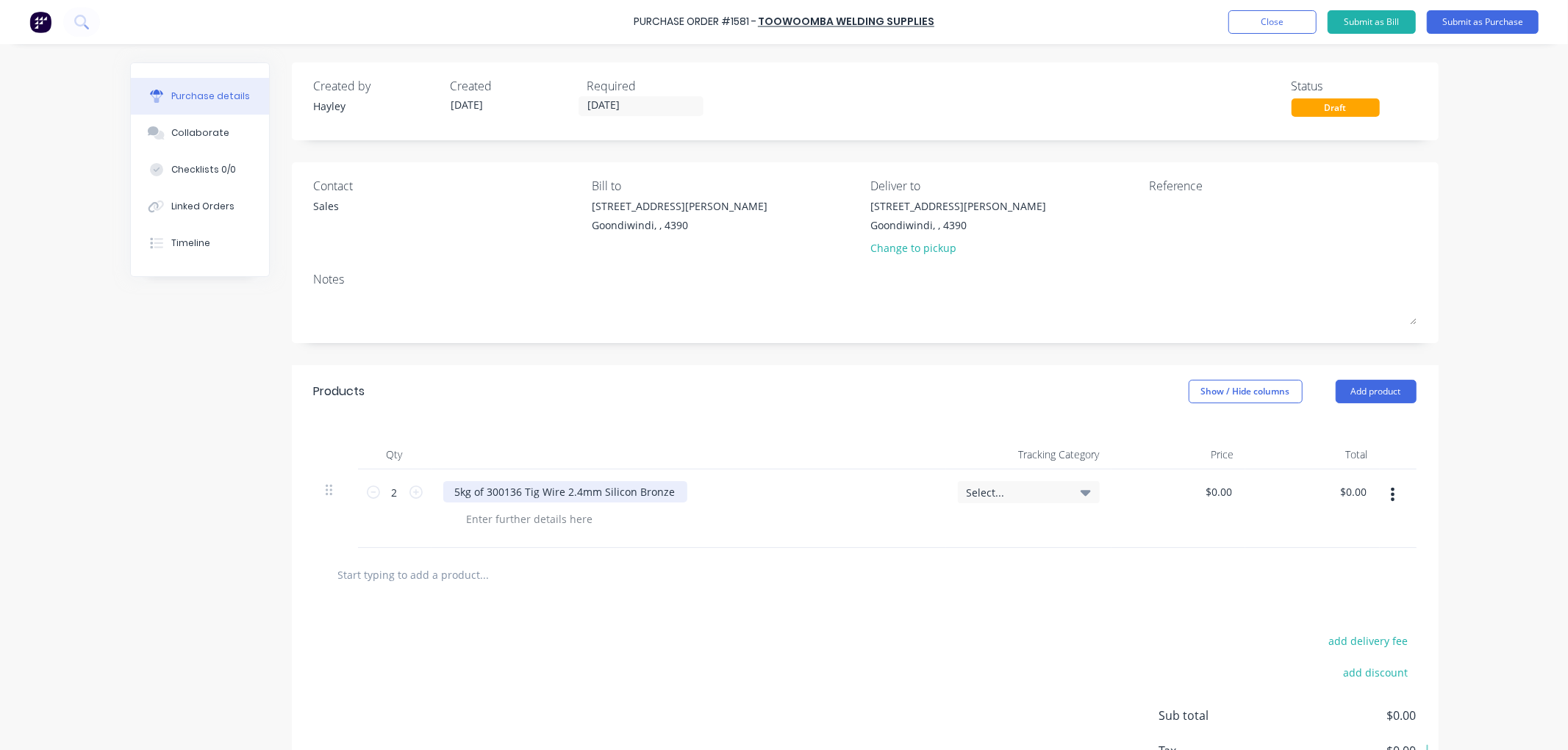
click at [480, 492] on div "5kg of 300136 Tig Wire 2.4mm Silicon Bronze" at bounding box center [565, 492] width 244 height 21
click at [637, 492] on div "300136 Tig Wire 2.4mm Silicon Bronze" at bounding box center [549, 492] width 211 height 21
click at [514, 523] on div at bounding box center [530, 519] width 150 height 21
click at [446, 583] on input "text" at bounding box center [485, 575] width 294 height 29
click at [478, 523] on div at bounding box center [530, 519] width 150 height 21
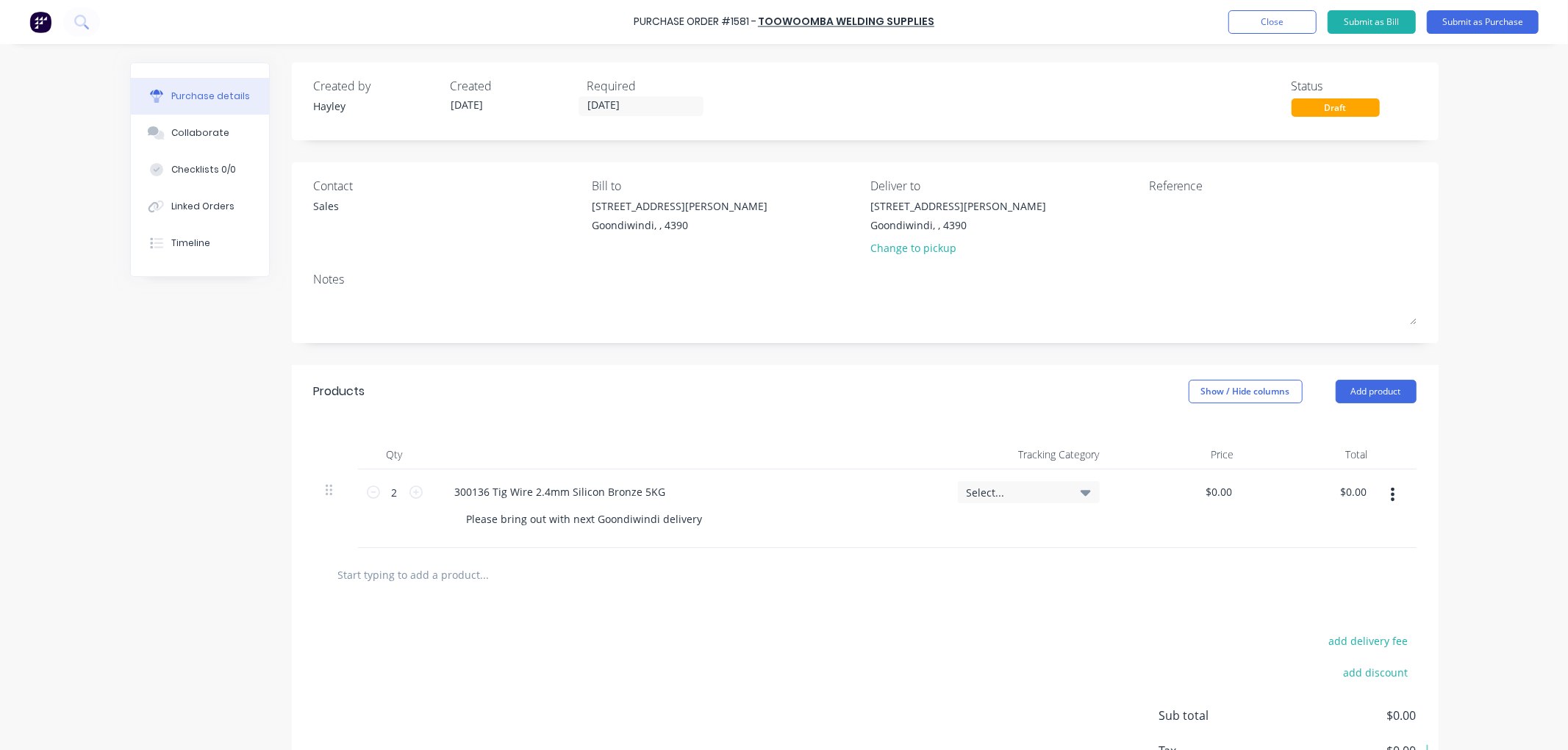
click at [726, 571] on div at bounding box center [546, 575] width 441 height 29
click at [1488, 24] on button "Submit as Purchase" at bounding box center [1482, 21] width 112 height 24
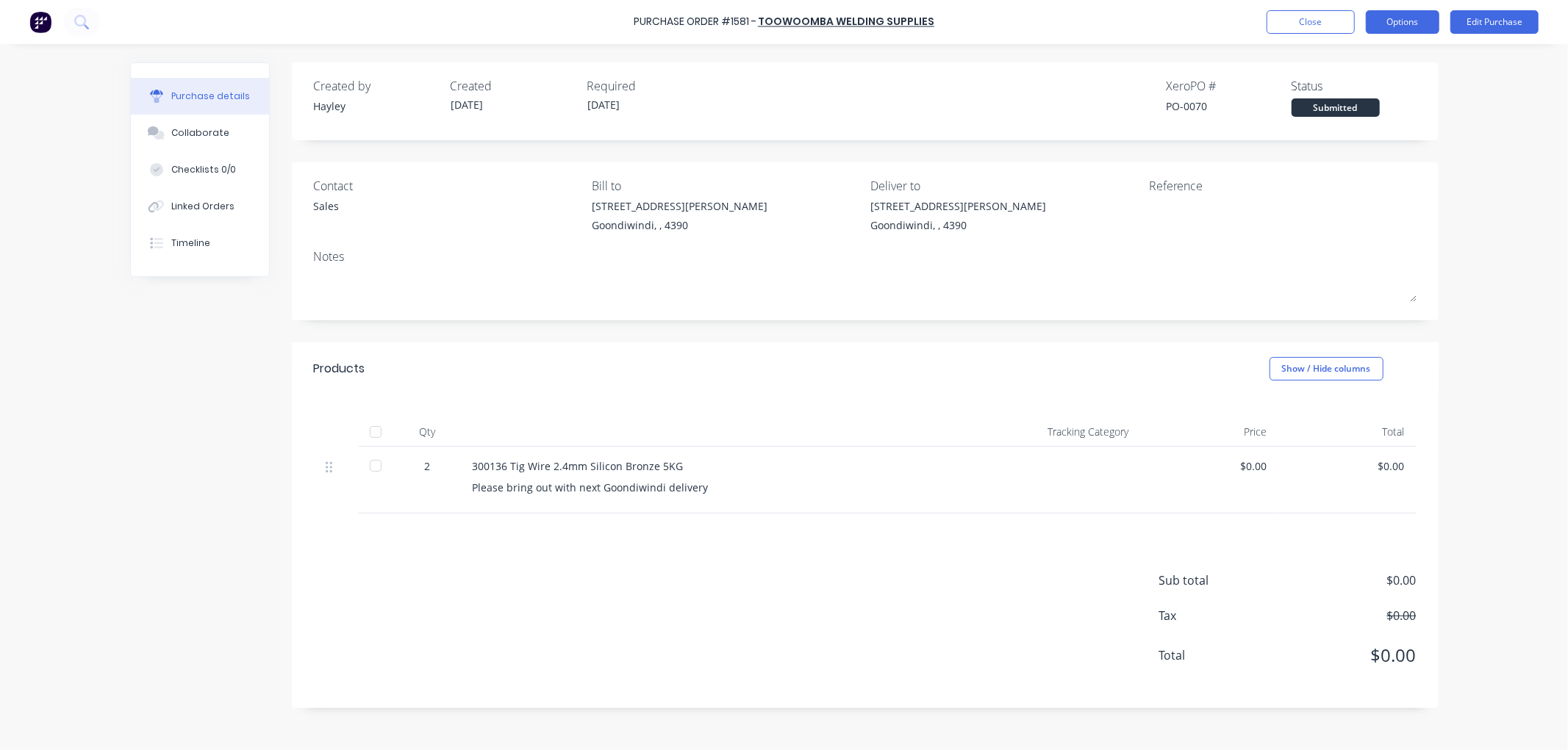
click at [1406, 18] on button "Options" at bounding box center [1403, 21] width 74 height 24
click at [1380, 50] on div "Print / Email" at bounding box center [1370, 60] width 113 height 21
click at [1371, 112] on div "Without pricing" at bounding box center [1370, 119] width 113 height 21
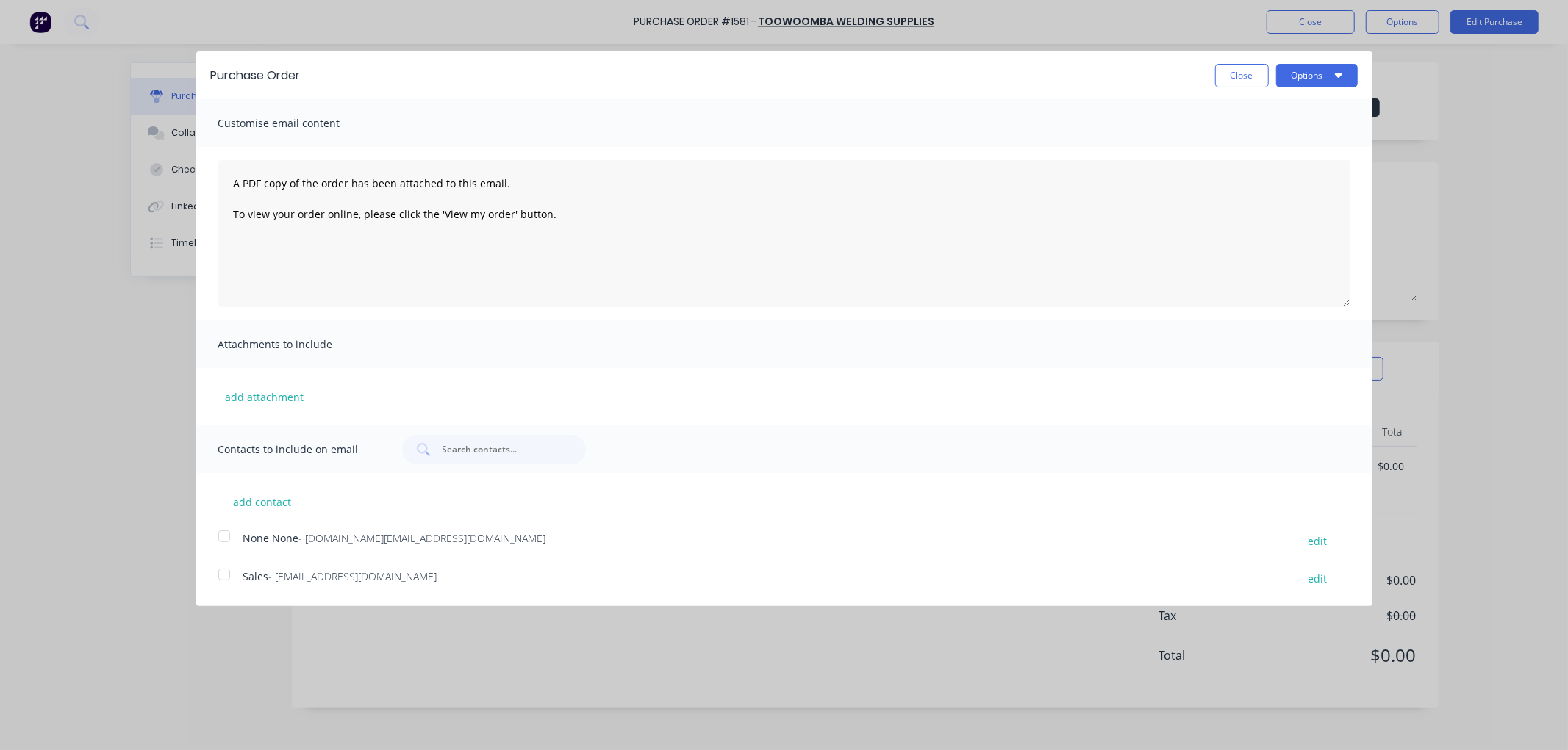
click at [217, 575] on div at bounding box center [224, 575] width 29 height 29
click at [1306, 77] on button "Options" at bounding box center [1317, 76] width 82 height 24
click at [1280, 126] on button "Print" at bounding box center [1288, 113] width 139 height 29
click at [1240, 142] on div "Email" at bounding box center [1288, 142] width 113 height 21
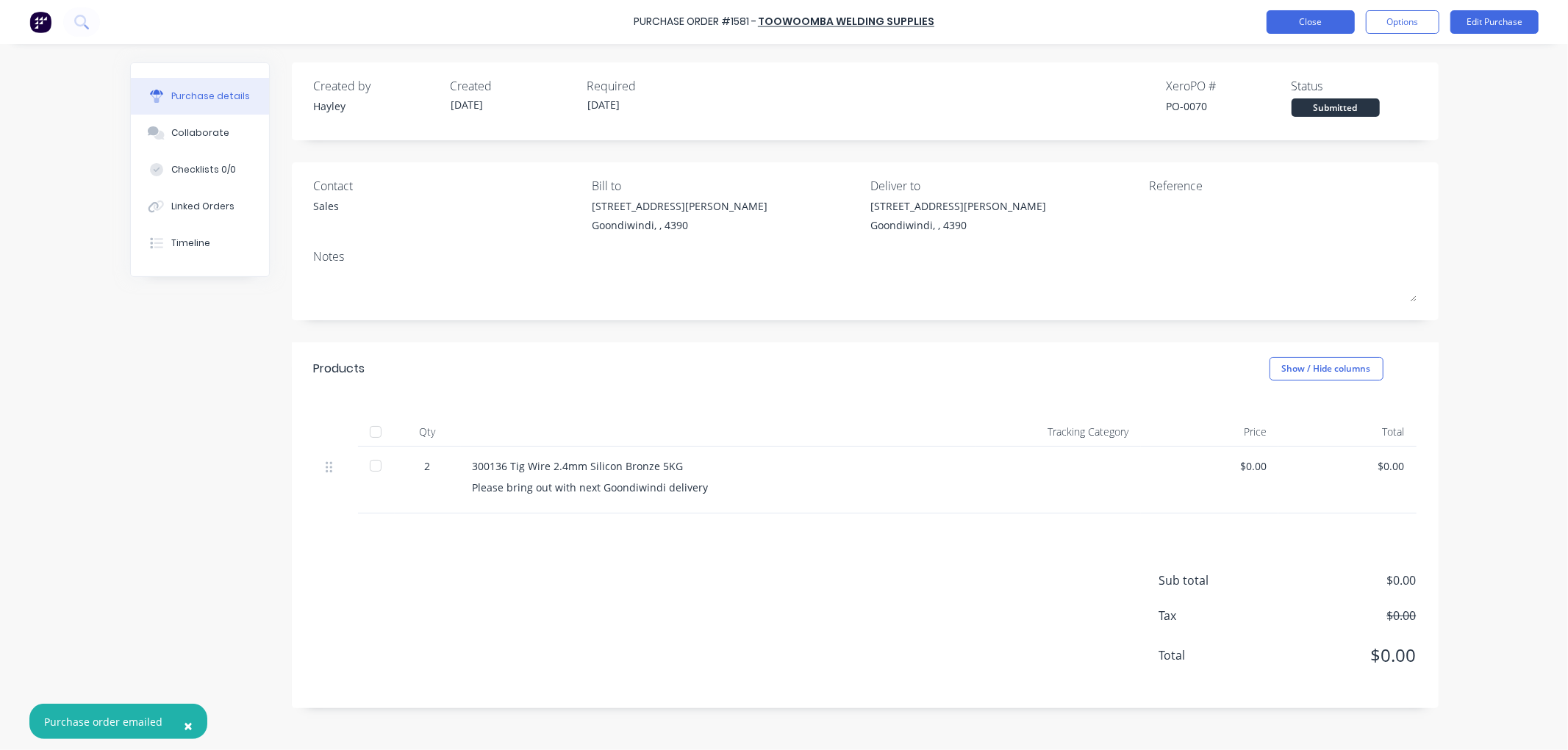
click at [1288, 23] on button "Close" at bounding box center [1310, 21] width 88 height 24
